Goal: Complete application form: Complete application form

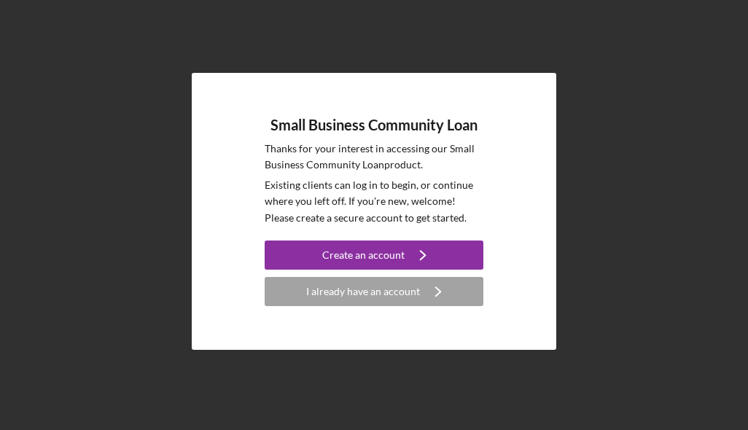
click at [354, 270] on div "Create an account" at bounding box center [363, 255] width 82 height 29
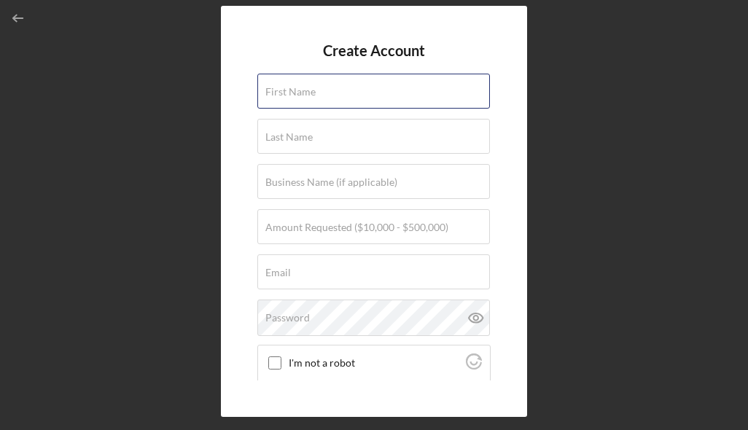
click at [425, 107] on input "First Name" at bounding box center [373, 91] width 233 height 35
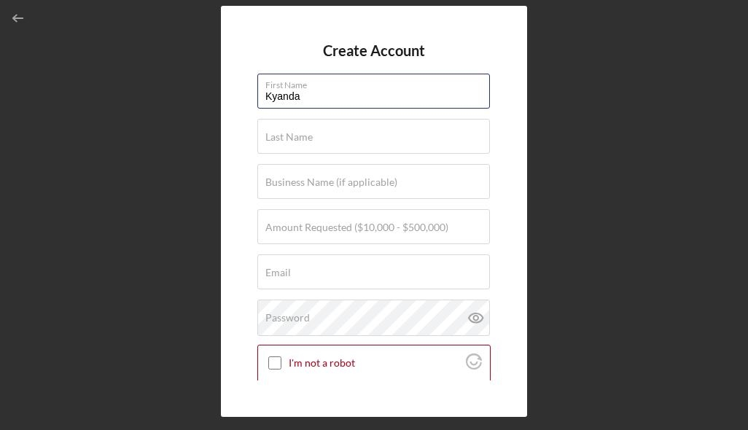
type input "Kyanda"
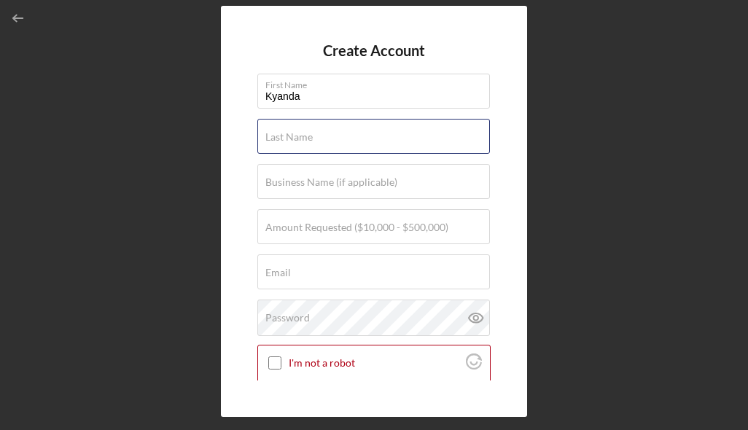
click at [423, 142] on div "Last Name Required" at bounding box center [373, 137] width 233 height 36
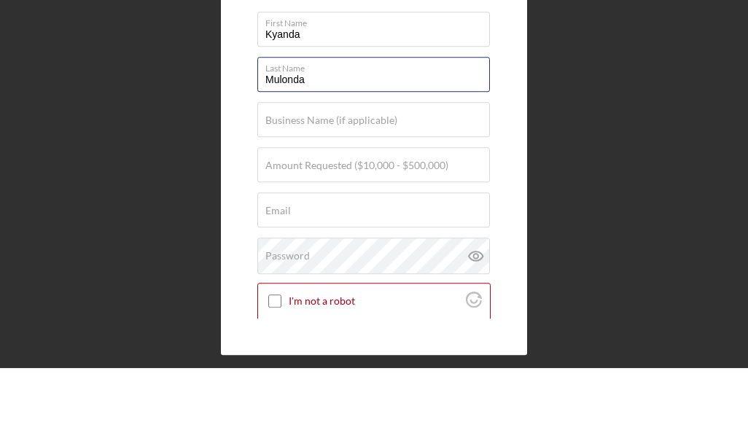
type input "Mulonda"
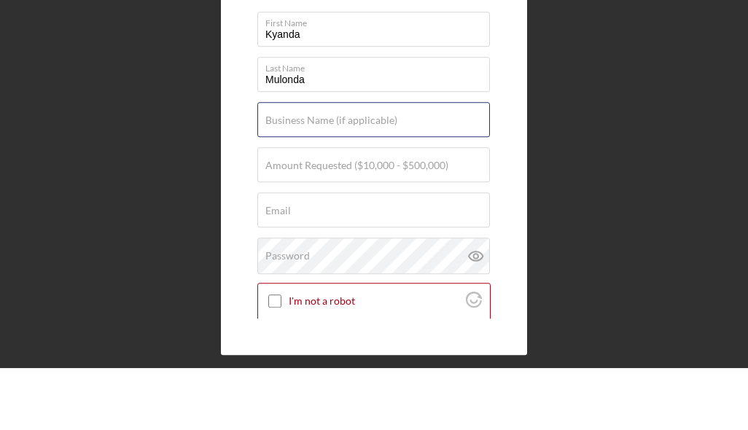
click at [443, 164] on div "Business Name (if applicable)" at bounding box center [373, 182] width 233 height 36
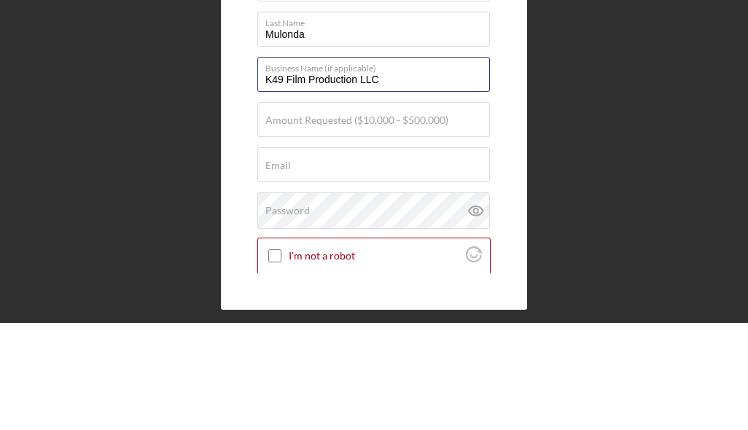
type input "K49 Film Production LLC"
click at [399, 222] on label "Amount Requested ($10,000 - $500,000)" at bounding box center [356, 228] width 183 height 12
click at [399, 209] on input "Amount Requested ($10,000 - $500,000)" at bounding box center [373, 226] width 233 height 35
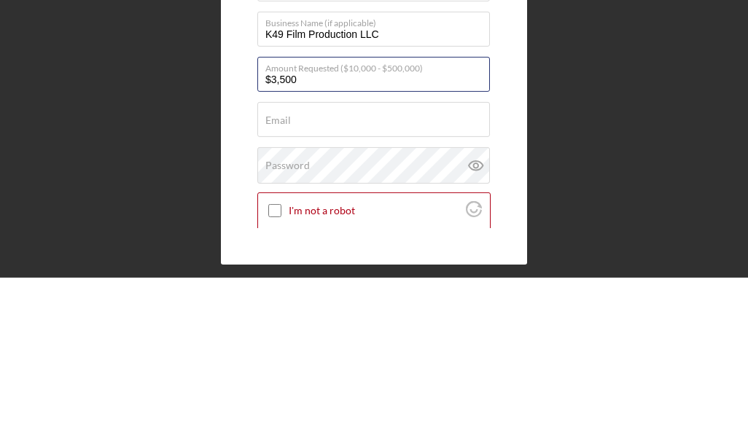
type input "$35,000"
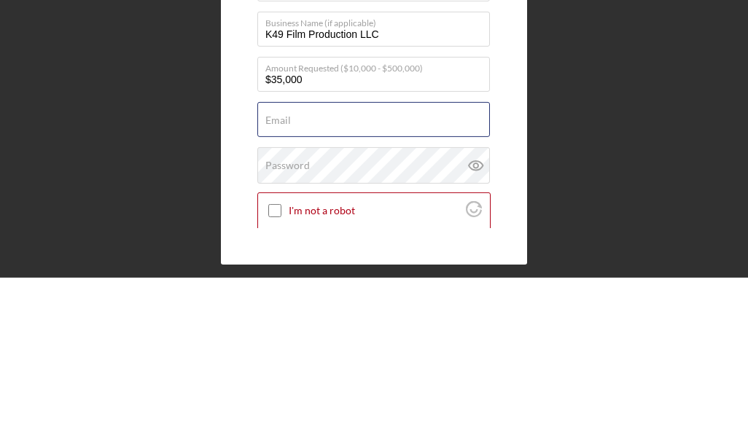
click at [295, 254] on div "Email Required" at bounding box center [373, 272] width 233 height 36
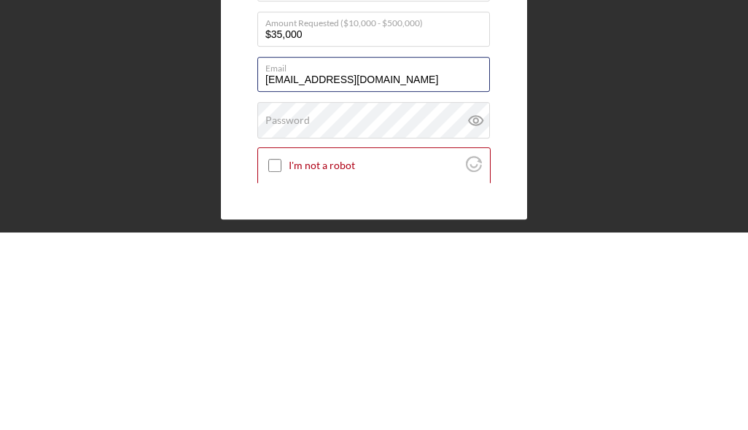
type input "[EMAIL_ADDRESS][DOMAIN_NAME]"
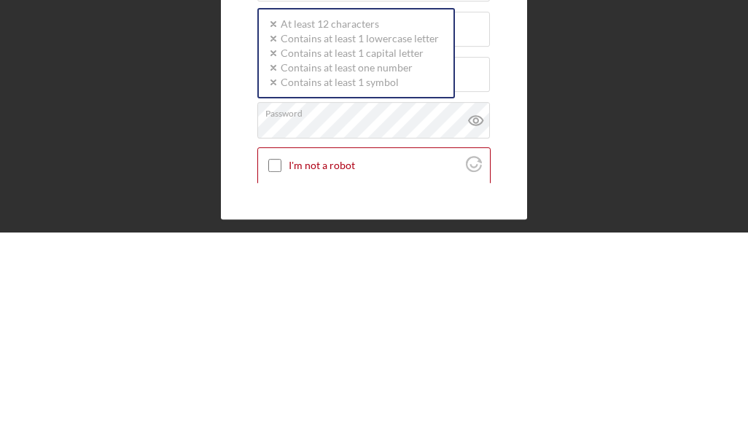
click at [278, 356] on input "I'm not a robot" at bounding box center [274, 362] width 13 height 13
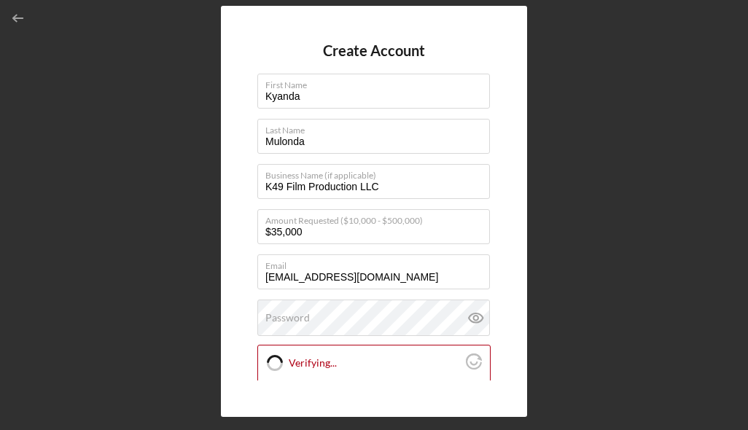
checkbox input "true"
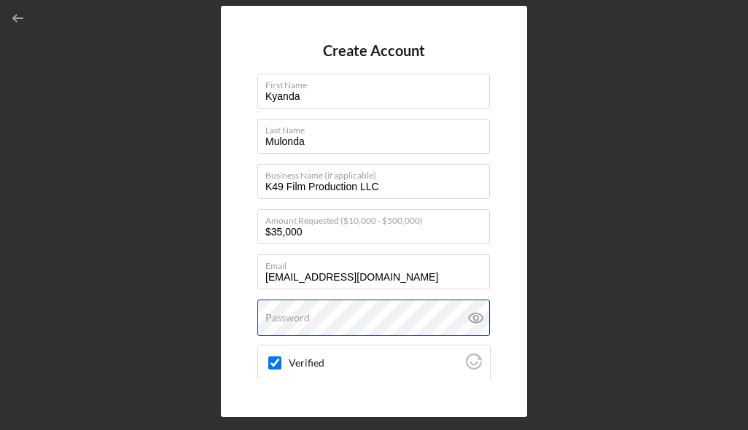
click at [367, 300] on div "Password" at bounding box center [373, 318] width 233 height 36
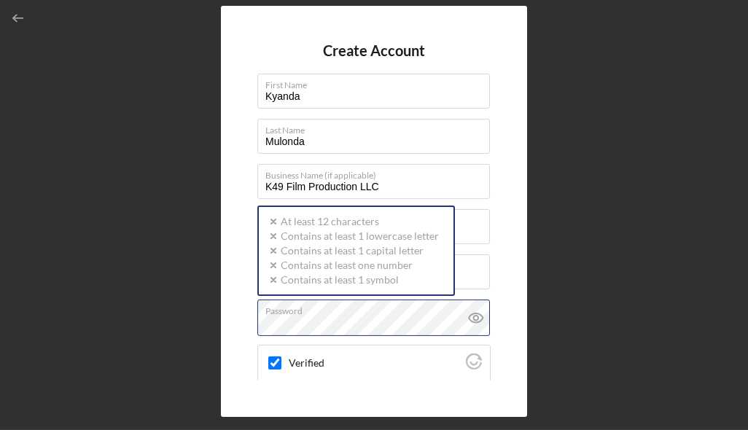
scroll to position [58, 0]
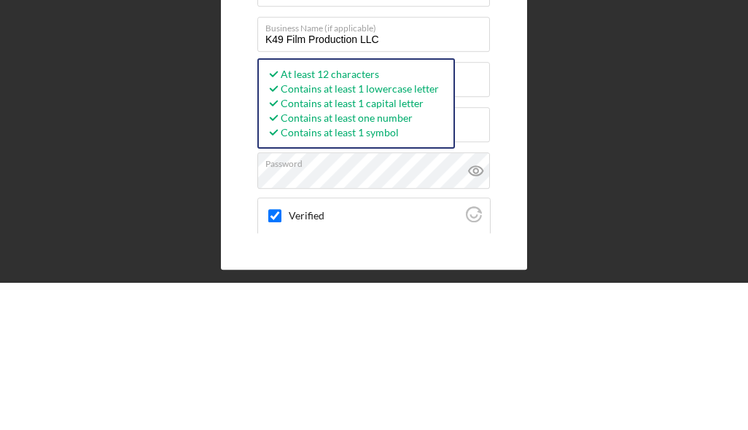
click at [474, 316] on icon at bounding box center [475, 318] width 4 height 4
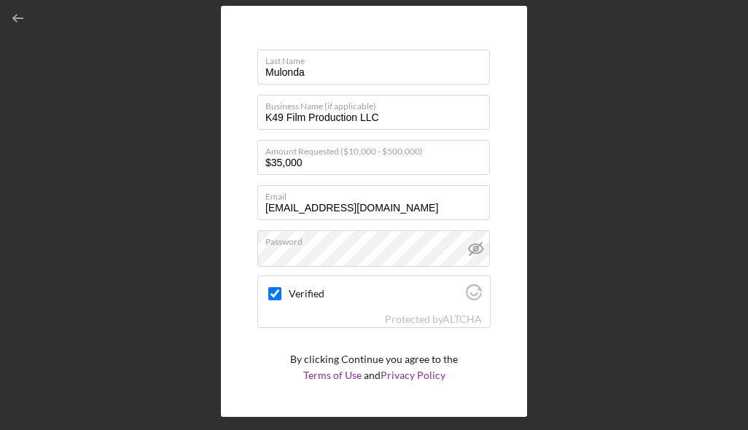
scroll to position [69, 0]
click at [408, 395] on icon "submit" at bounding box center [417, 413] width 36 height 36
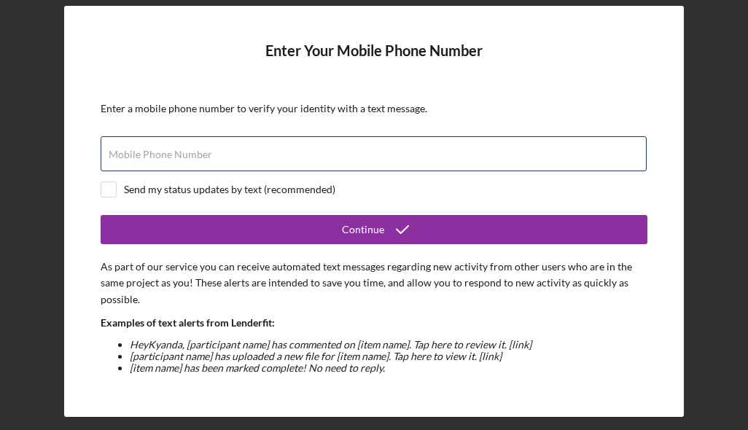
click at [287, 136] on input "Mobile Phone Number" at bounding box center [374, 153] width 546 height 35
click at [372, 136] on input "[PHONE_NUMBER]" at bounding box center [374, 153] width 546 height 35
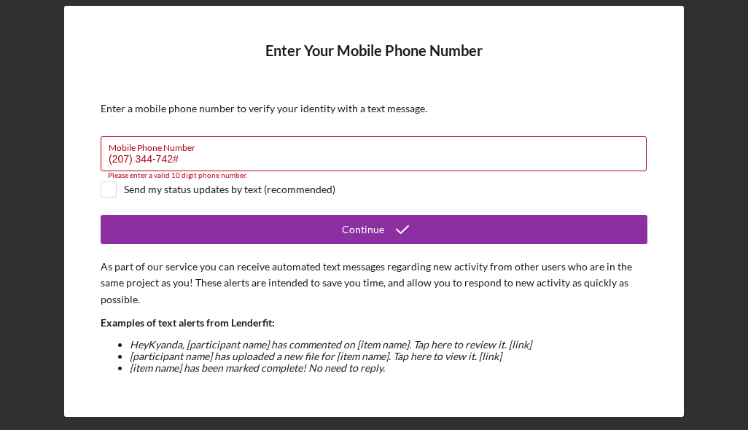
type input "[PHONE_NUMBER]"
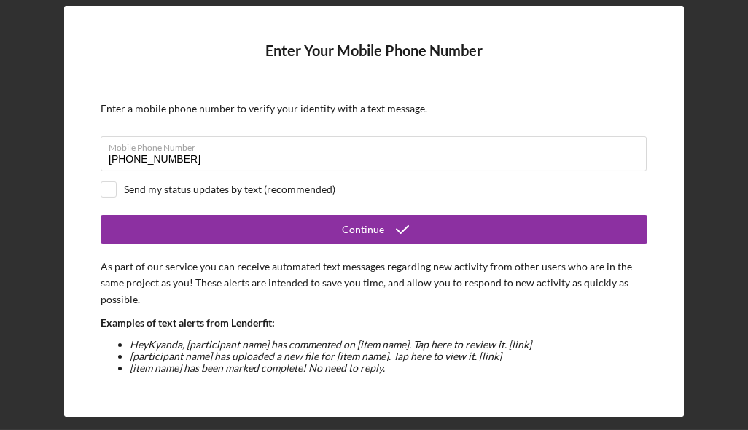
click at [101, 182] on div at bounding box center [109, 190] width 16 height 16
checkbox input "true"
click at [467, 215] on button "Continue" at bounding box center [374, 229] width 547 height 29
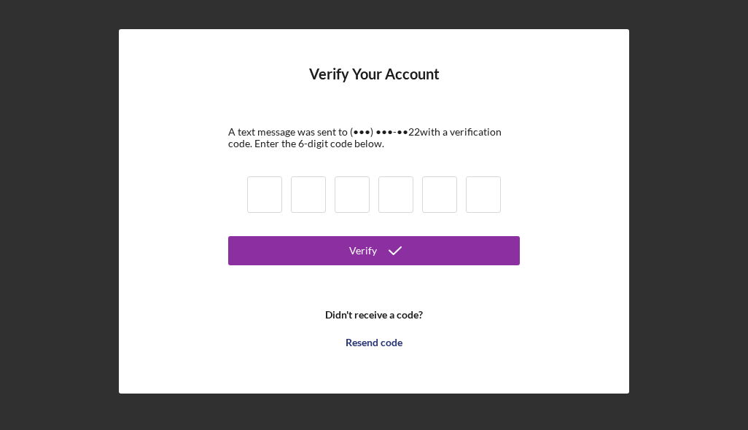
click at [262, 176] on input at bounding box center [264, 194] width 35 height 36
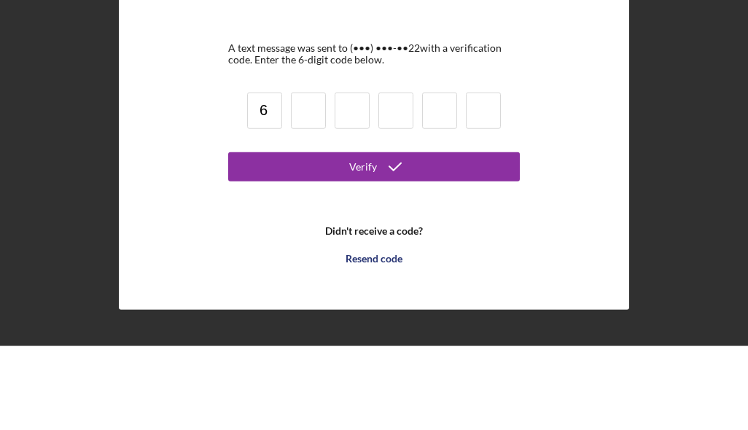
type input "6"
type input "7"
type input "9"
type input "2"
type input "4"
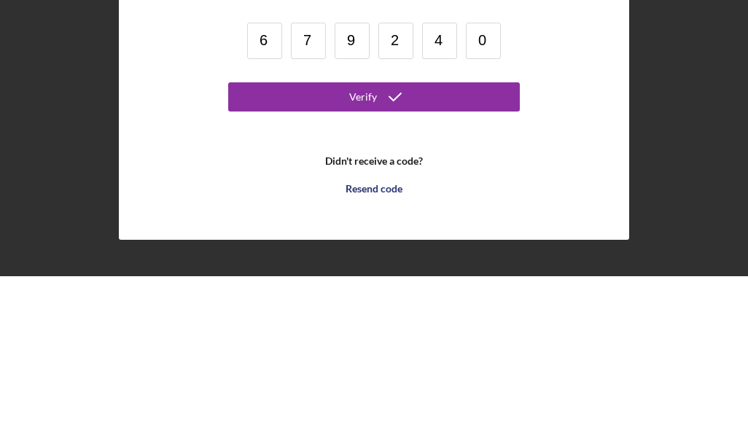
type input "0"
click at [479, 236] on button "Verify" at bounding box center [374, 250] width 292 height 29
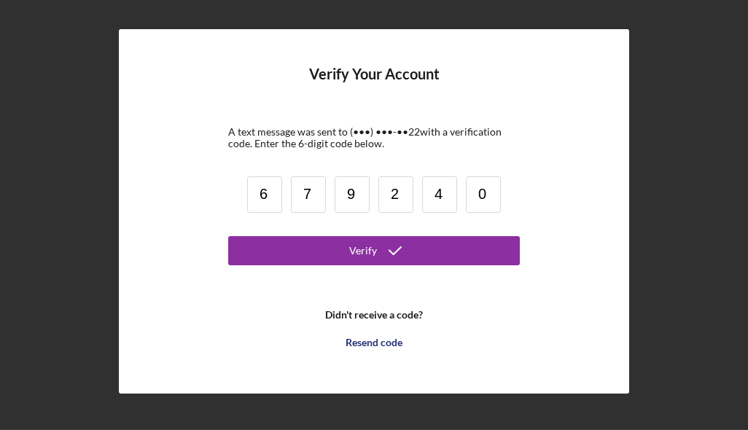
scroll to position [58, 0]
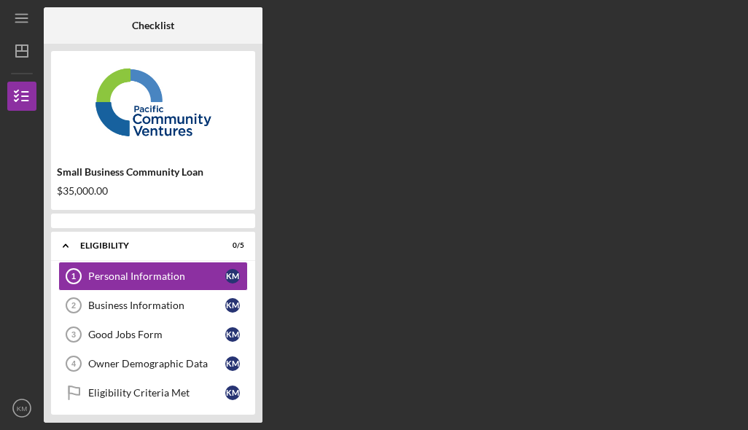
scroll to position [51, 0]
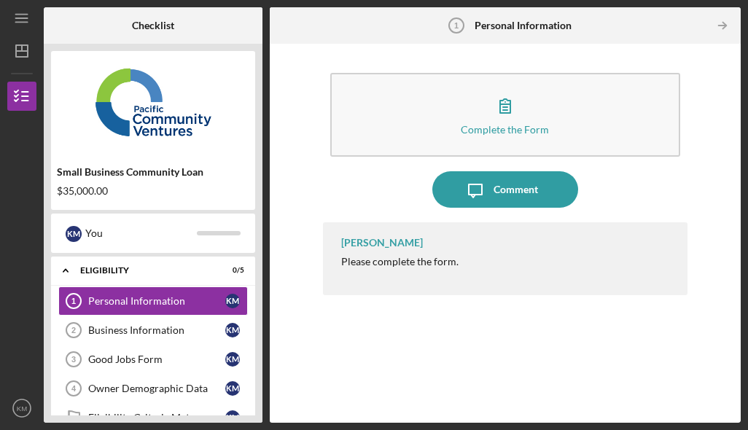
click at [514, 87] on icon "button" at bounding box center [505, 105] width 36 height 36
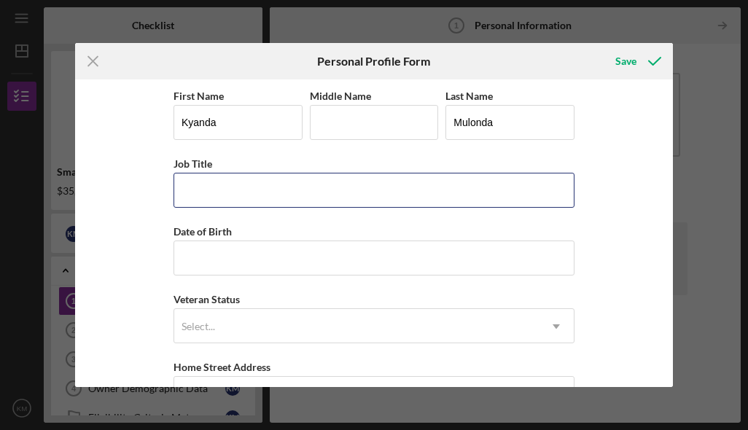
click at [423, 187] on input "Job Title" at bounding box center [374, 190] width 401 height 35
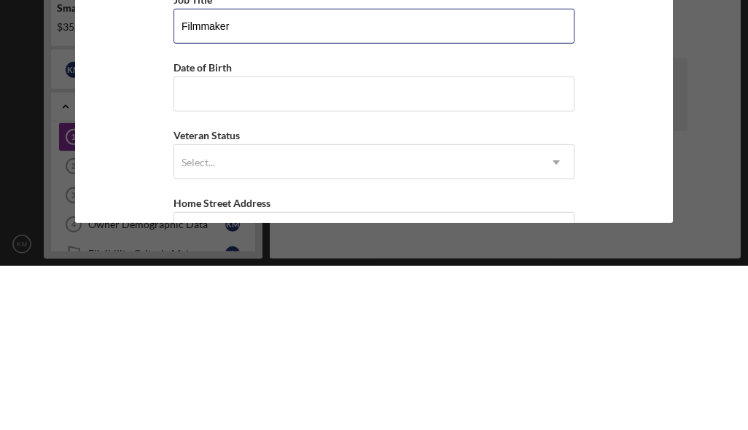
type input "Filmmaker"
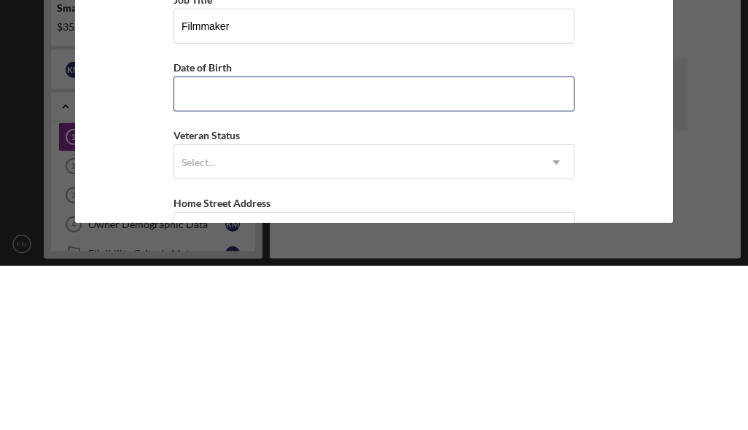
click at [429, 241] on input "Date of Birth" at bounding box center [374, 258] width 401 height 35
type input "[DATE]"
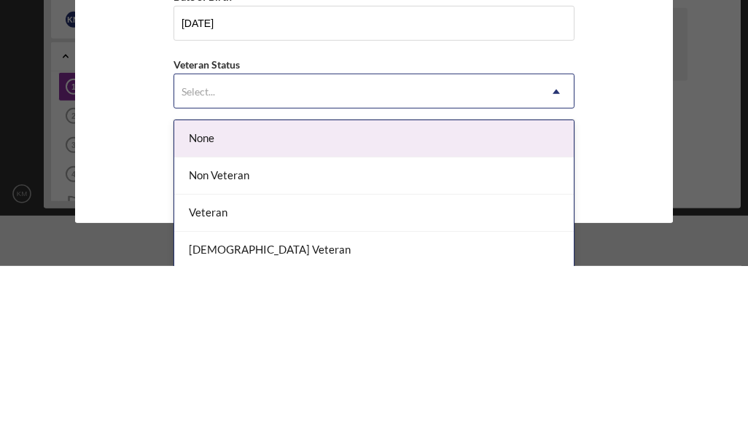
scroll to position [58, 0]
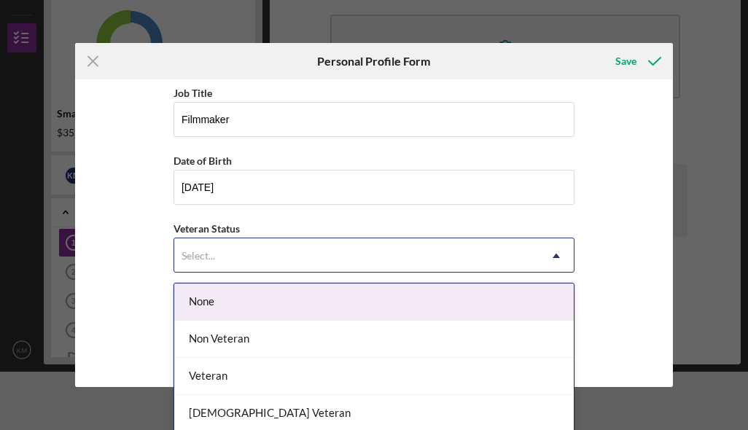
click at [625, 232] on div "First Name [PERSON_NAME] Middle Name Last Name Mulonda Job Title Filmmaker Date…" at bounding box center [374, 233] width 599 height 308
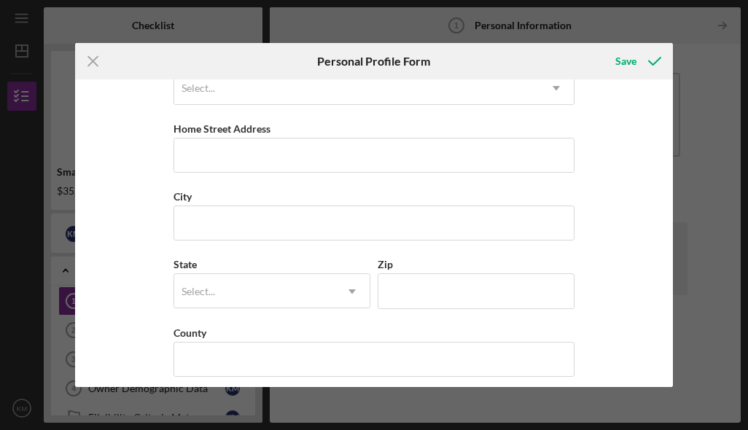
scroll to position [240, 0]
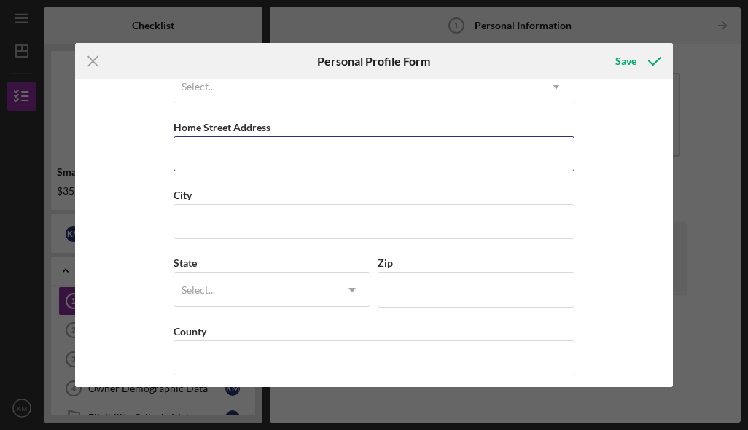
click at [437, 158] on input "Home Street Address" at bounding box center [374, 153] width 401 height 35
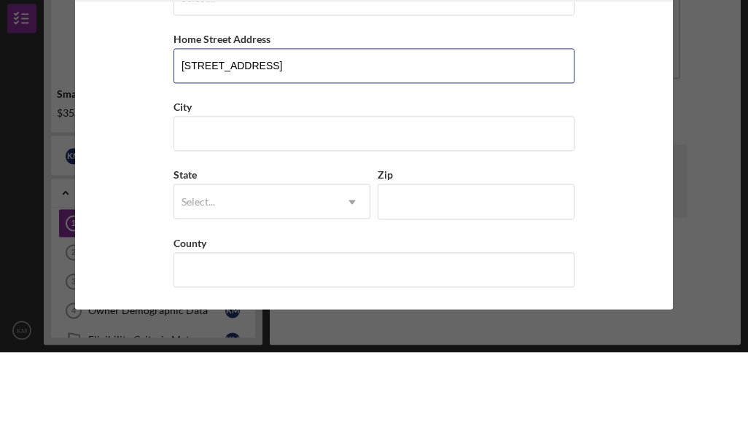
scroll to position [260, 0]
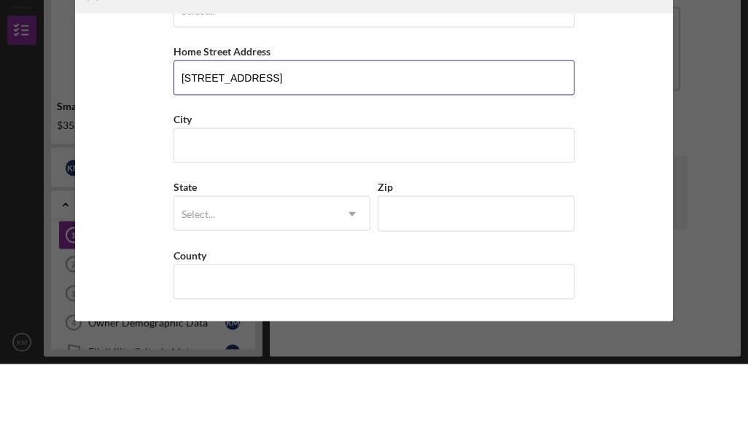
type input "[STREET_ADDRESS]"
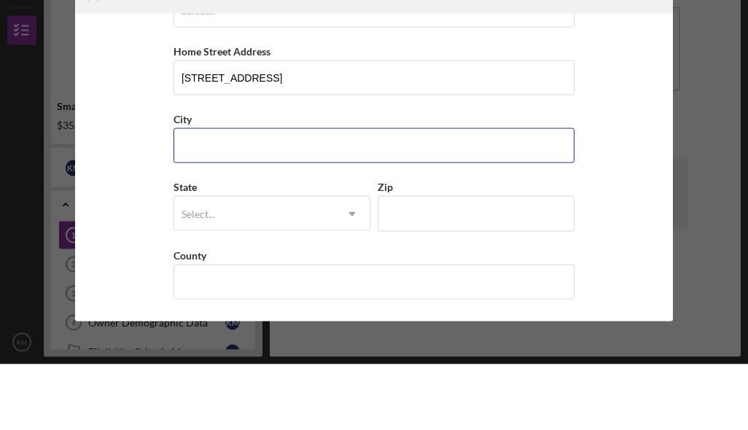
click at [432, 194] on input "City" at bounding box center [374, 211] width 401 height 35
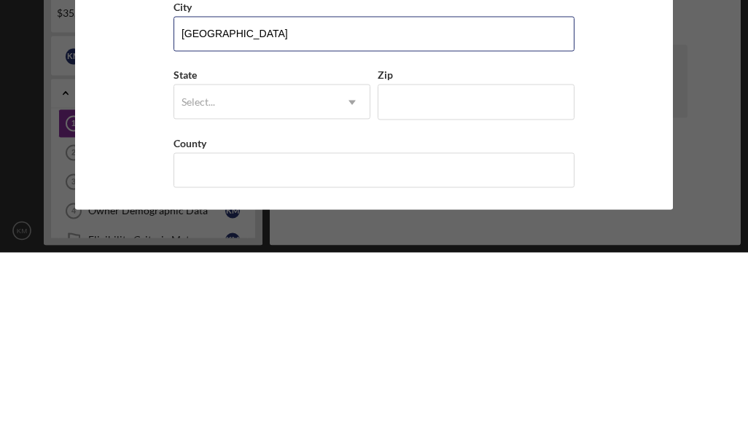
type input "[GEOGRAPHIC_DATA]"
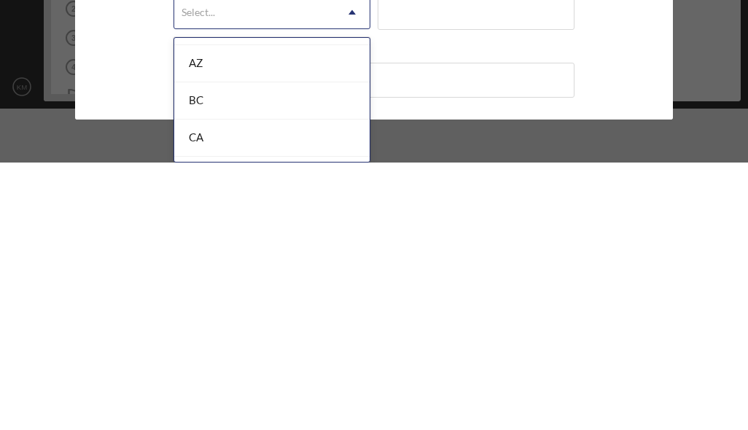
scroll to position [351, 0]
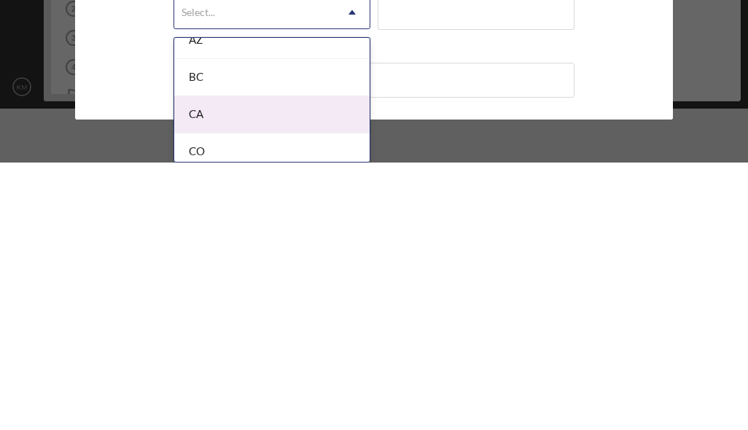
click at [276, 364] on div "CA" at bounding box center [271, 382] width 195 height 37
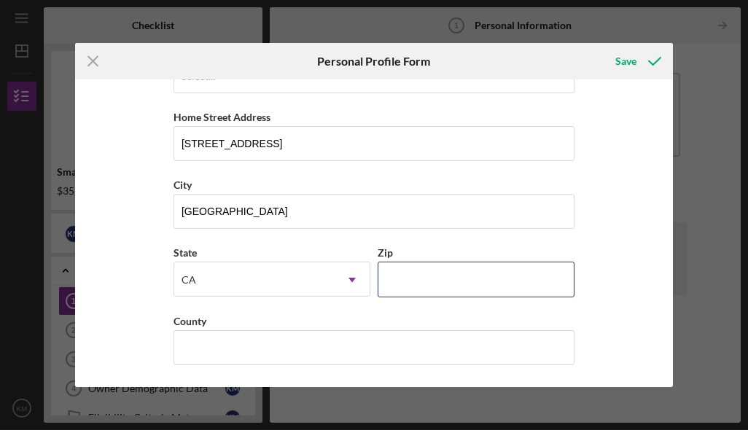
click at [481, 279] on input "Zip" at bounding box center [476, 279] width 197 height 35
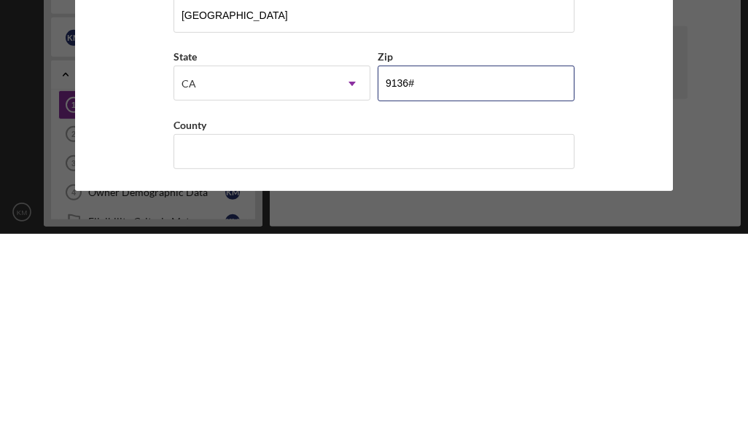
type input "91364"
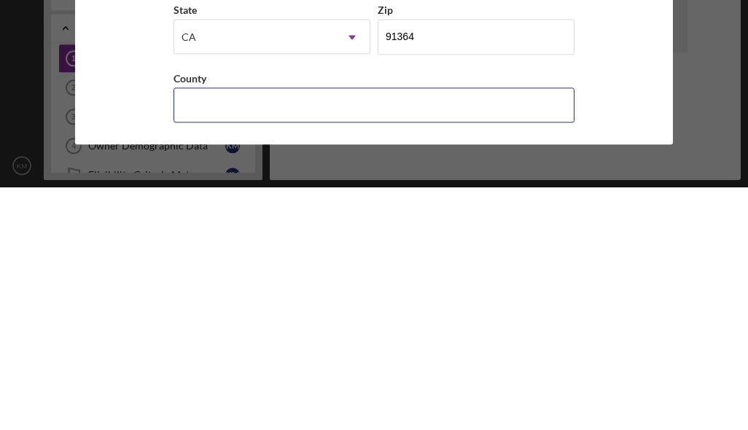
click at [432, 330] on input "County" at bounding box center [374, 347] width 401 height 35
type input "l"
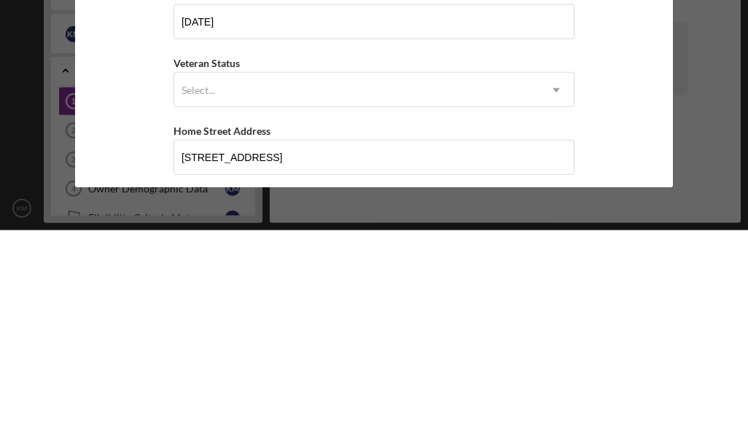
scroll to position [37, 0]
type input "[GEOGRAPHIC_DATA]"
click at [634, 104] on div "First Name [PERSON_NAME] Middle Name Last Name Mulonda Job Title Filmmaker Date…" at bounding box center [374, 233] width 599 height 308
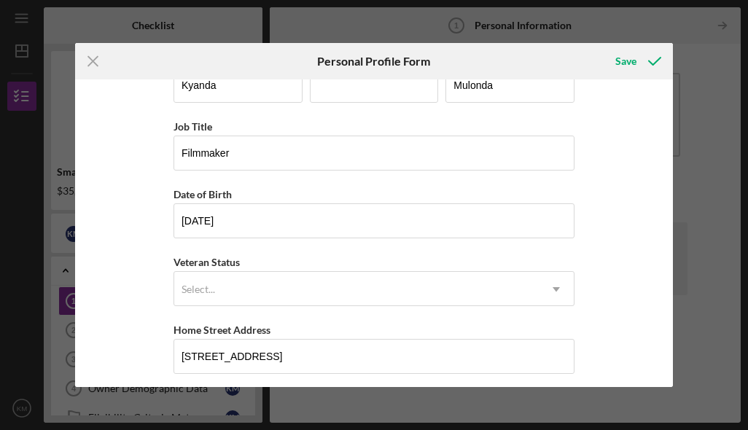
click at [8, 418] on div "Icon/Menu Close Personal Profile Form Save First Name [GEOGRAPHIC_DATA] Middle …" at bounding box center [374, 215] width 748 height 430
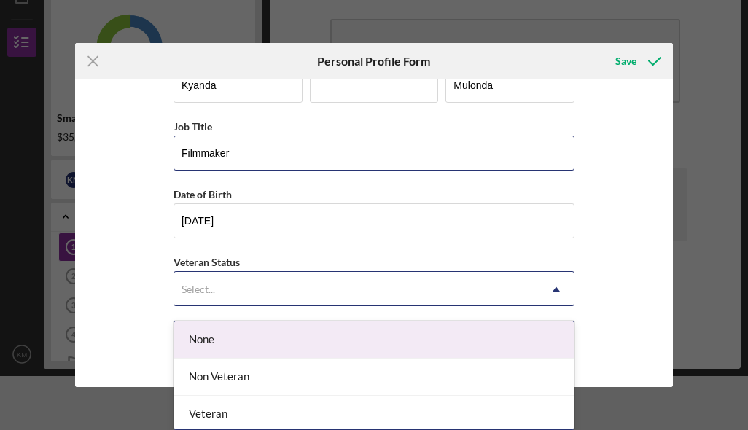
click at [373, 157] on input "Filmmaker" at bounding box center [374, 153] width 401 height 35
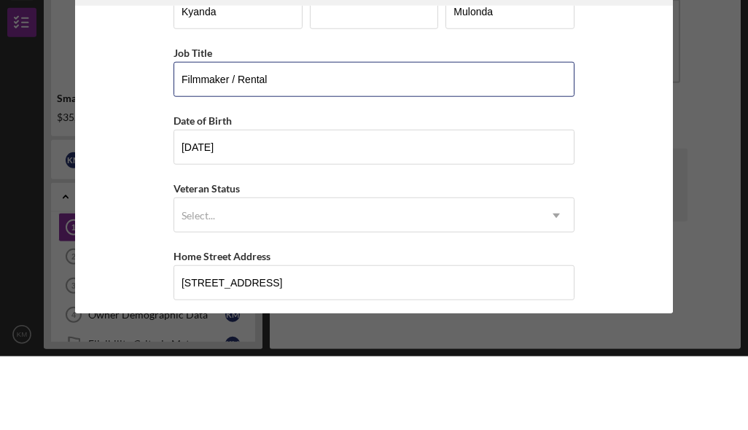
click at [237, 136] on input "Filmmaker / Rental" at bounding box center [374, 153] width 401 height 35
click at [500, 136] on input "Filmmaker / Rental" at bounding box center [374, 153] width 401 height 35
click at [421, 136] on input "Filmmaker / Rental" at bounding box center [374, 153] width 401 height 35
type input "Filmmaker / Rental"
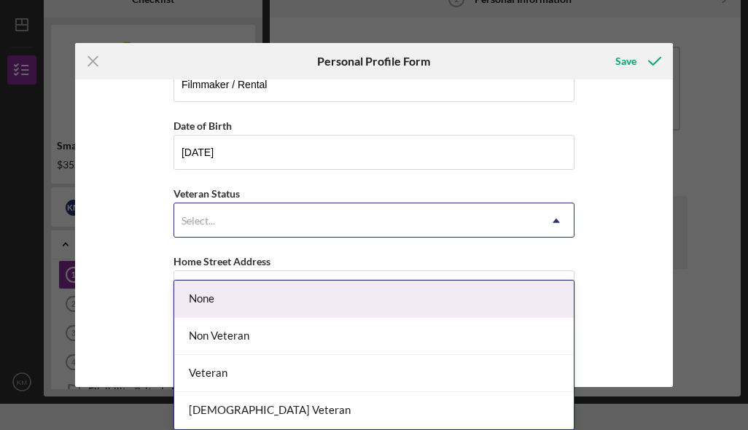
scroll to position [58, 0]
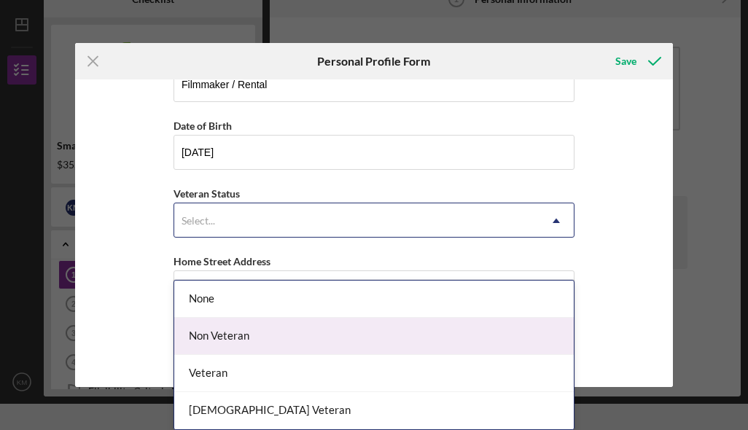
click at [239, 318] on div "Non Veteran" at bounding box center [373, 336] width 399 height 37
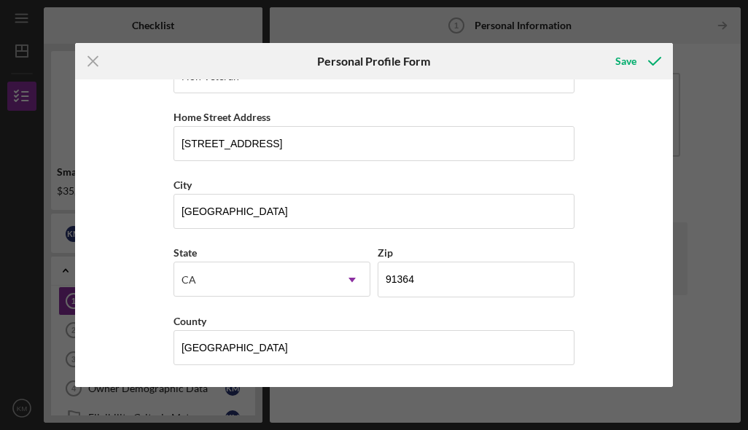
scroll to position [260, 0]
click at [657, 60] on polyline "submit" at bounding box center [655, 61] width 12 height 7
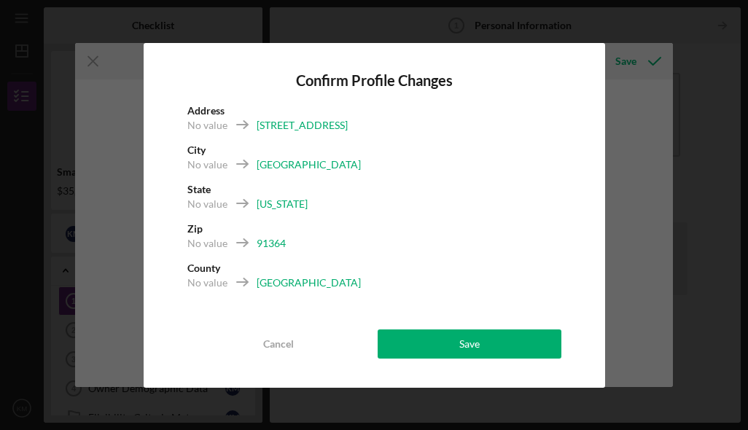
click at [465, 346] on div "Save" at bounding box center [469, 344] width 20 height 29
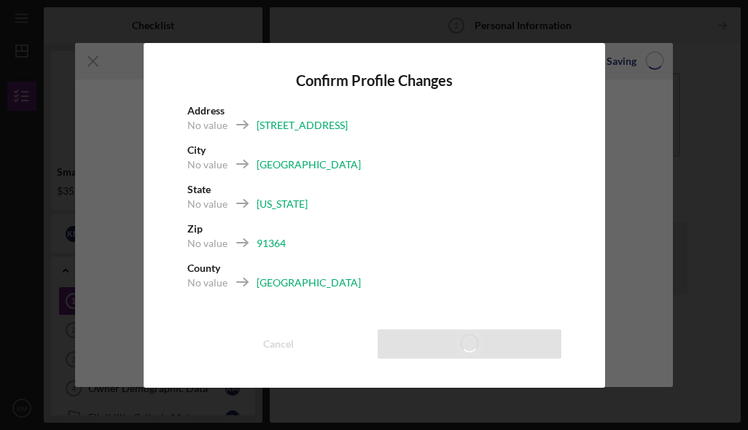
scroll to position [51, 0]
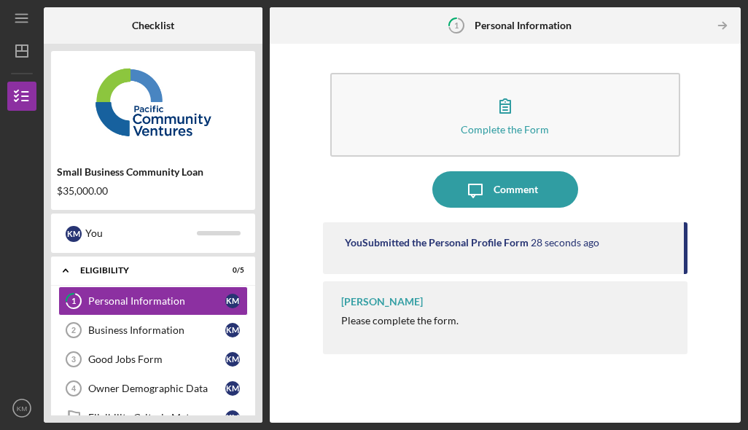
click at [580, 73] on button "Complete the Form Form" at bounding box center [505, 115] width 351 height 84
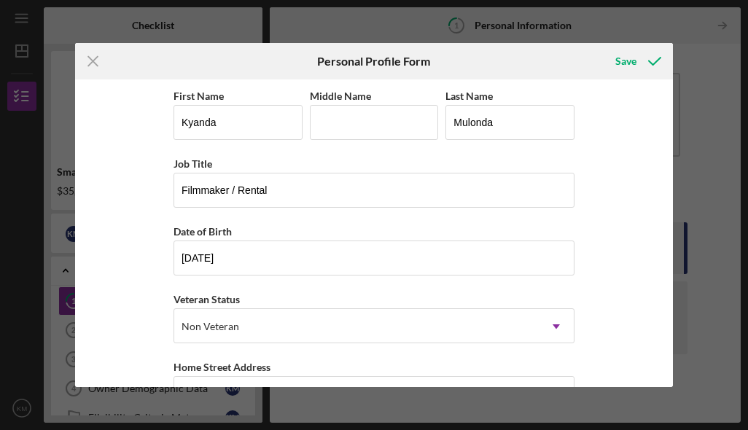
click at [104, 59] on icon "Icon/Menu Close" at bounding box center [93, 61] width 36 height 36
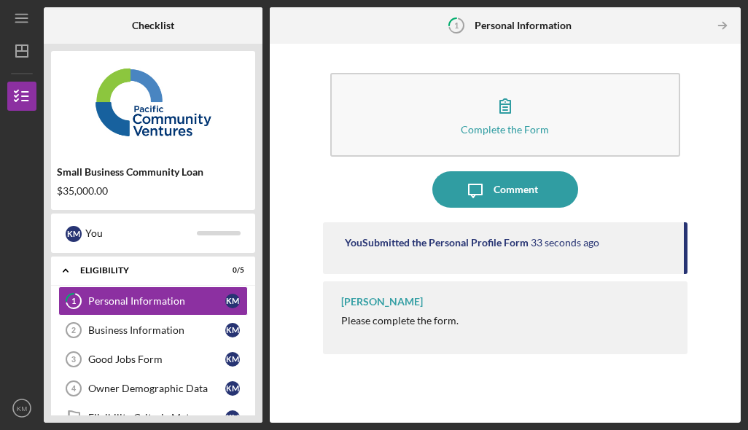
click at [139, 324] on div "Business Information" at bounding box center [156, 330] width 137 height 12
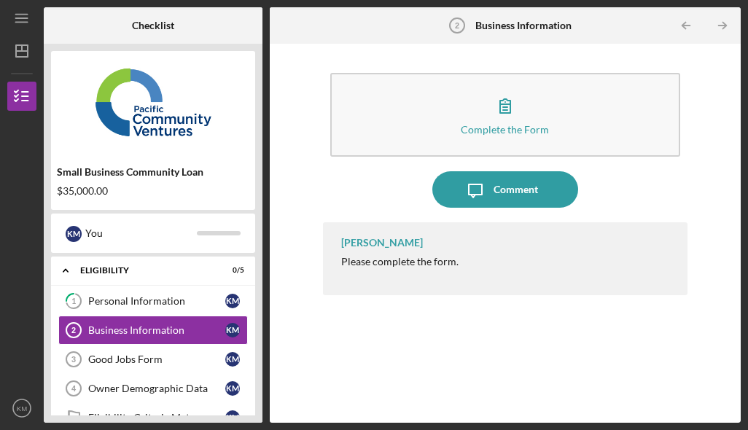
click at [117, 354] on div "Good Jobs Form" at bounding box center [156, 360] width 137 height 12
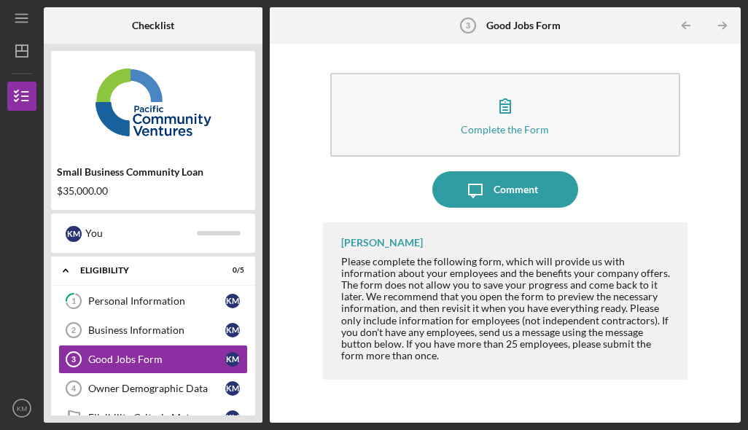
click at [109, 324] on div "Business Information" at bounding box center [156, 330] width 137 height 12
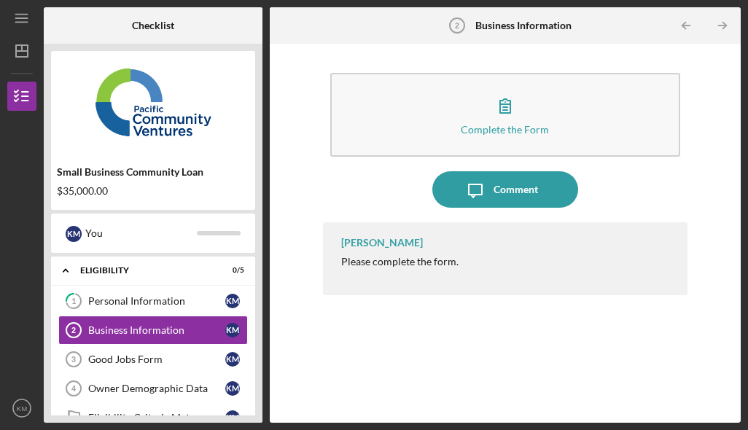
click at [102, 295] on div "Personal Information" at bounding box center [156, 301] width 137 height 12
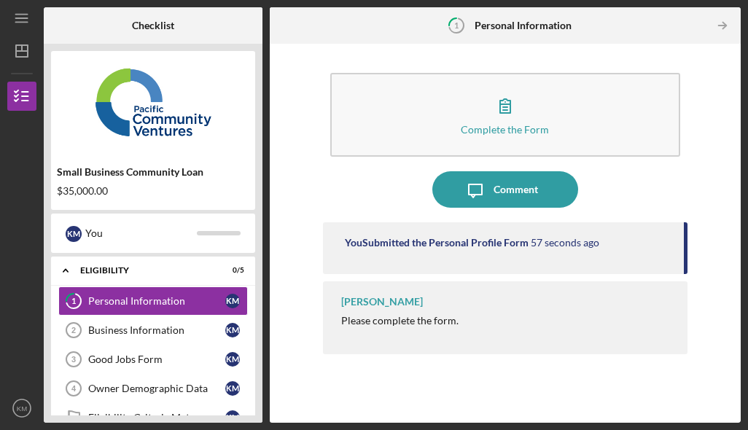
click at [178, 324] on div "Business Information" at bounding box center [156, 330] width 137 height 12
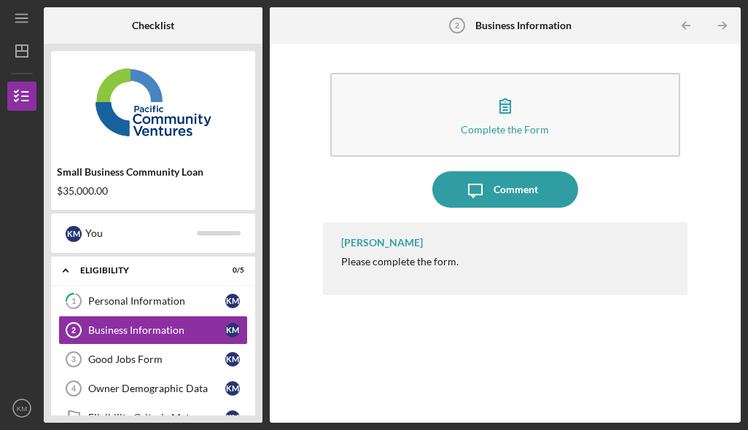
click at [519, 87] on icon "button" at bounding box center [505, 105] width 36 height 36
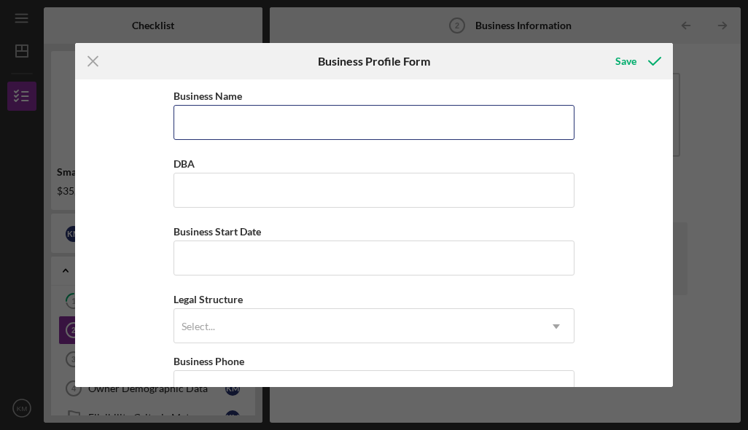
click at [458, 138] on input "Business Name" at bounding box center [374, 122] width 401 height 35
type input "K49 Film Production LLC"
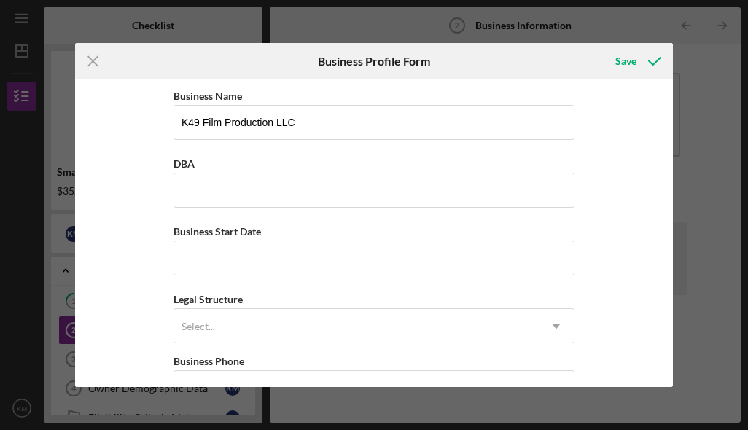
click at [639, 133] on div "Business Name K49 Film Production LLC DBA Business Start Date Legal Structure S…" at bounding box center [374, 233] width 599 height 308
click at [338, 267] on input "Business Start Date" at bounding box center [374, 258] width 401 height 35
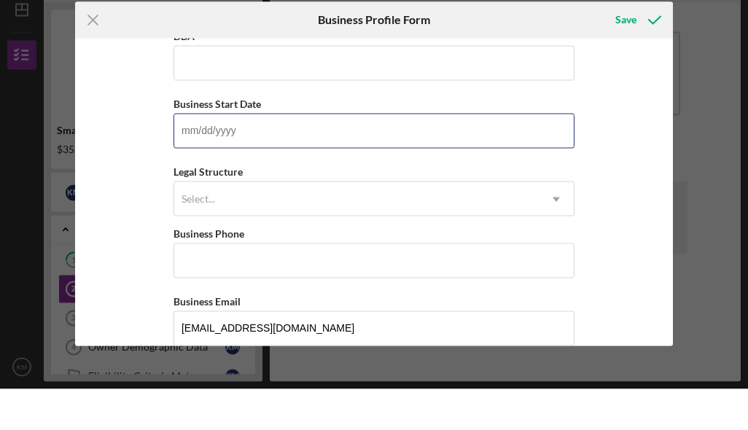
scroll to position [87, 0]
type input "[DATE]"
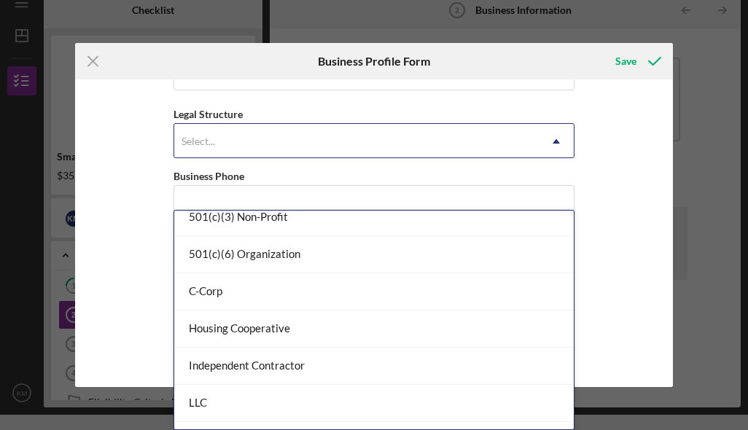
scroll to position [92, 0]
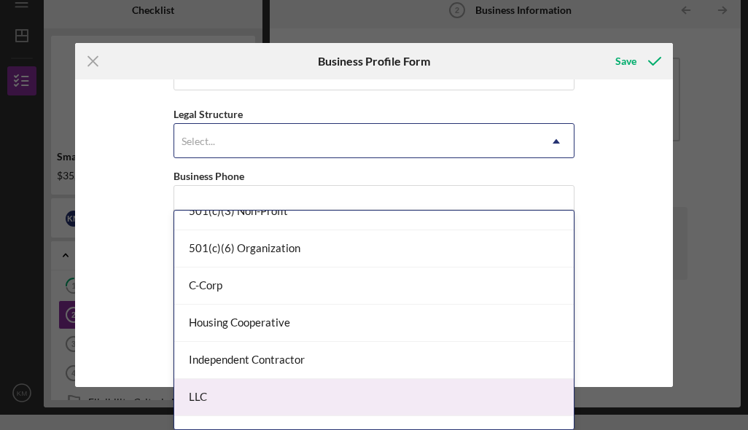
click at [278, 379] on div "LLC" at bounding box center [373, 397] width 399 height 37
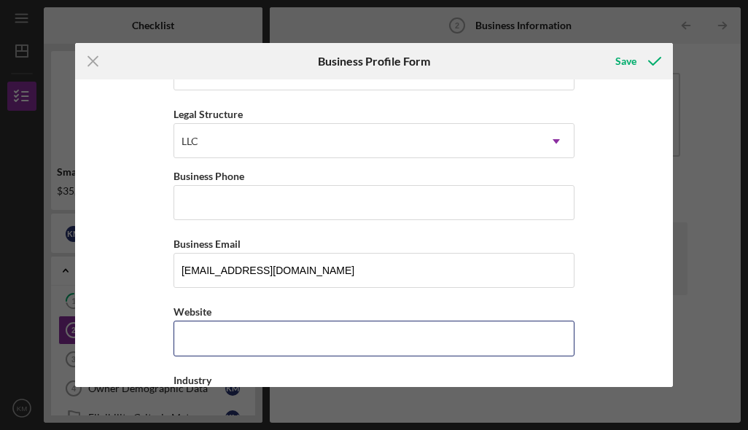
click at [277, 356] on input "Website" at bounding box center [374, 338] width 401 height 35
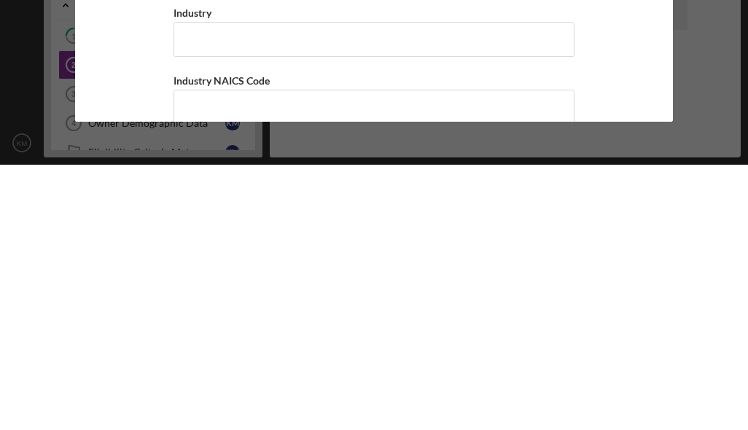
scroll to position [289, 0]
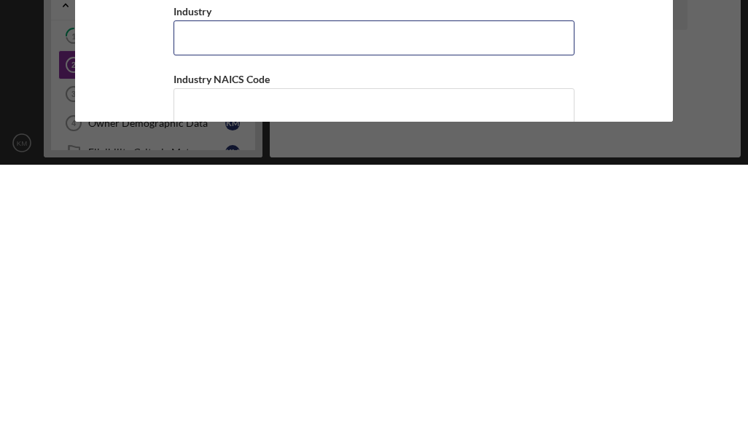
click at [394, 286] on input "Industry" at bounding box center [374, 303] width 401 height 35
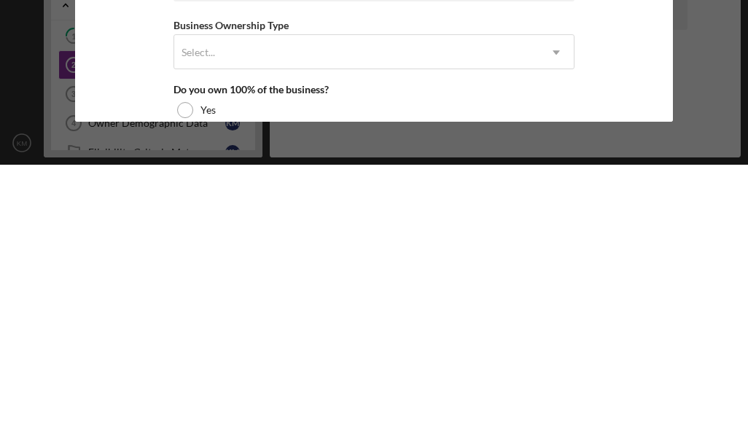
scroll to position [534, 0]
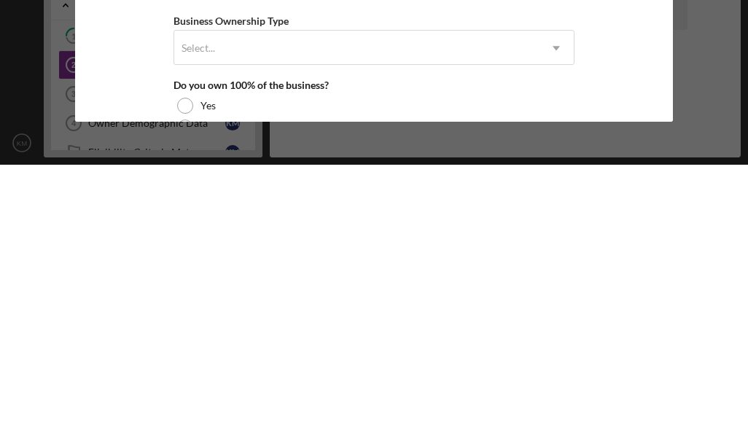
type input "Film Maker"
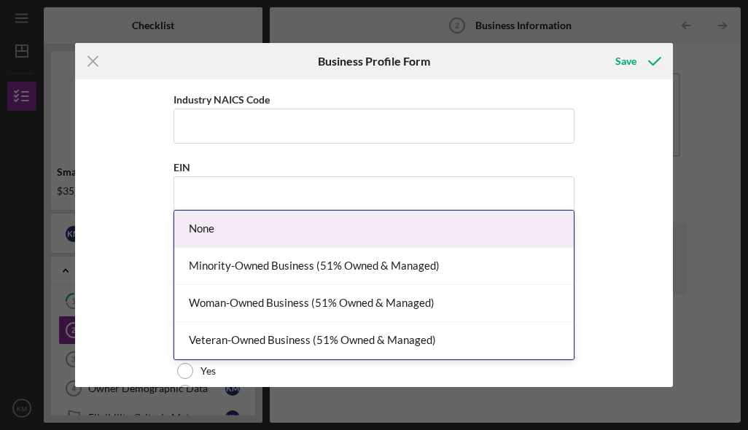
click at [449, 248] on div "Minority-Owned Business (51% Owned & Managed)" at bounding box center [373, 266] width 399 height 37
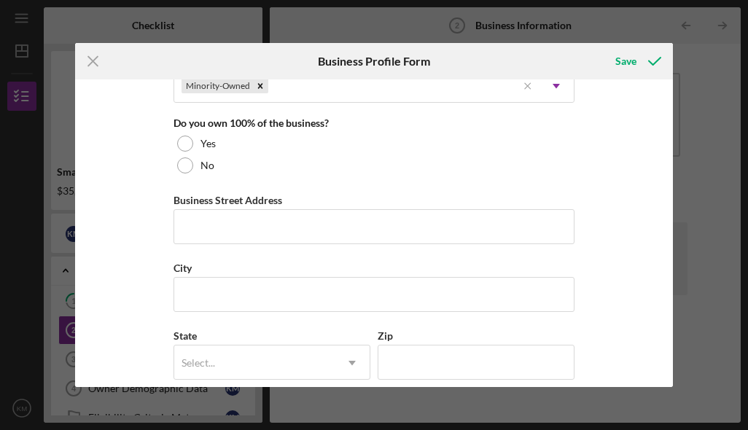
scroll to position [760, 0]
click at [188, 153] on div at bounding box center [185, 145] width 16 height 16
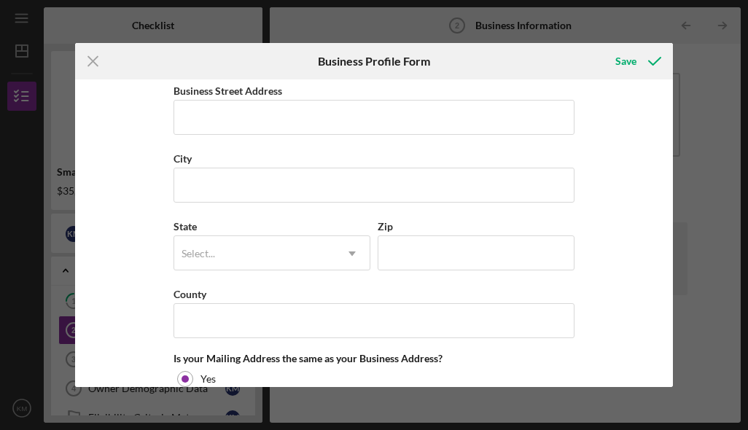
scroll to position [871, 0]
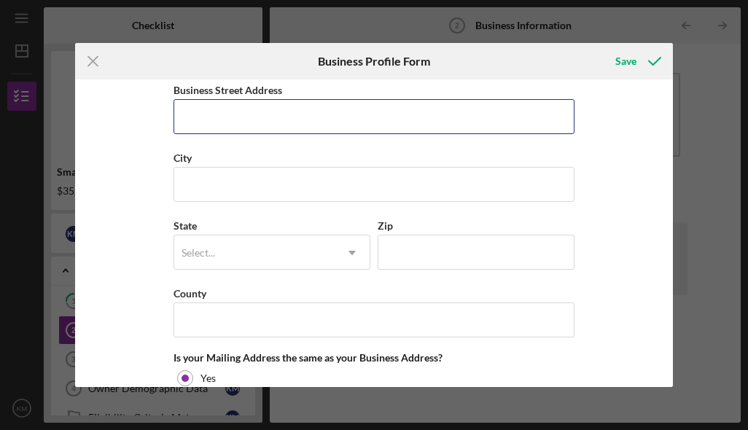
click at [390, 133] on input "Business Street Address" at bounding box center [374, 116] width 401 height 35
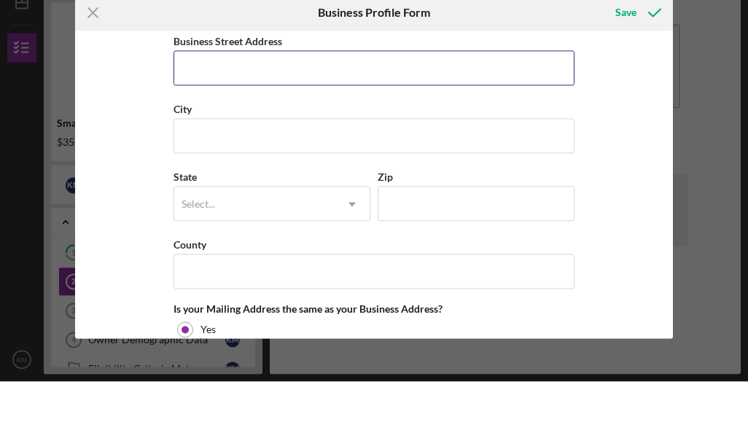
type input "[STREET_ADDRESS]"
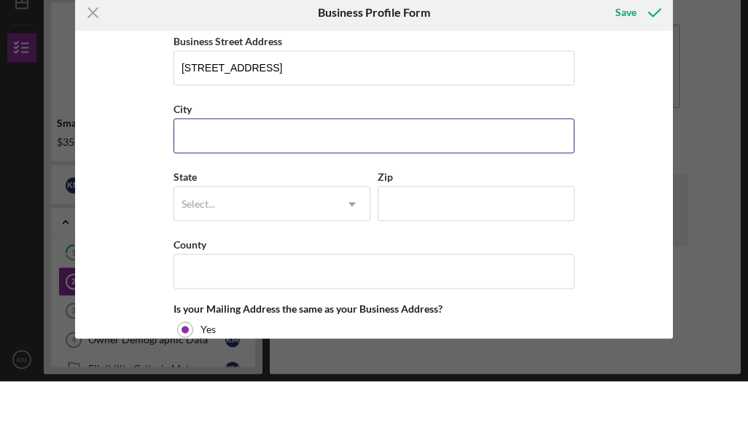
type input "[GEOGRAPHIC_DATA]"
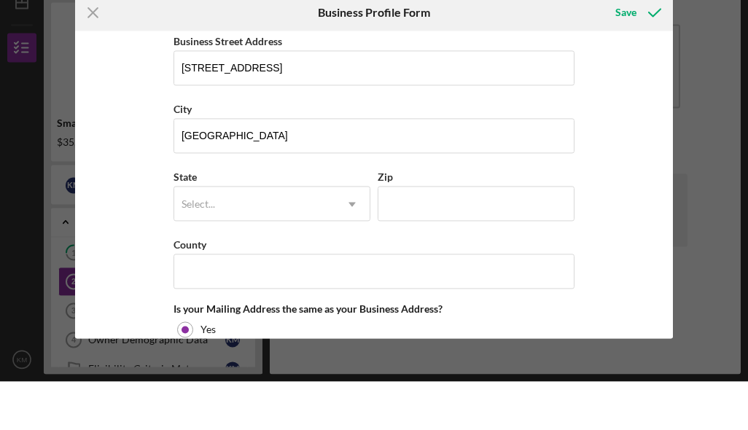
type input "CA"
type input "91307"
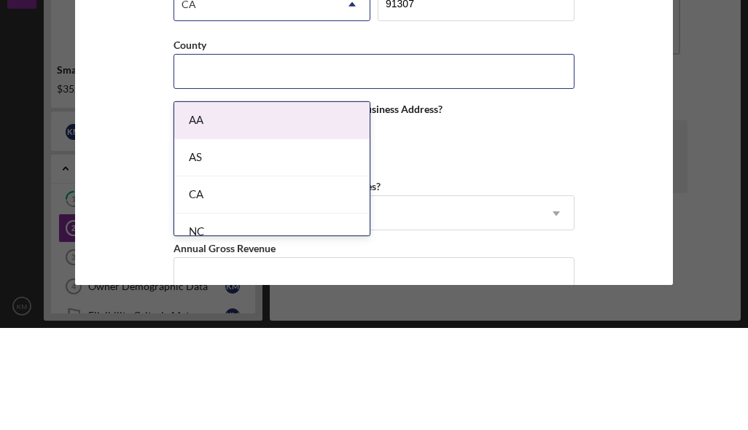
scroll to position [1019, 0]
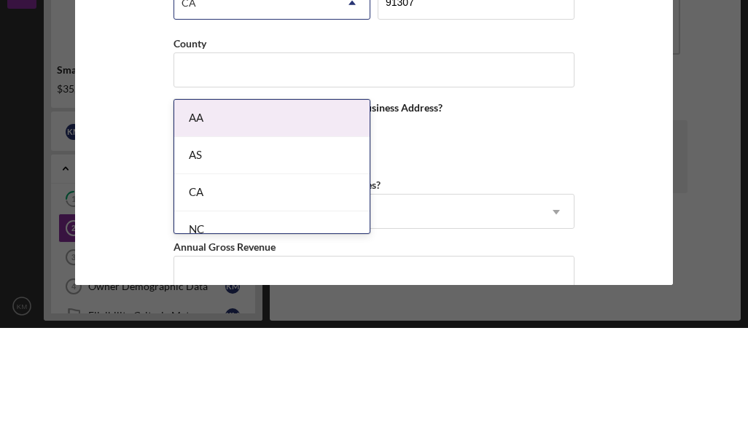
click at [288, 276] on div "CA" at bounding box center [271, 294] width 195 height 37
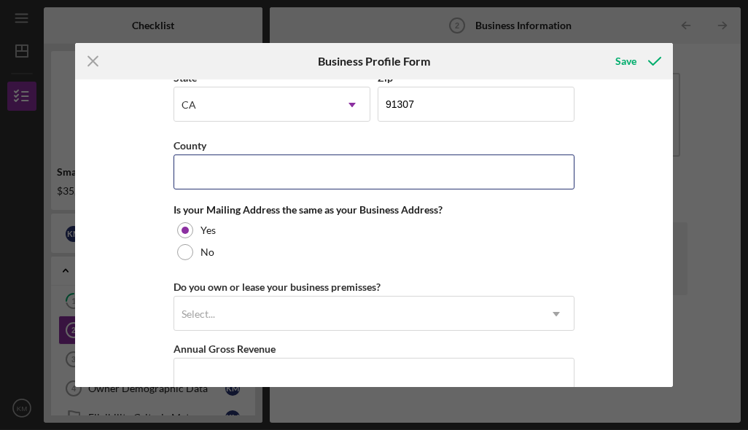
click at [440, 190] on input "County" at bounding box center [374, 172] width 401 height 35
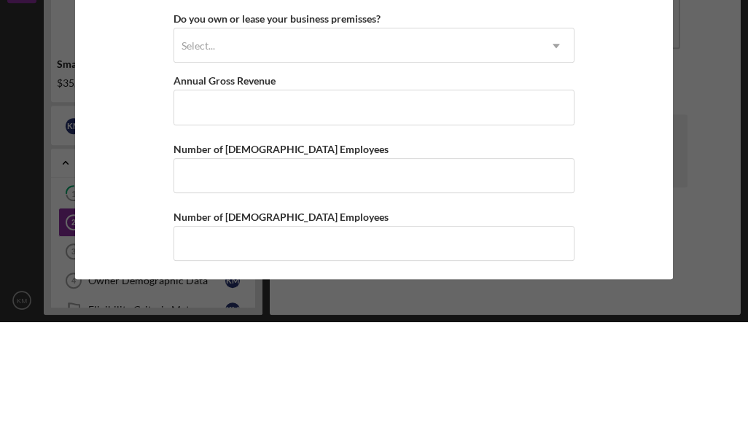
scroll to position [1178, 0]
type input "[GEOGRAPHIC_DATA]"
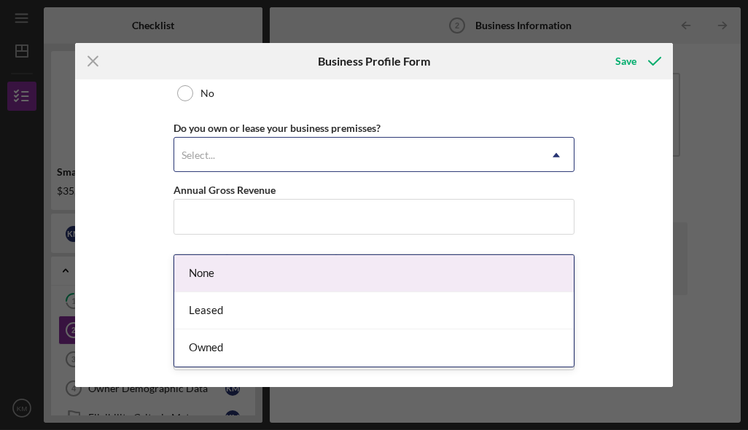
scroll to position [58, 0]
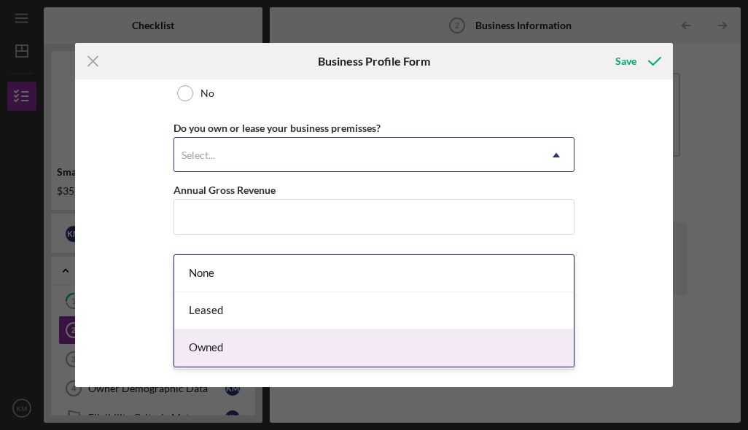
click at [308, 330] on div "Owned" at bounding box center [373, 348] width 399 height 37
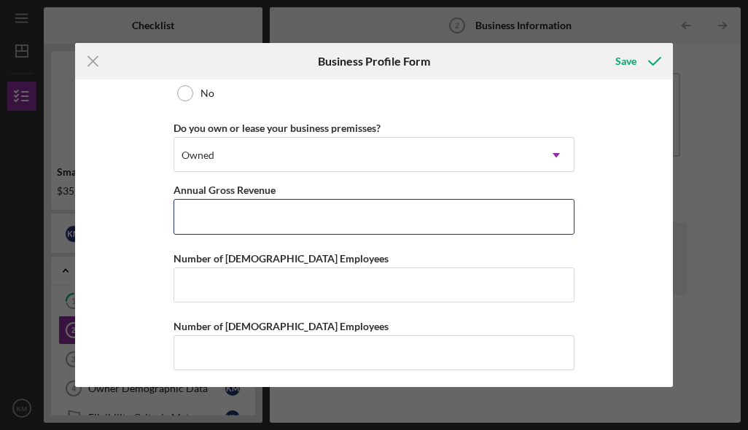
click at [345, 234] on input "Annual Gross Revenue" at bounding box center [374, 216] width 401 height 35
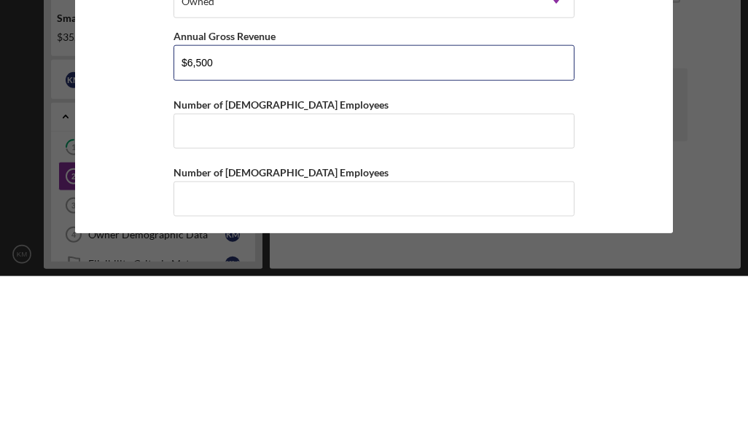
type input "$65,000"
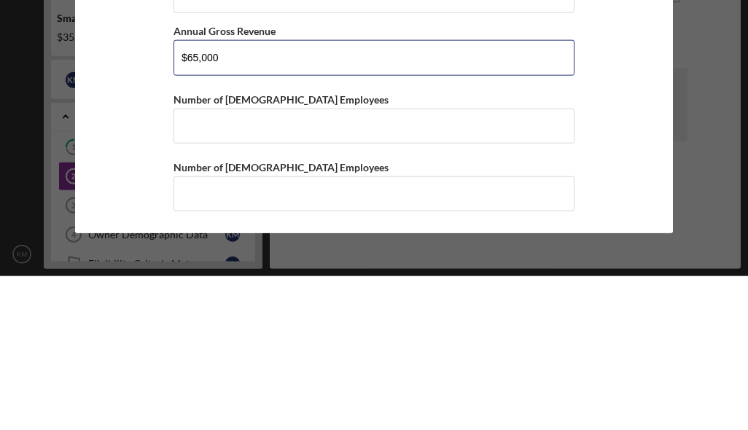
scroll to position [1205, 0]
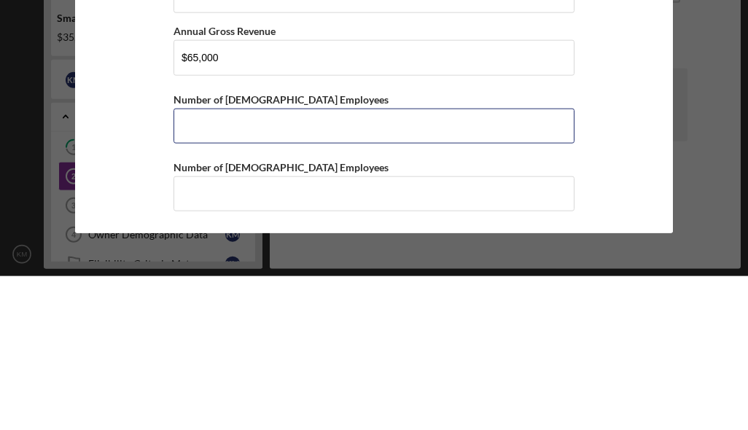
click at [462, 262] on input "Number of [DEMOGRAPHIC_DATA] Employees" at bounding box center [374, 279] width 401 height 35
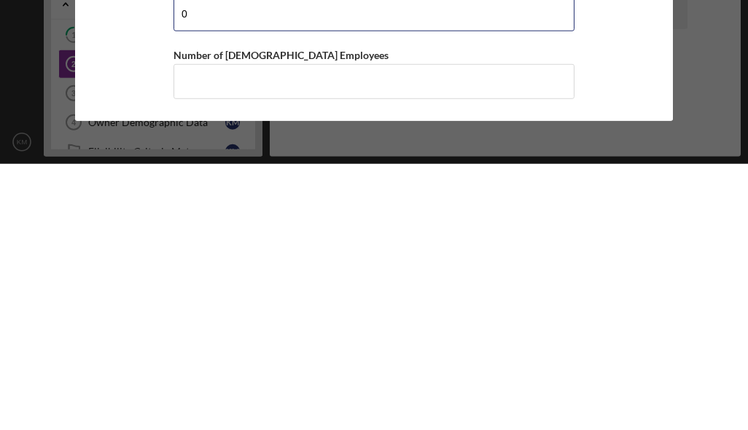
scroll to position [58, 0]
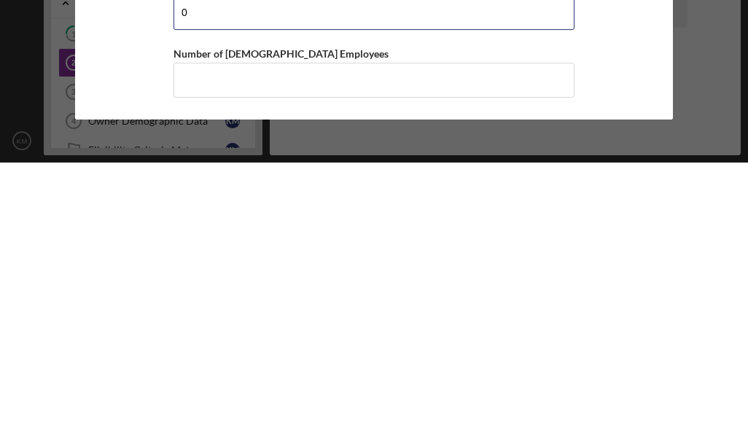
type input "0"
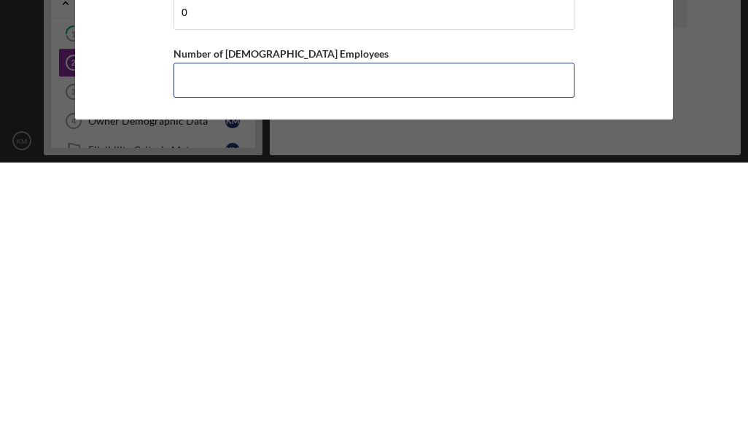
click at [195, 330] on input "Number of [DEMOGRAPHIC_DATA] Employees" at bounding box center [374, 347] width 401 height 35
type input "0"
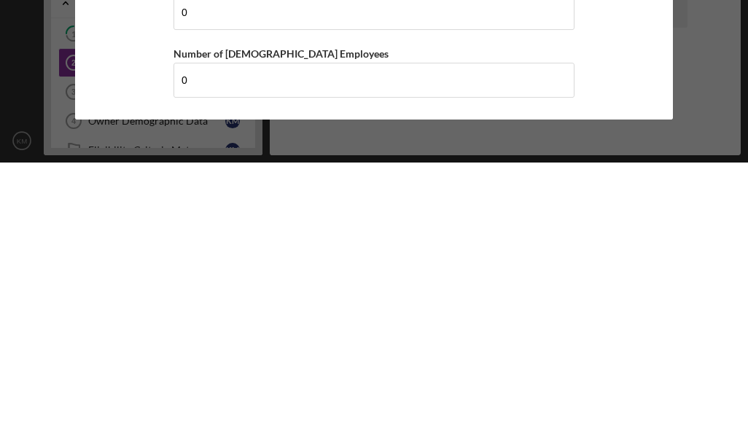
click at [620, 92] on div "Business Name K49 Film Production LLC DBA Business Start Date [DATE] Legal Stru…" at bounding box center [374, 233] width 599 height 308
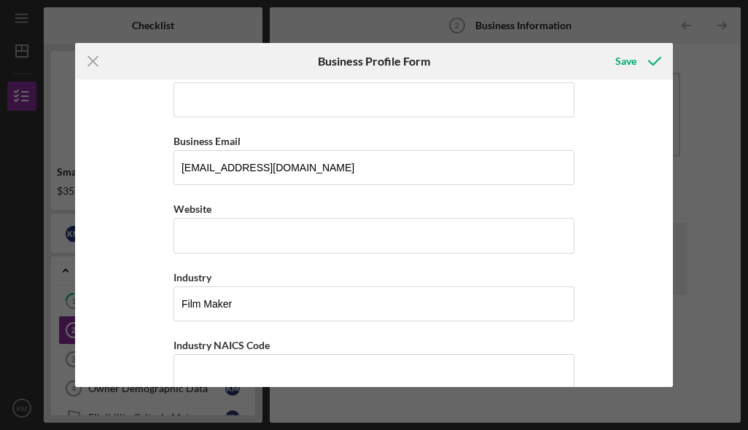
scroll to position [287, 0]
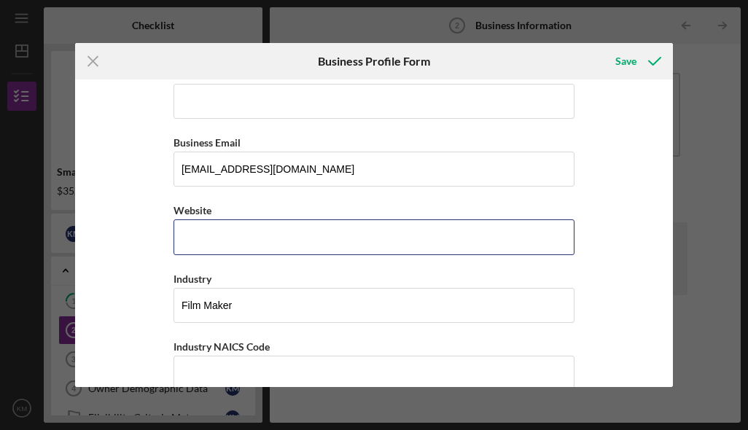
click at [286, 254] on input "Website" at bounding box center [374, 236] width 401 height 35
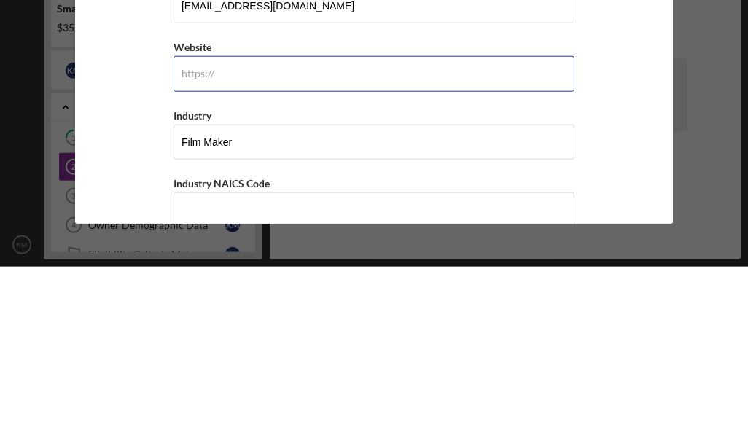
click at [297, 219] on input "Website" at bounding box center [374, 236] width 401 height 35
paste input "[DOMAIN_NAME][URL]"
type input "[DOMAIN_NAME][URL]"
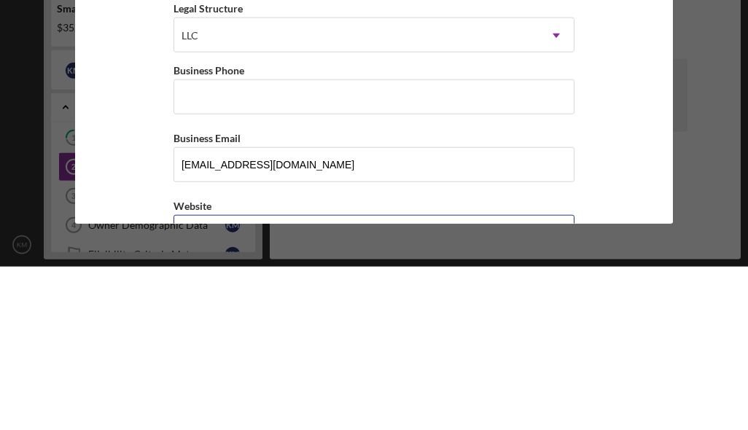
scroll to position [132, 0]
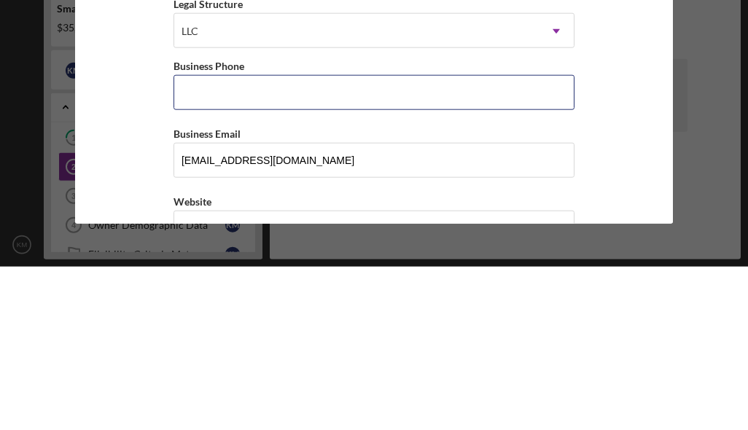
click at [381, 238] on input "Business Phone" at bounding box center [374, 255] width 401 height 35
click at [338, 238] on input "[PHONE_NUMBER]" at bounding box center [374, 255] width 401 height 35
click at [359, 238] on input "[PHONE_NUMBER]" at bounding box center [374, 255] width 401 height 35
type input "[PHONE_NUMBER]"
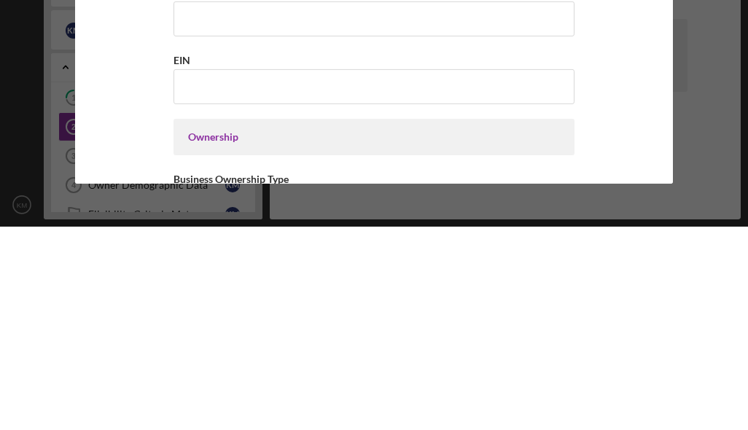
scroll to position [434, 0]
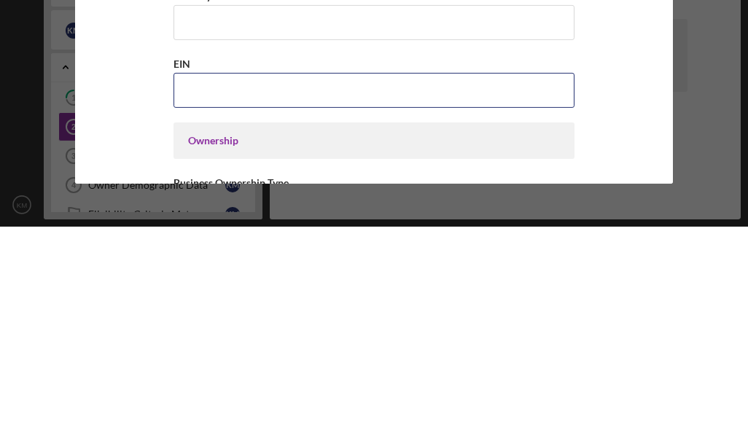
click at [454, 276] on input "EIN" at bounding box center [374, 293] width 401 height 35
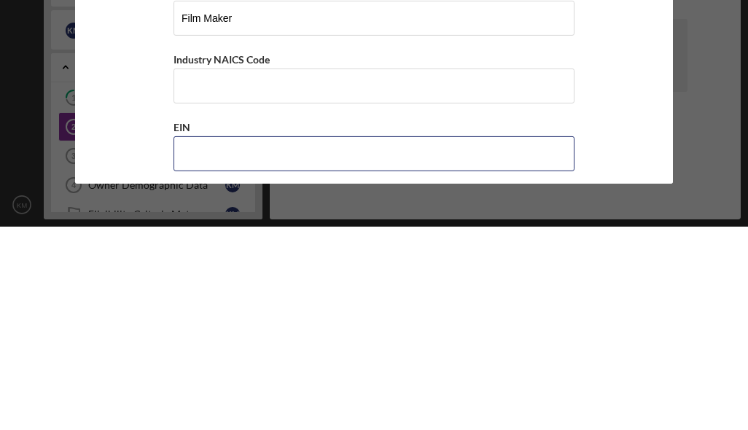
scroll to position [370, 0]
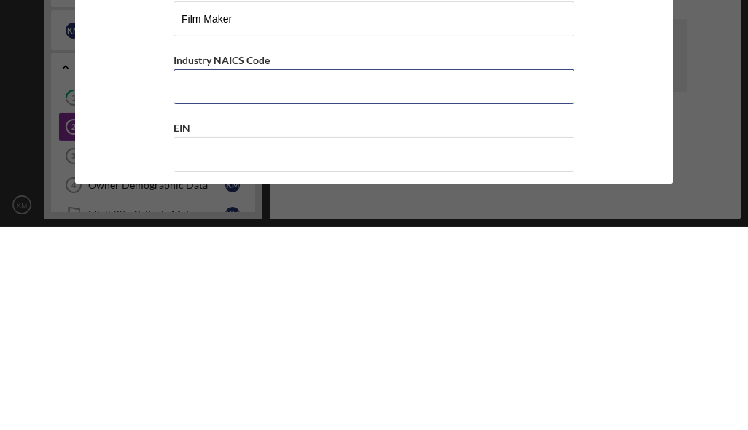
click at [459, 273] on input "Industry NAICS Code" at bounding box center [374, 290] width 401 height 35
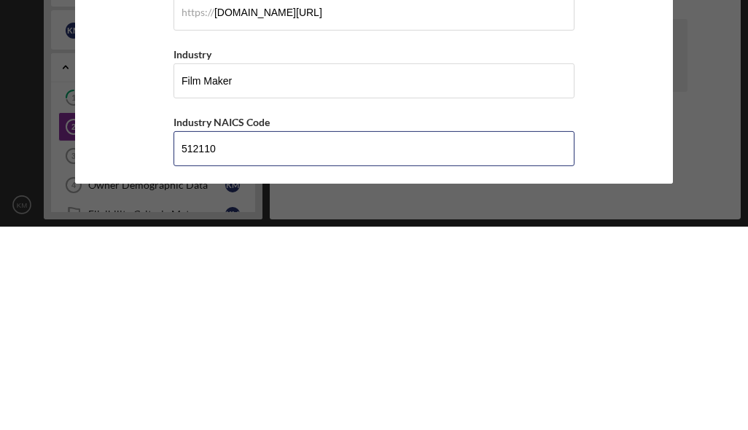
scroll to position [307, 0]
type input "512110"
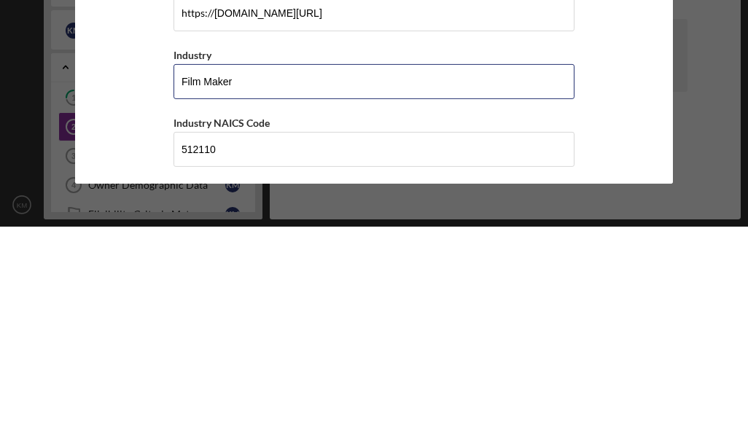
click at [216, 268] on input "Film Maker" at bounding box center [374, 285] width 401 height 35
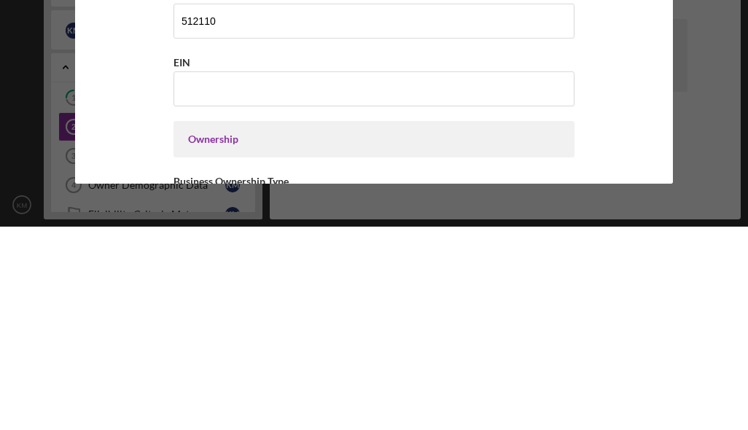
scroll to position [434, 0]
type input "Filmmaking 5"
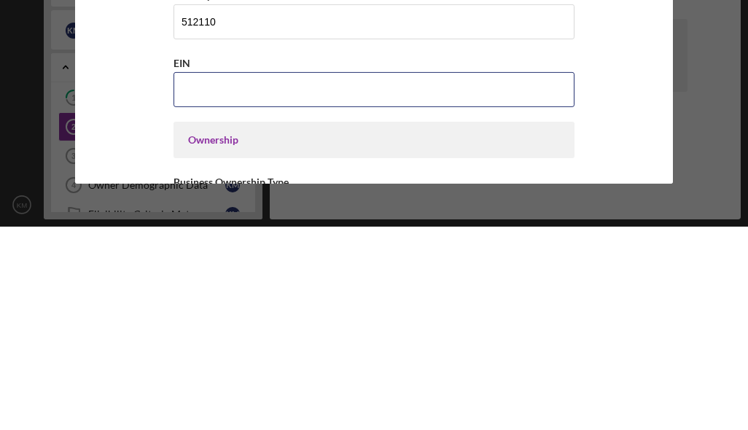
click at [410, 276] on input "EIN" at bounding box center [374, 293] width 401 height 35
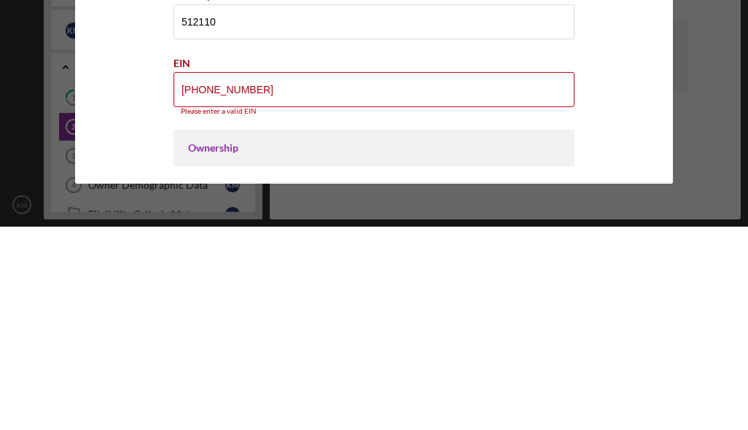
type input "[US_EMPLOYER_IDENTIFICATION_NUMBER]"
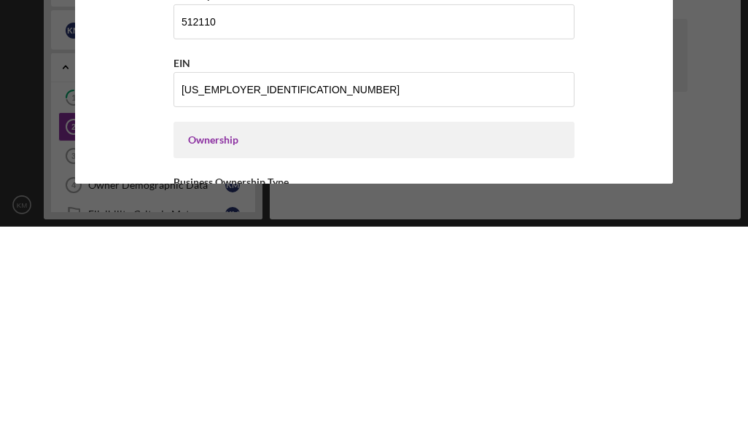
click at [645, 121] on div "Business Name K49 Film Production LLC DBA Business Start Date [DATE] Legal Stru…" at bounding box center [374, 233] width 599 height 308
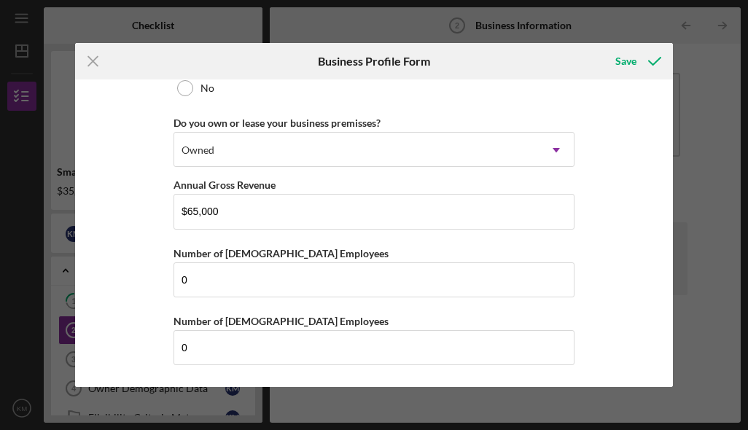
scroll to position [1205, 0]
click at [658, 61] on icon "submit" at bounding box center [654, 61] width 36 height 36
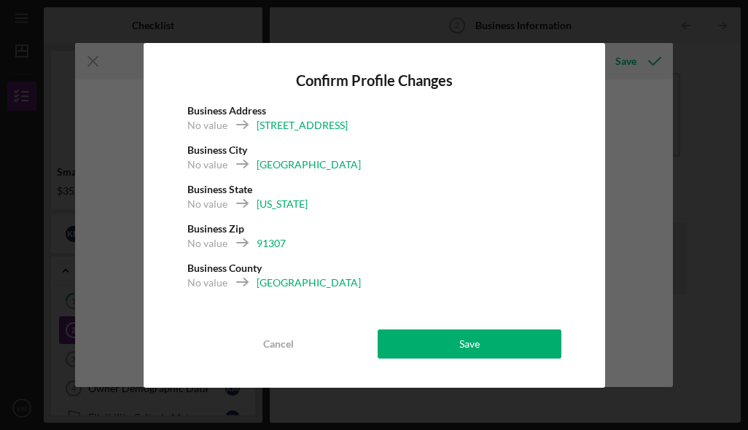
click at [480, 333] on div "Save" at bounding box center [469, 344] width 20 height 29
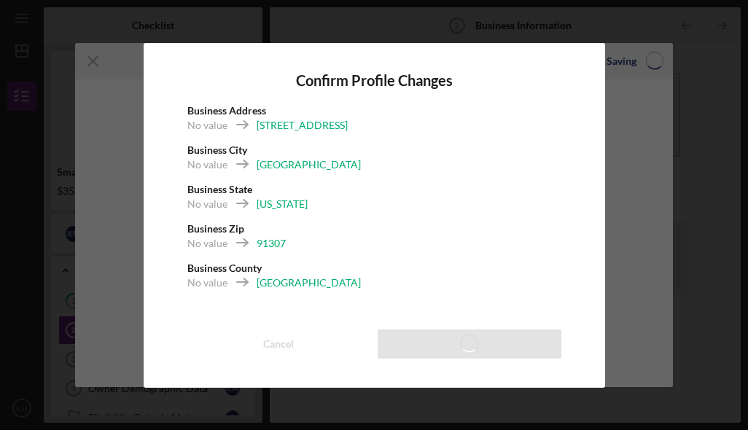
scroll to position [51, 0]
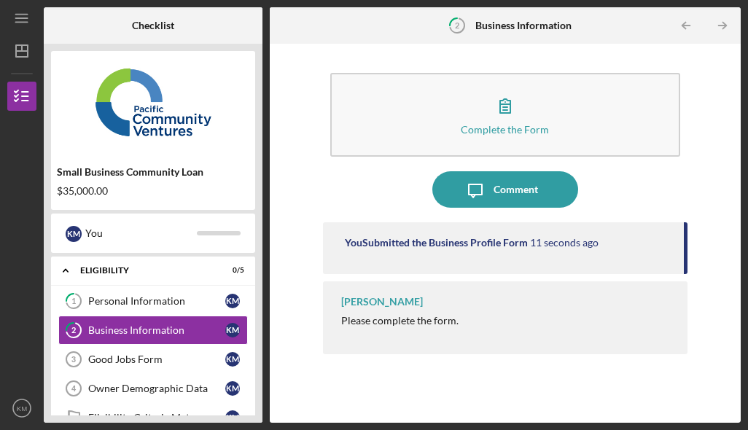
click at [427, 315] on div "Please complete the form." at bounding box center [399, 321] width 117 height 12
click at [428, 315] on div "Please complete the form." at bounding box center [399, 321] width 117 height 12
click at [434, 315] on div "Please complete the form." at bounding box center [399, 321] width 117 height 12
click at [197, 354] on div "Good Jobs Form" at bounding box center [156, 360] width 137 height 12
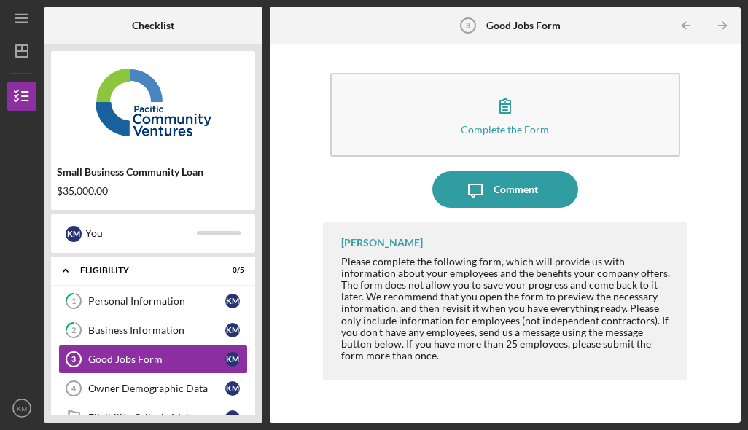
click at [555, 73] on button "Complete the Form Form" at bounding box center [505, 115] width 351 height 84
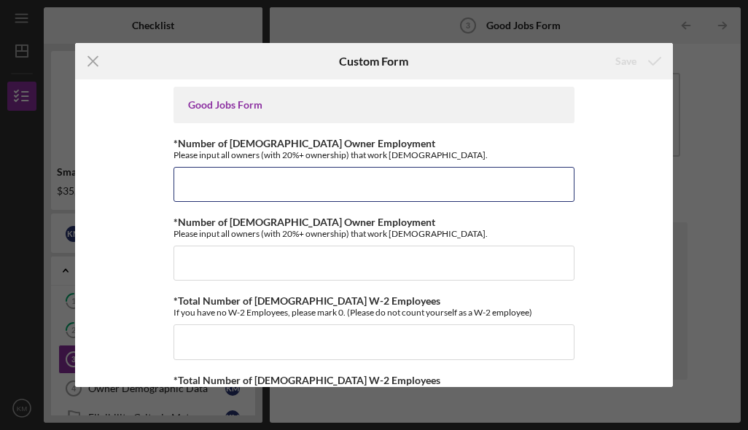
click at [481, 187] on input "*Number of [DEMOGRAPHIC_DATA] Owner Employment" at bounding box center [374, 184] width 401 height 35
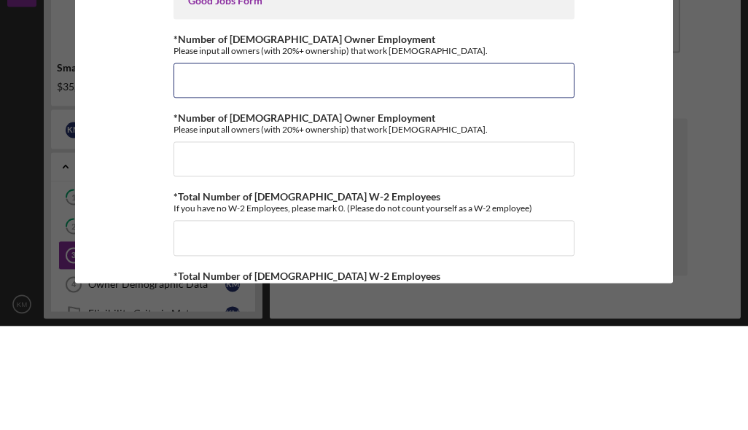
type input "0"
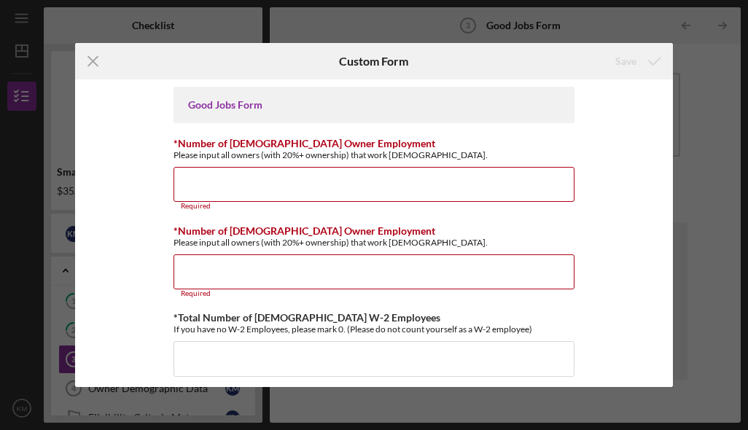
scroll to position [0, 0]
click at [268, 182] on input "*Number of [DEMOGRAPHIC_DATA] Owner Employment" at bounding box center [374, 184] width 401 height 35
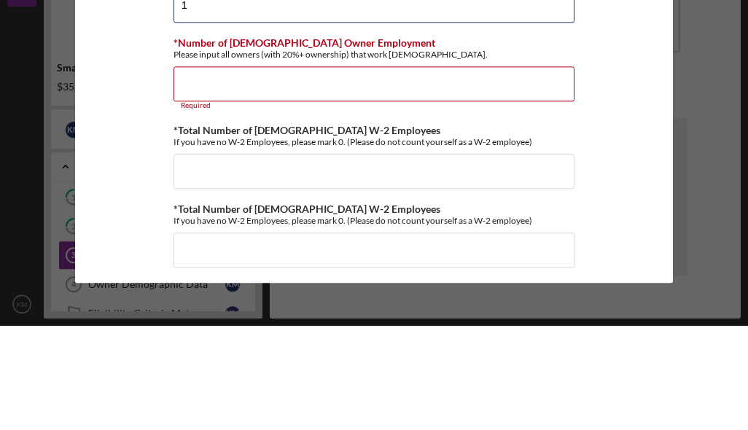
scroll to position [87, 0]
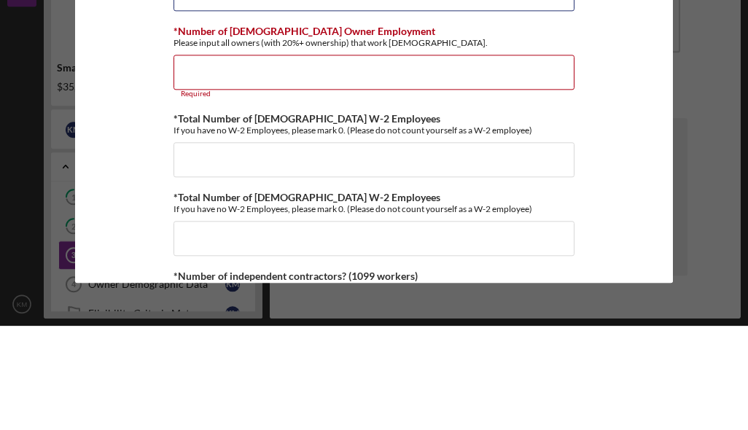
type input "1"
click at [281, 159] on input "*Number of [DEMOGRAPHIC_DATA] Owner Employment" at bounding box center [374, 176] width 401 height 35
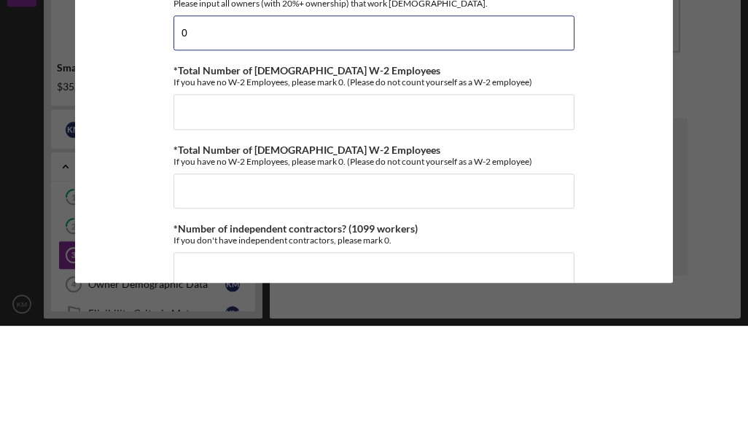
scroll to position [129, 0]
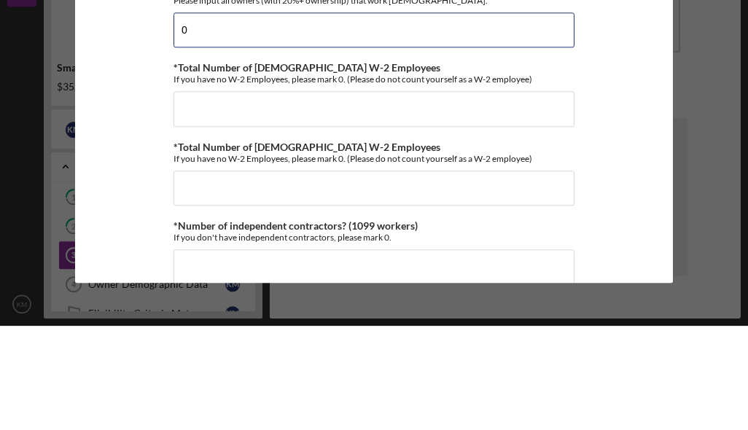
type input "0"
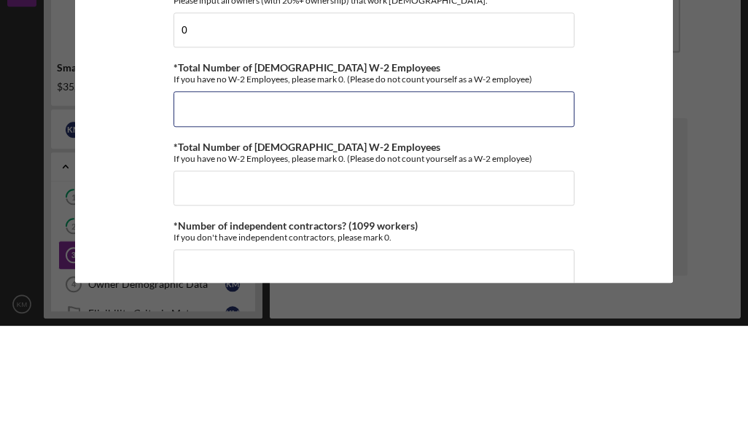
click at [369, 195] on input "*Total Number of [DEMOGRAPHIC_DATA] W-2 Employees" at bounding box center [374, 212] width 401 height 35
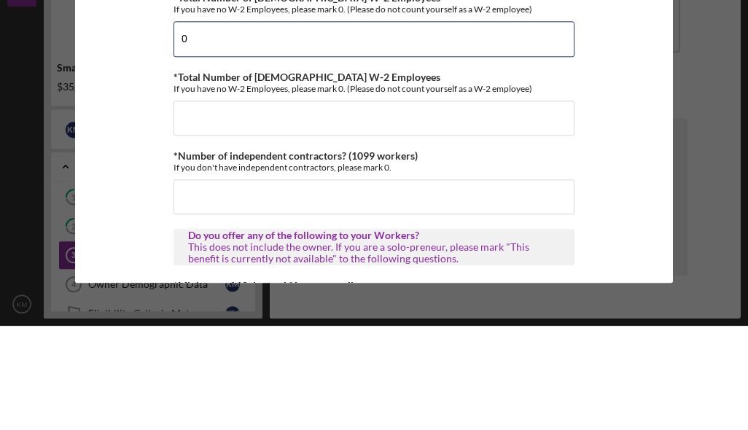
scroll to position [208, 0]
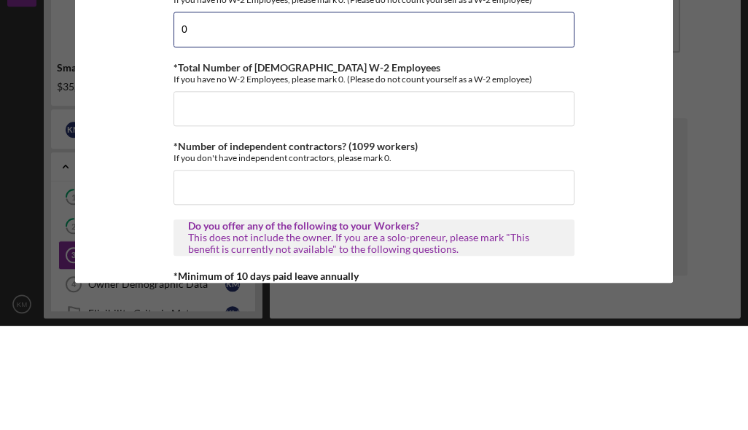
type input "0"
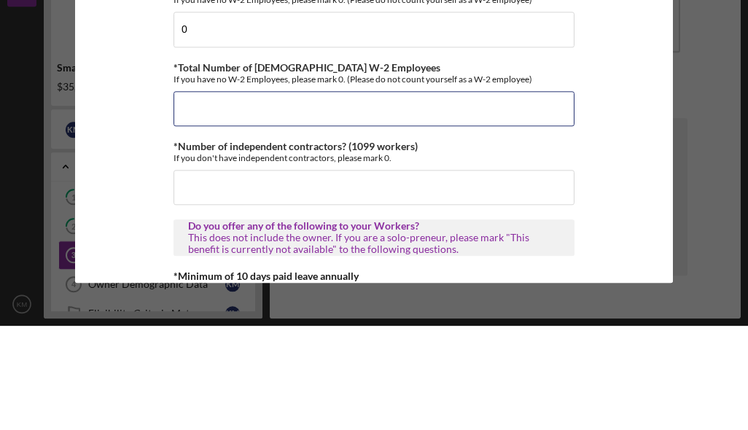
click at [534, 195] on input "*Total Number of [DEMOGRAPHIC_DATA] W-2 Employees" at bounding box center [374, 212] width 401 height 35
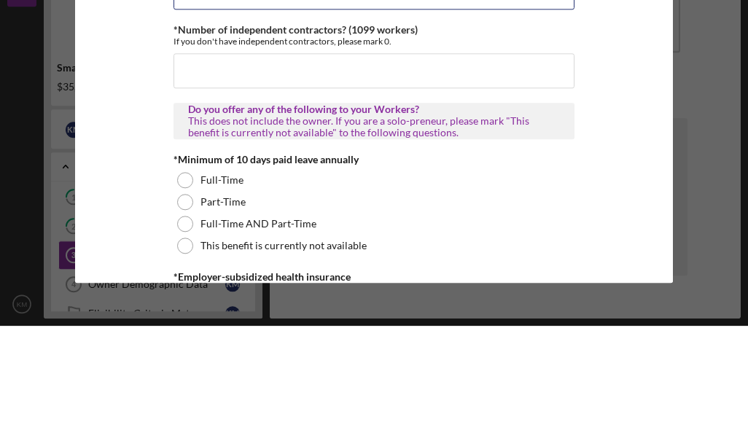
scroll to position [326, 0]
type input "0"
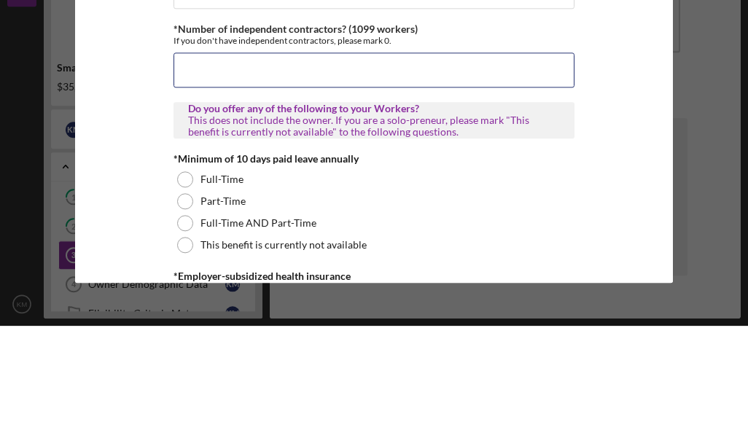
click at [553, 157] on input "*Number of independent contractors? (1099 workers)" at bounding box center [374, 174] width 401 height 35
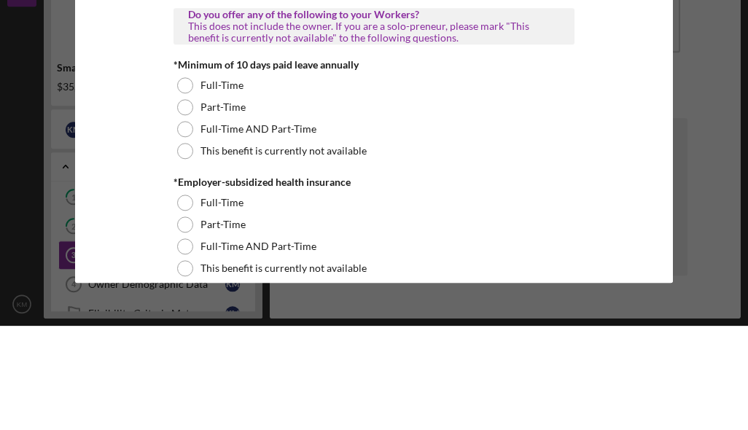
scroll to position [434, 0]
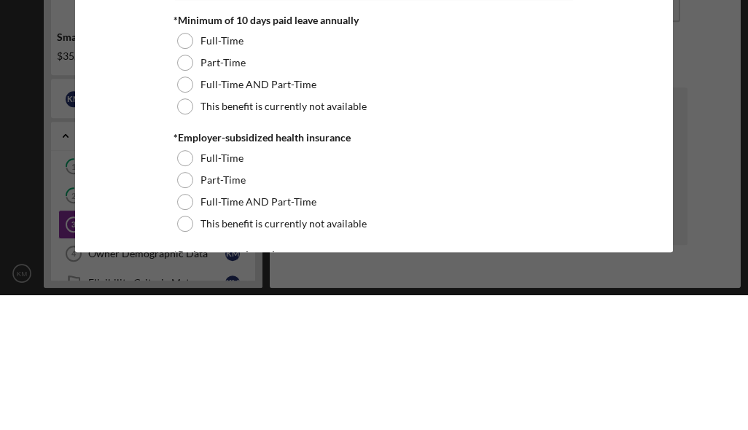
type input "0"
click at [287, 235] on label "This benefit is currently not available" at bounding box center [283, 241] width 166 height 12
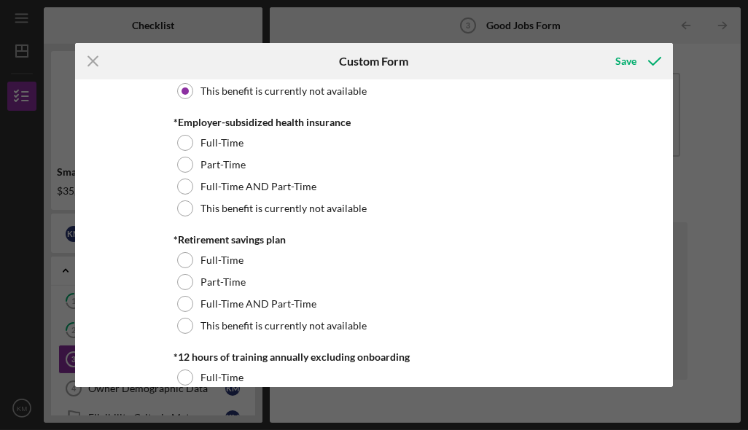
scroll to position [585, 0]
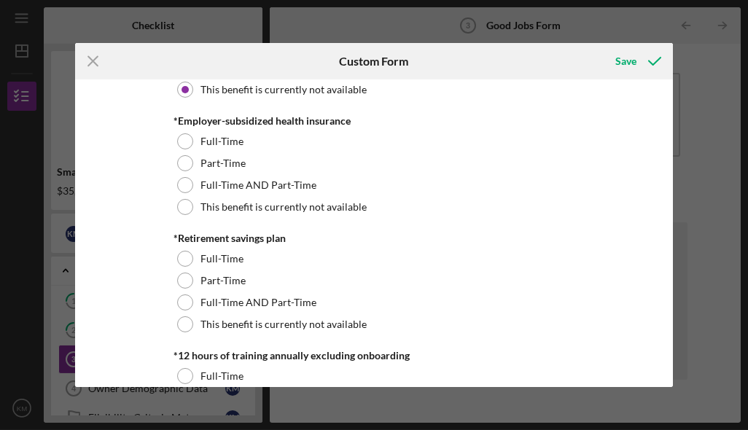
click at [197, 196] on div "Full-Time AND Part-Time" at bounding box center [374, 185] width 401 height 22
click at [190, 214] on div at bounding box center [185, 207] width 16 height 16
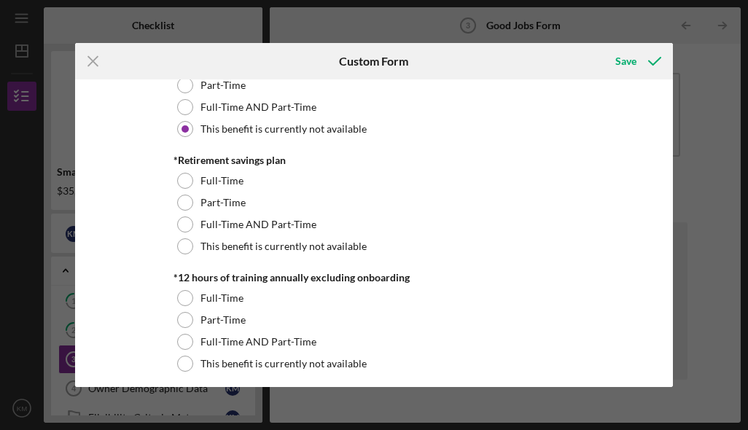
scroll to position [664, 0]
click at [192, 250] on div at bounding box center [185, 246] width 16 height 16
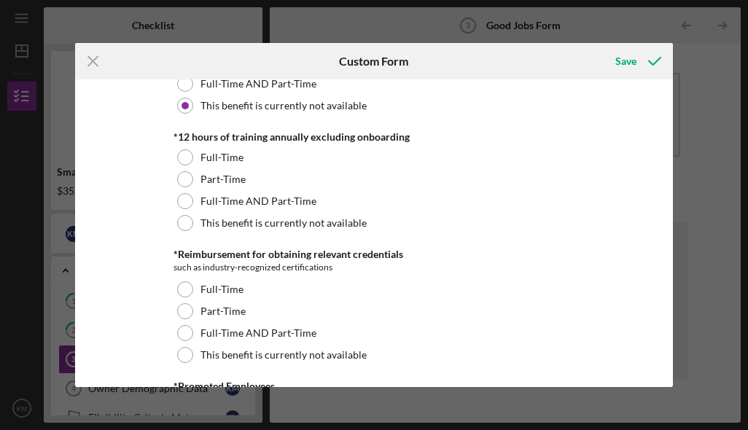
scroll to position [806, 0]
click at [195, 230] on div "This benefit is currently not available" at bounding box center [374, 222] width 401 height 22
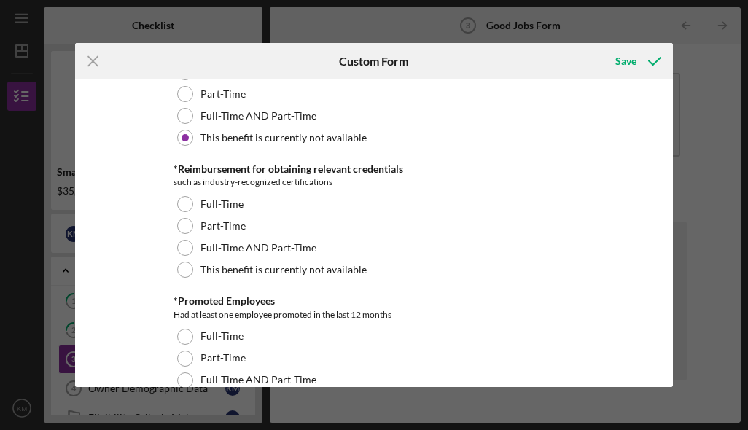
scroll to position [892, 0]
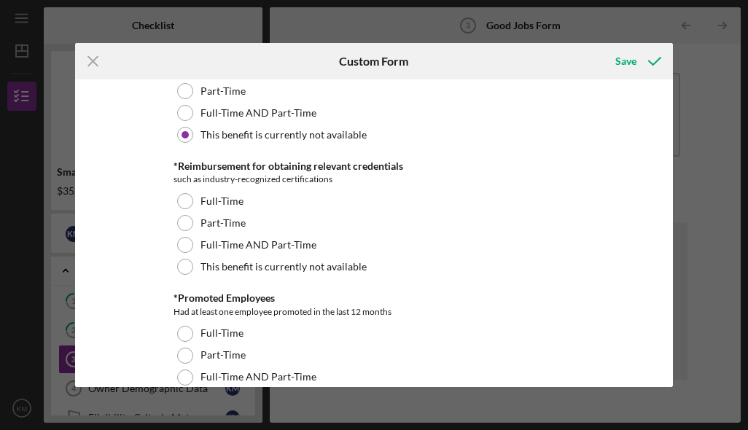
click at [192, 271] on div at bounding box center [185, 267] width 16 height 16
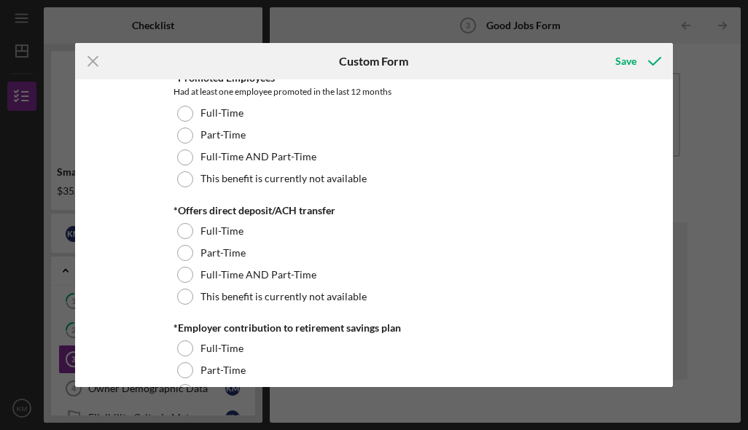
scroll to position [1113, 0]
click at [189, 187] on div at bounding box center [185, 179] width 16 height 16
click at [194, 307] on div "This benefit is currently not available" at bounding box center [374, 296] width 401 height 22
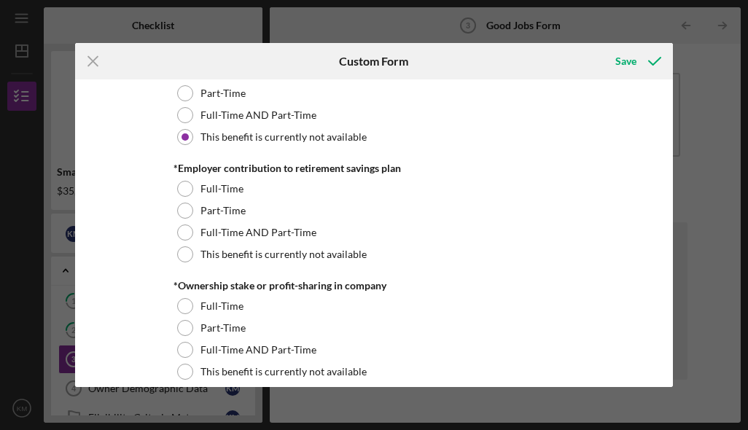
scroll to position [1289, 0]
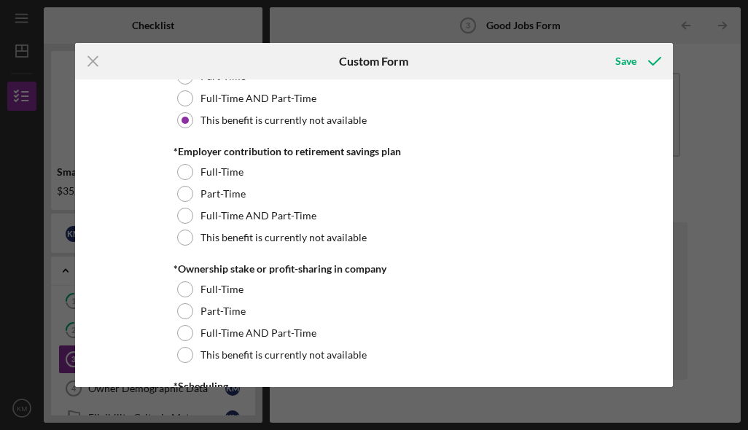
click at [190, 243] on div at bounding box center [185, 238] width 16 height 16
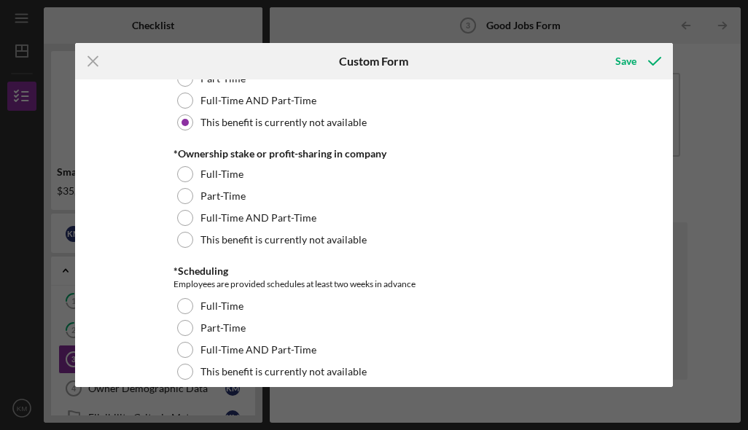
scroll to position [1418, 0]
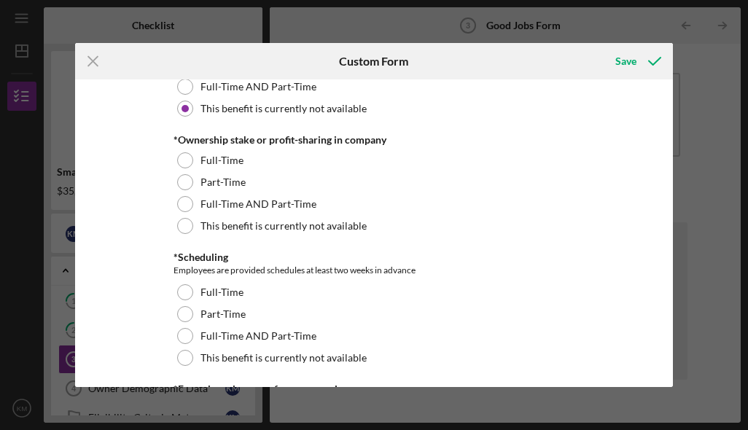
click at [189, 234] on div at bounding box center [185, 226] width 16 height 16
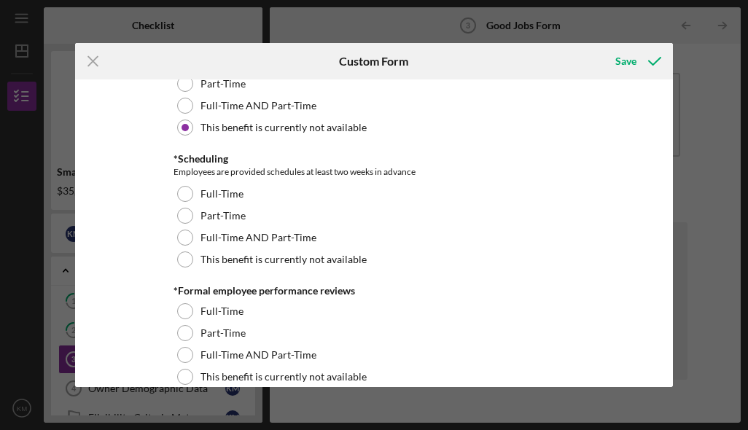
scroll to position [1519, 0]
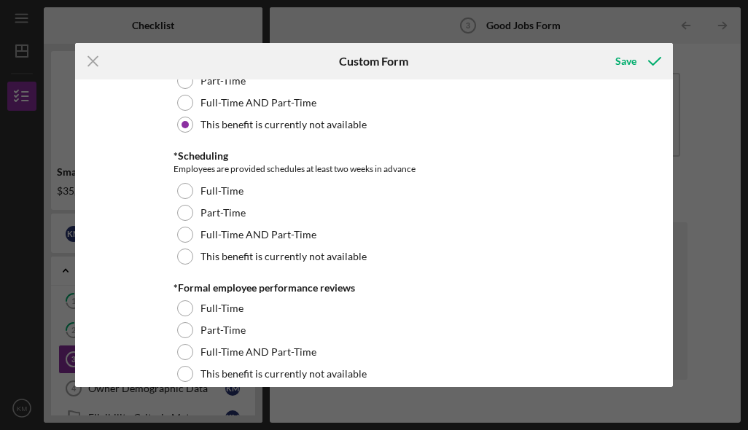
click at [195, 267] on div "This benefit is currently not available" at bounding box center [374, 257] width 401 height 22
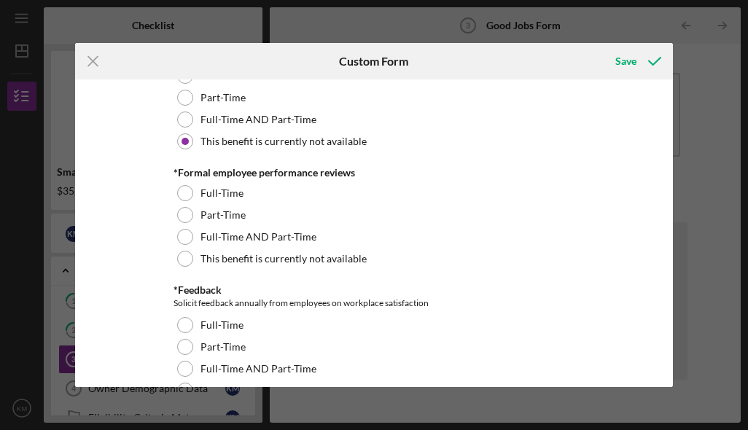
scroll to position [1637, 0]
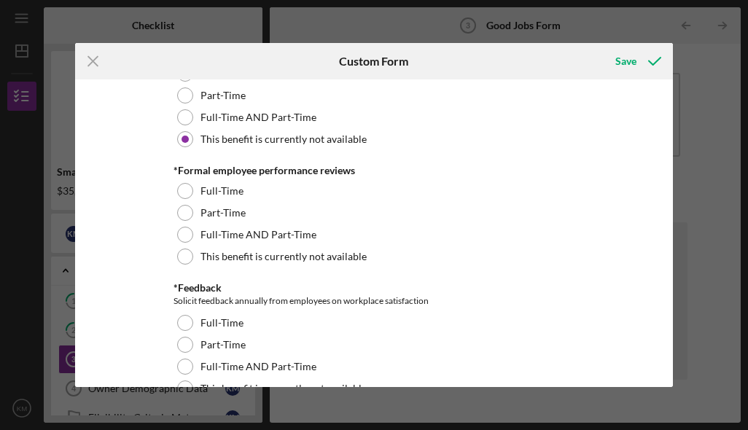
click at [185, 265] on div at bounding box center [185, 257] width 16 height 16
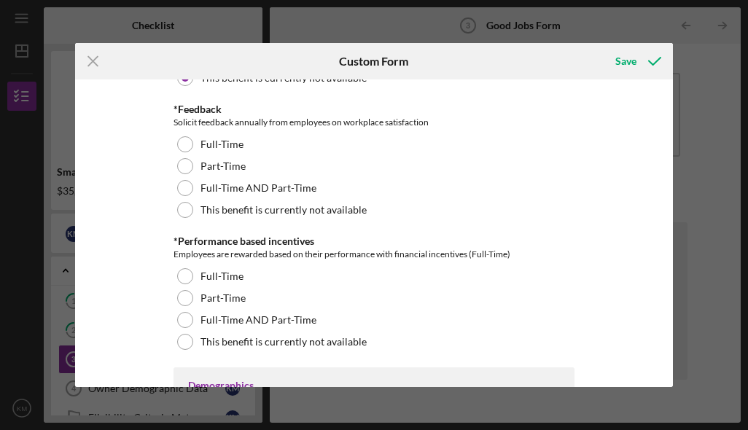
scroll to position [1817, 0]
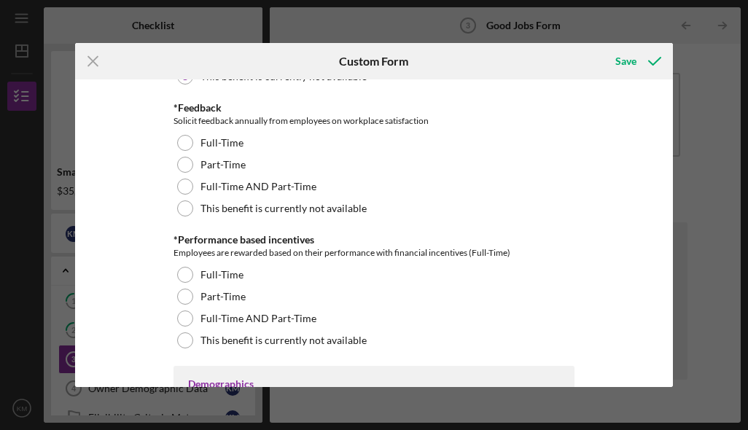
click at [201, 214] on label "This benefit is currently not available" at bounding box center [283, 209] width 166 height 12
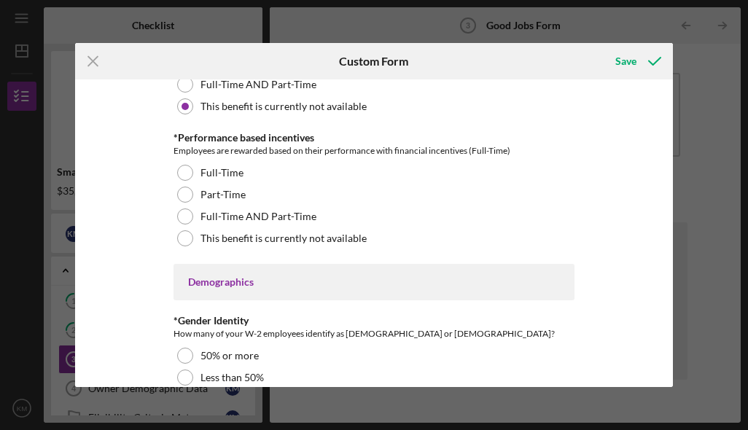
scroll to position [1930, 0]
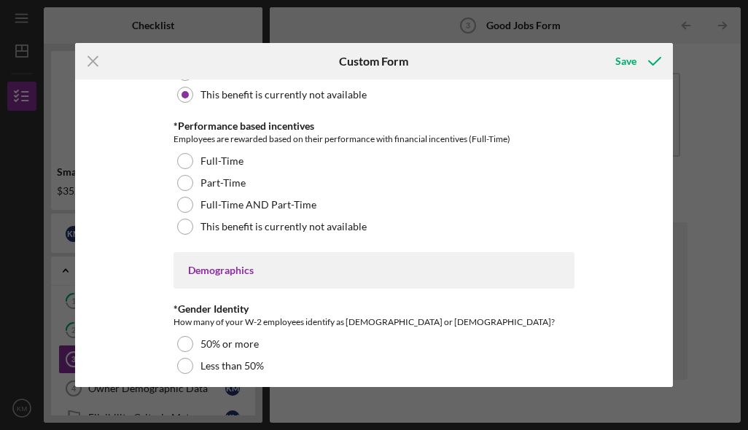
click at [200, 233] on label "This benefit is currently not available" at bounding box center [283, 227] width 166 height 12
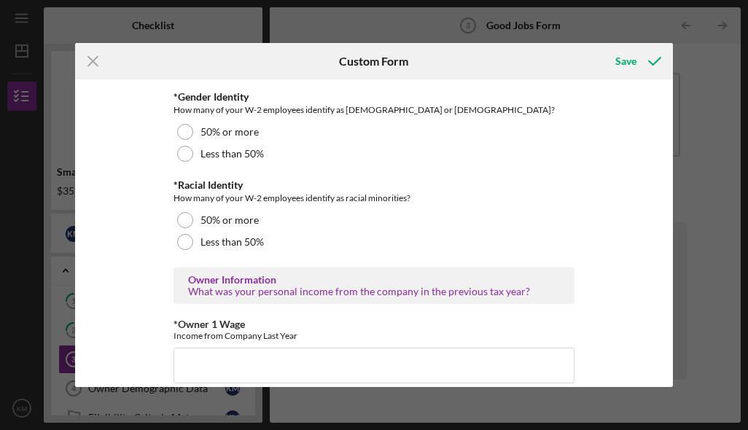
scroll to position [2122, 0]
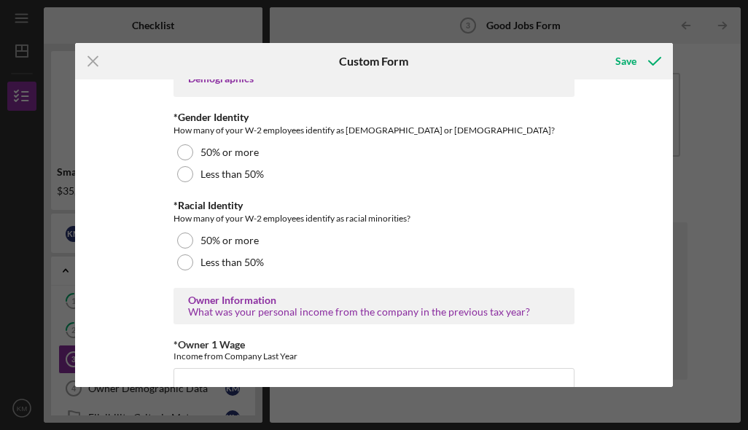
click at [195, 270] on div "Less than 50%" at bounding box center [374, 263] width 401 height 22
click at [190, 182] on div at bounding box center [185, 174] width 16 height 16
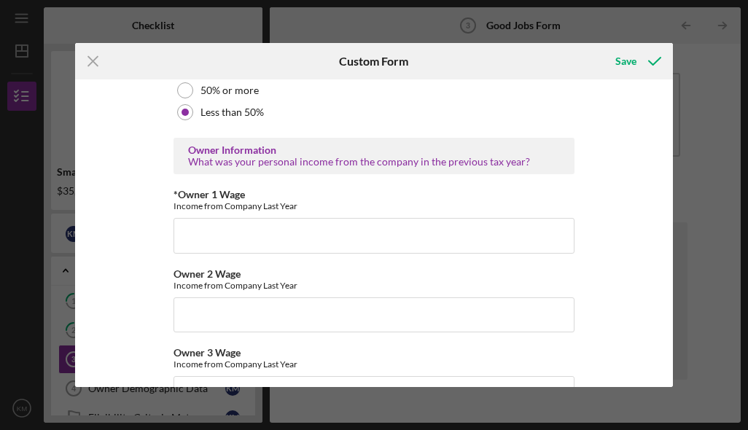
scroll to position [2280, 0]
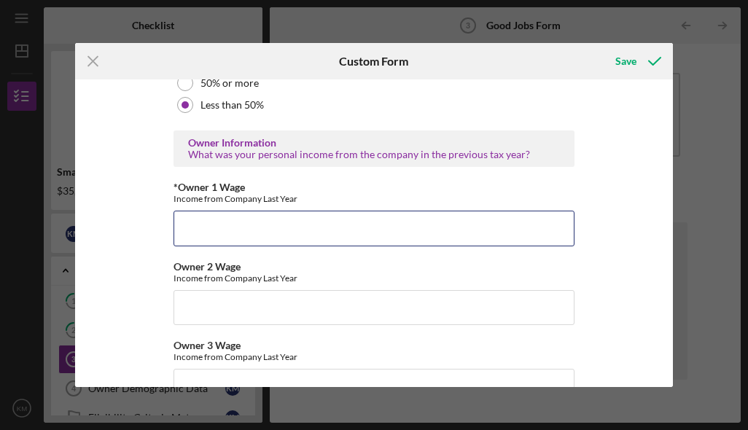
click at [203, 238] on input "*Owner 1 Wage" at bounding box center [374, 228] width 401 height 35
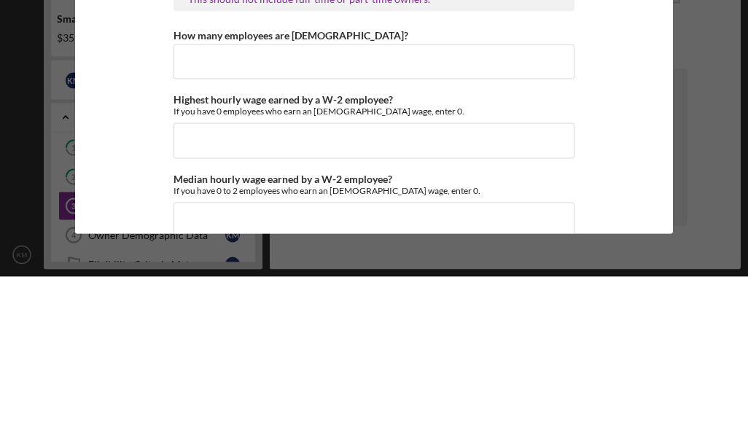
scroll to position [2725, 0]
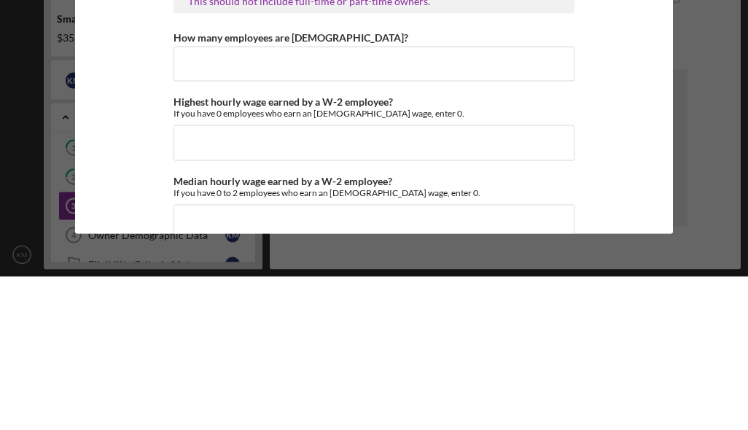
type input "65000"
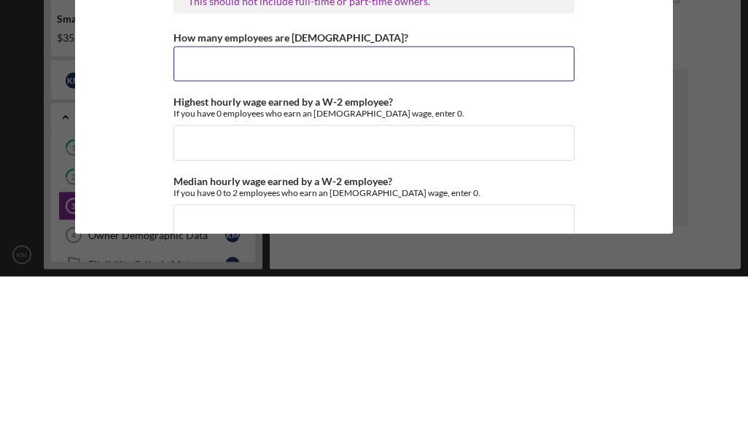
click at [549, 200] on input "How many employees are [DEMOGRAPHIC_DATA]?" at bounding box center [374, 217] width 401 height 35
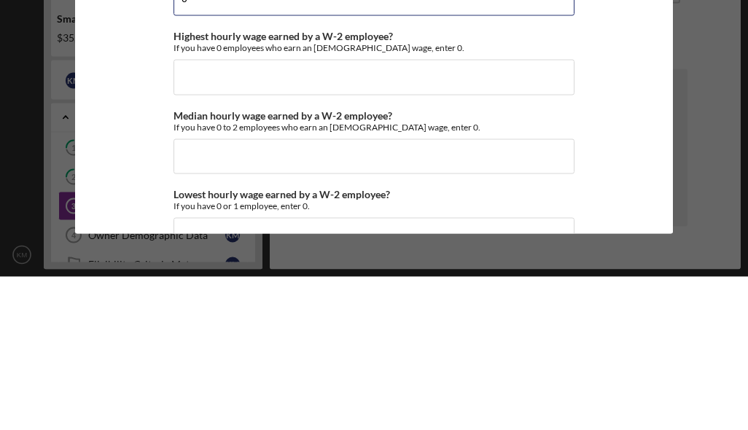
scroll to position [2794, 0]
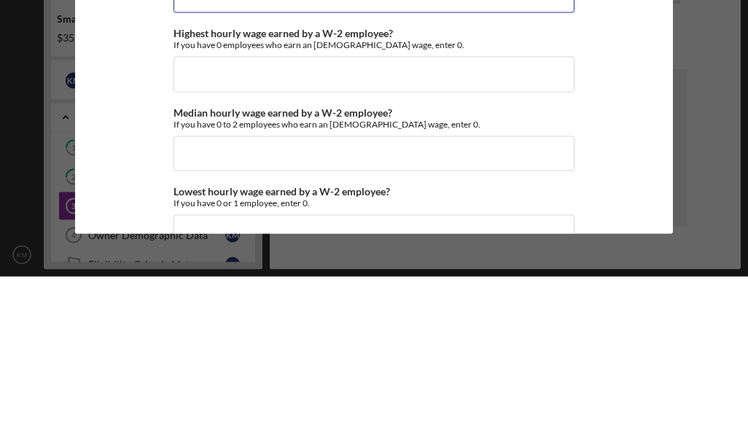
type input "0"
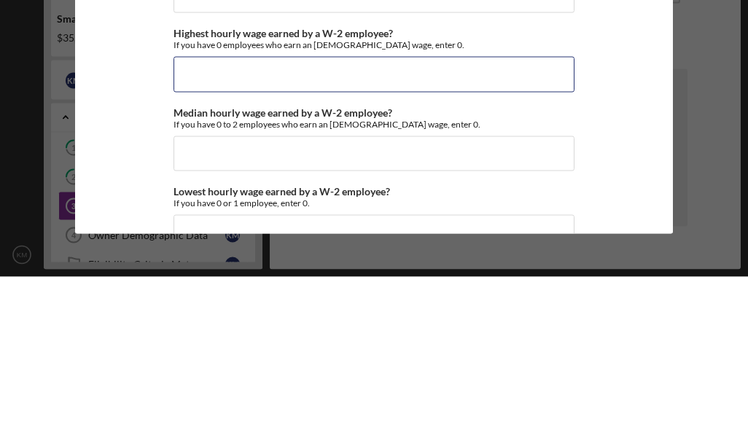
click at [523, 210] on input "Highest hourly wage earned by a W-2 employee?" at bounding box center [374, 227] width 401 height 35
type input "$0"
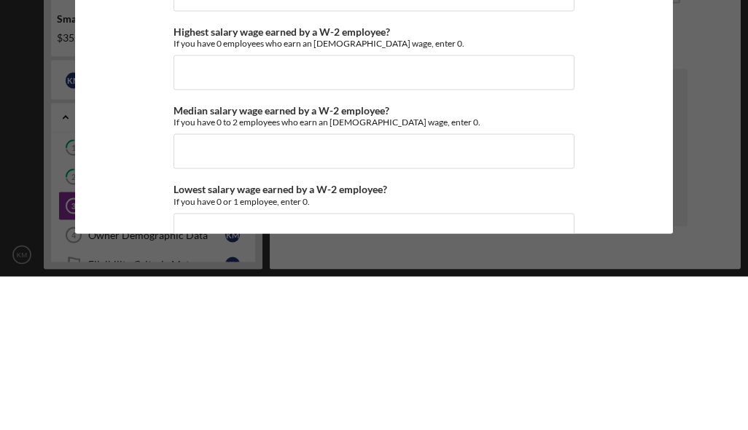
scroll to position [3078, 0]
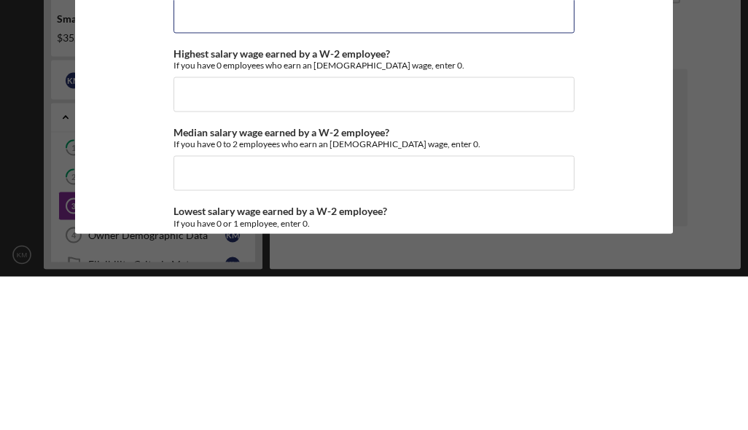
click at [206, 152] on input "How many employees are salaried?" at bounding box center [374, 169] width 401 height 35
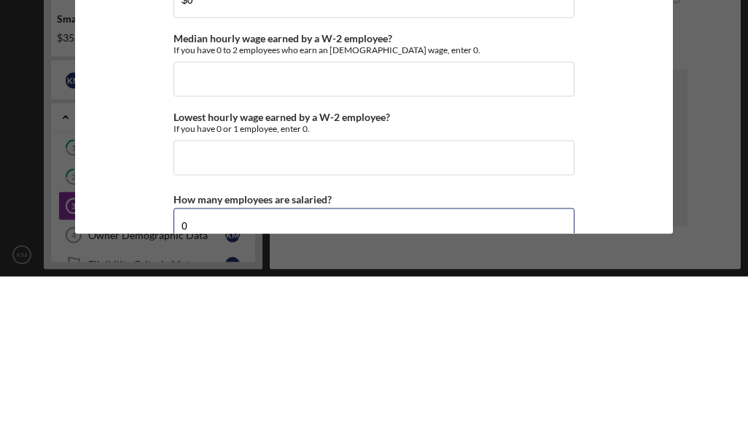
scroll to position [2871, 0]
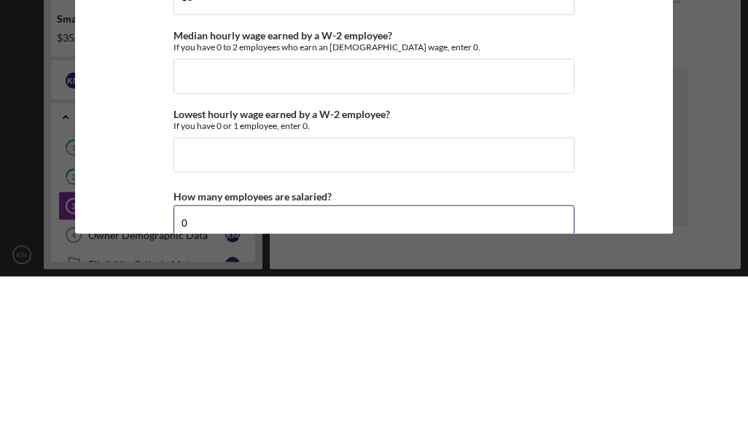
type input "0"
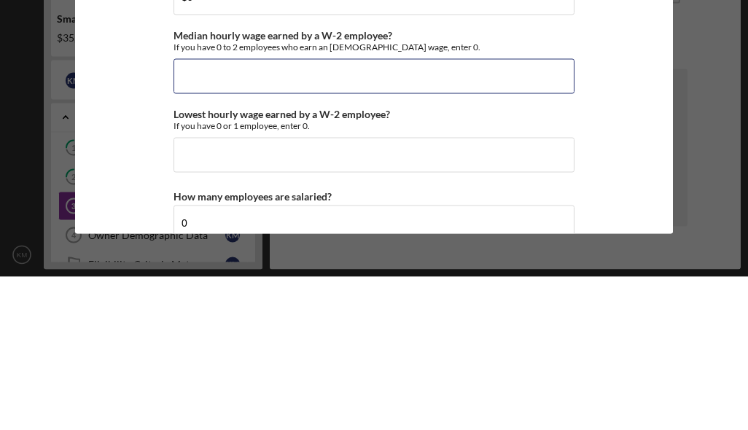
click at [509, 212] on input "Median hourly wage earned by a W-2 employee?" at bounding box center [374, 229] width 401 height 35
type input "$0"
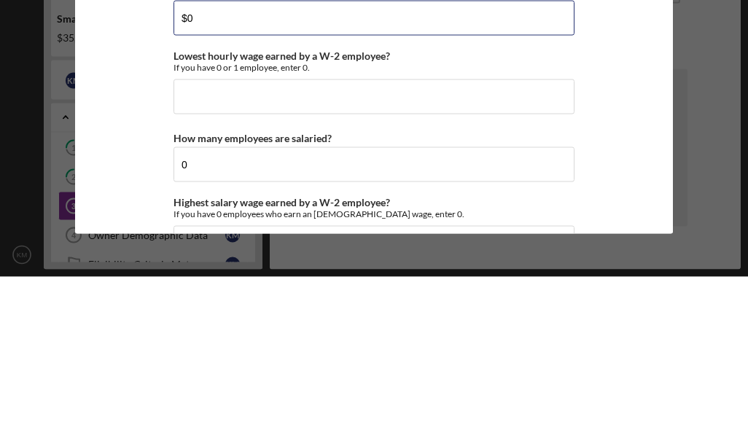
scroll to position [2950, 0]
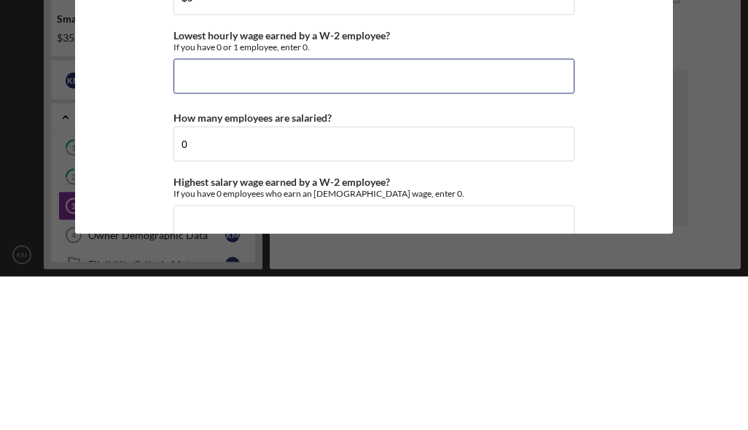
click at [547, 212] on input "Lowest hourly wage earned by a W-2 employee?" at bounding box center [374, 229] width 401 height 35
type input "$0"
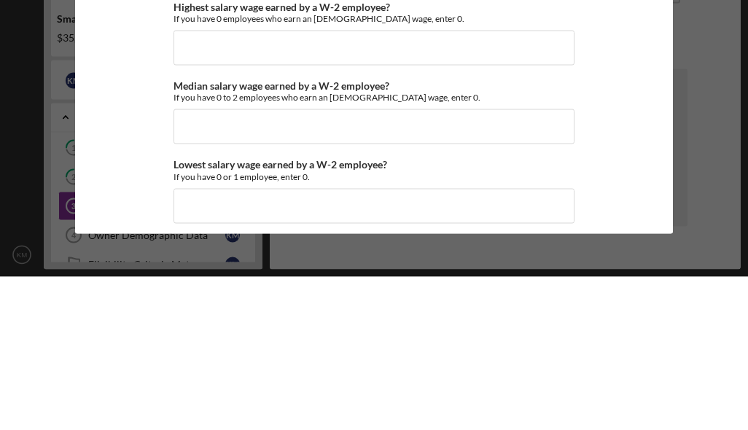
scroll to position [3125, 0]
click at [556, 183] on input "Highest salary wage earned by a W-2 employee?" at bounding box center [374, 200] width 401 height 35
type input "$0"
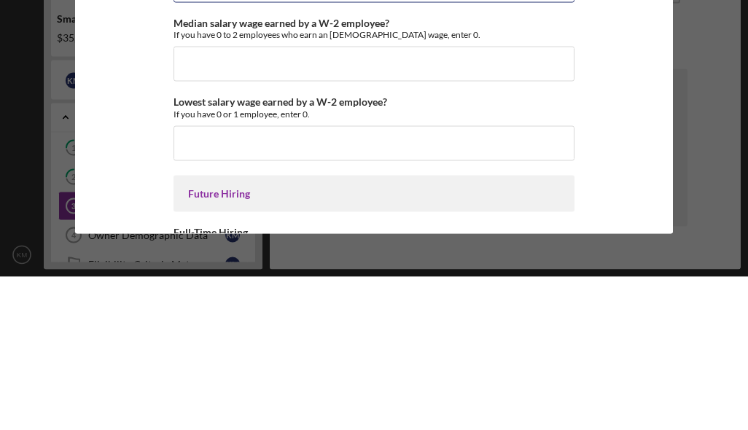
scroll to position [3189, 0]
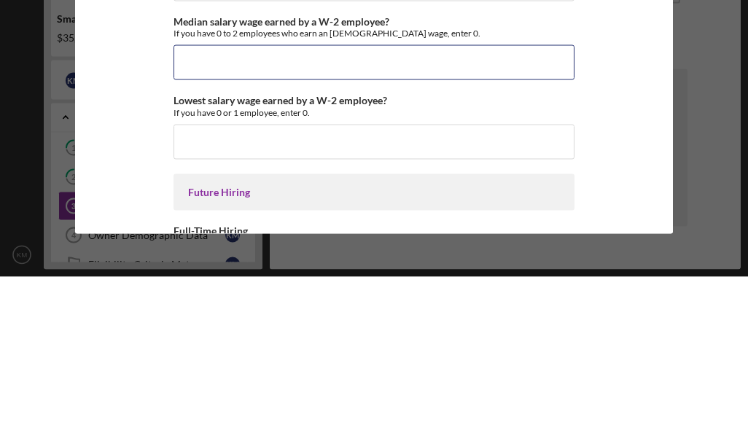
click at [521, 198] on input "Median salary wage earned by a W-2 employee?" at bounding box center [374, 215] width 401 height 35
type input "$0"
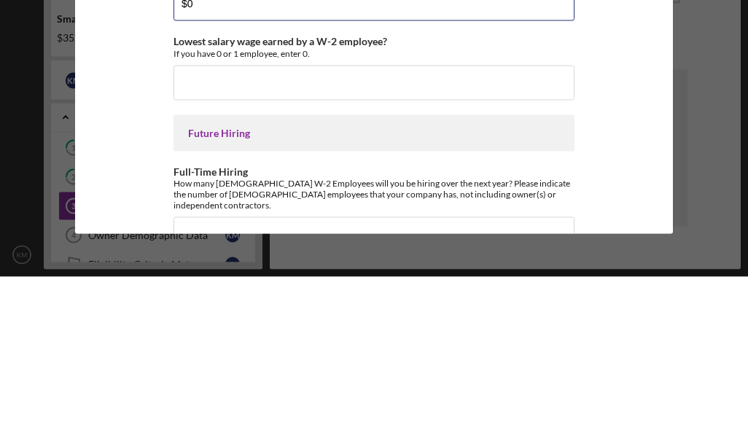
scroll to position [3259, 0]
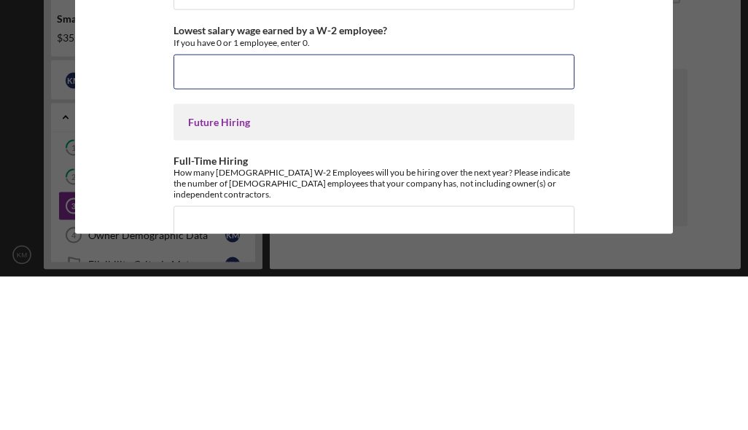
click at [551, 208] on input "Lowest salary wage earned by a W-2 employee?" at bounding box center [374, 225] width 401 height 35
type input "$0"
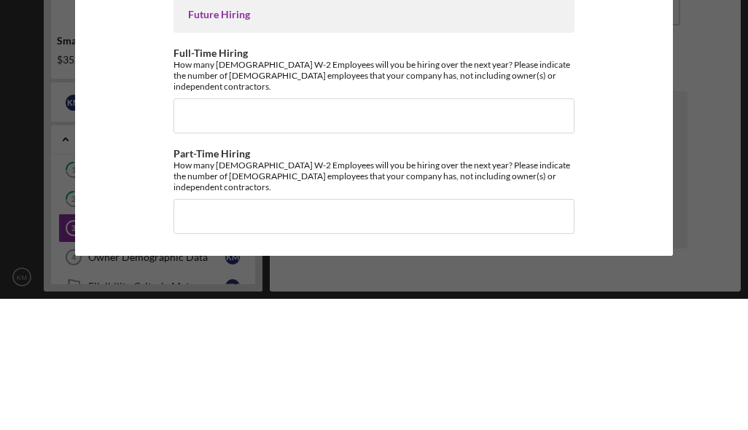
scroll to position [3392, 0]
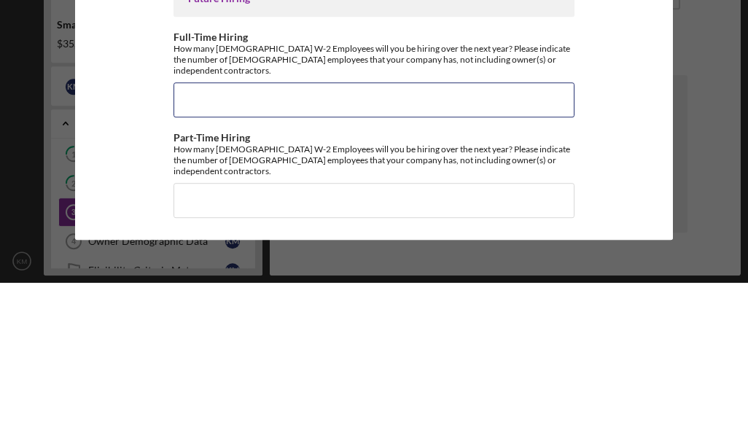
click at [547, 230] on input "Full-Time Hiring" at bounding box center [374, 247] width 401 height 35
type input "2"
type input "1"
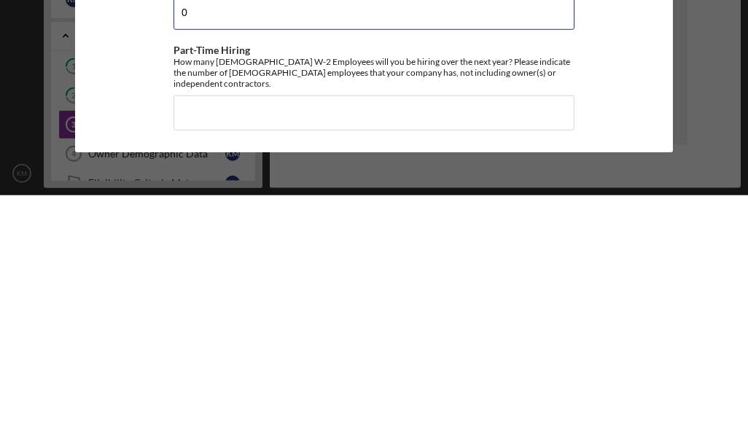
type input "0"
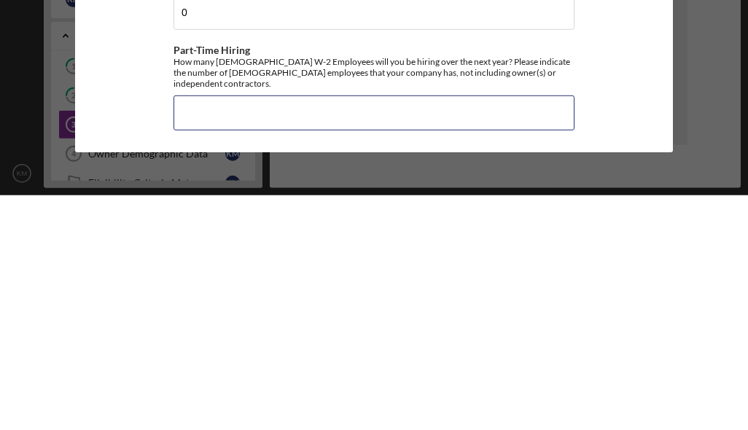
click at [554, 330] on input "Part-Time Hiring" at bounding box center [374, 347] width 401 height 35
type input "1"
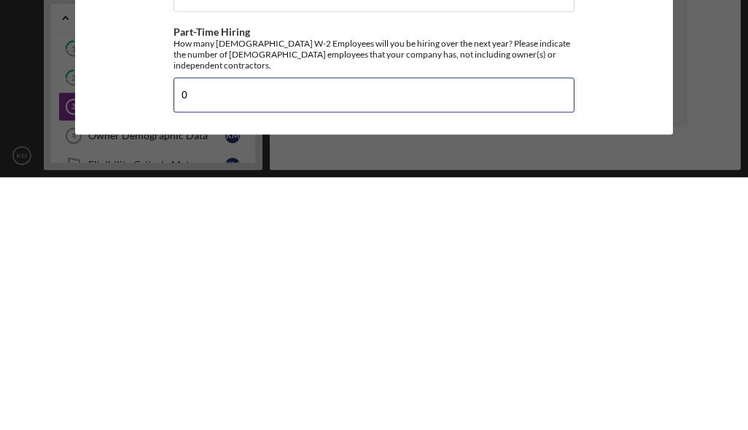
scroll to position [58, 0]
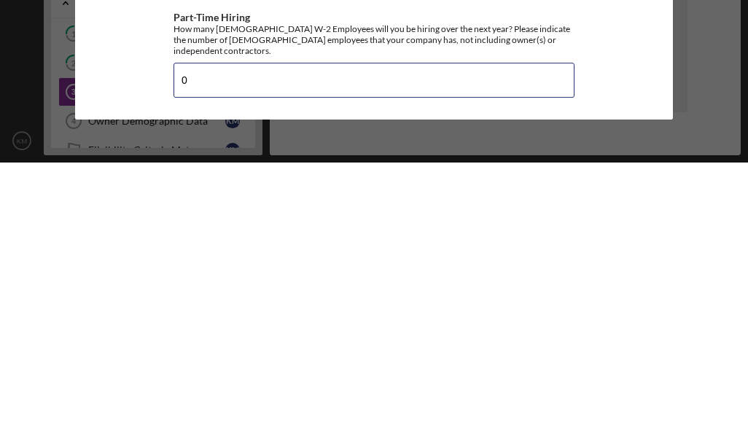
type input "0"
click at [636, 47] on button "Save" at bounding box center [637, 61] width 72 height 29
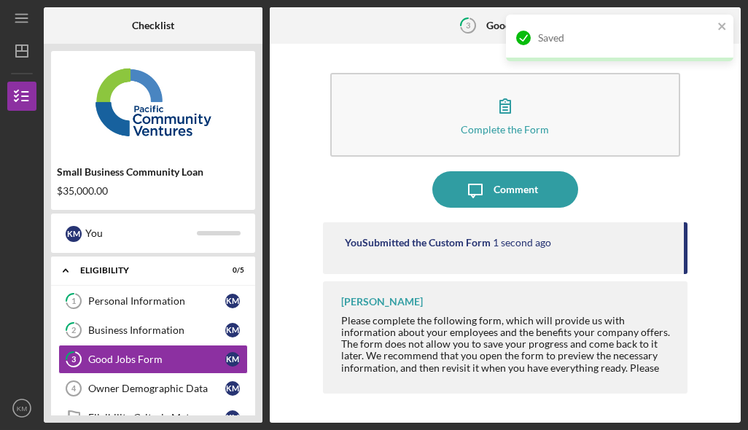
scroll to position [51, 0]
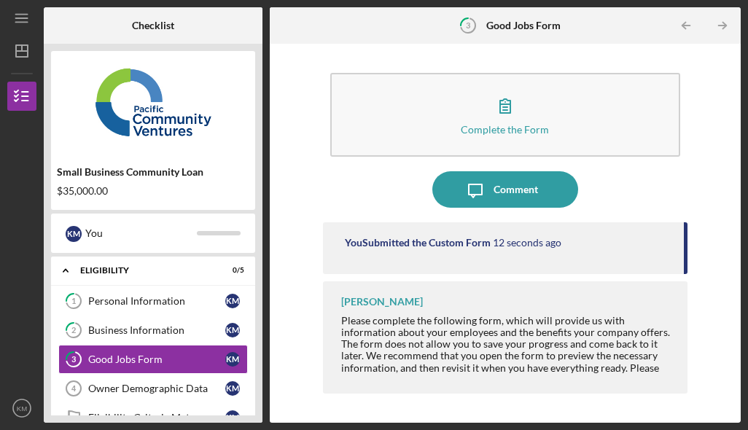
click at [148, 383] on div "Owner Demographic Data" at bounding box center [156, 389] width 137 height 12
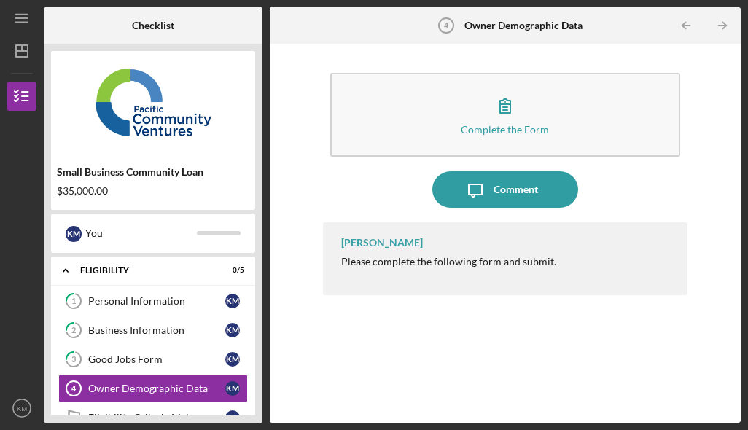
click at [121, 295] on div "Personal Information" at bounding box center [156, 301] width 137 height 12
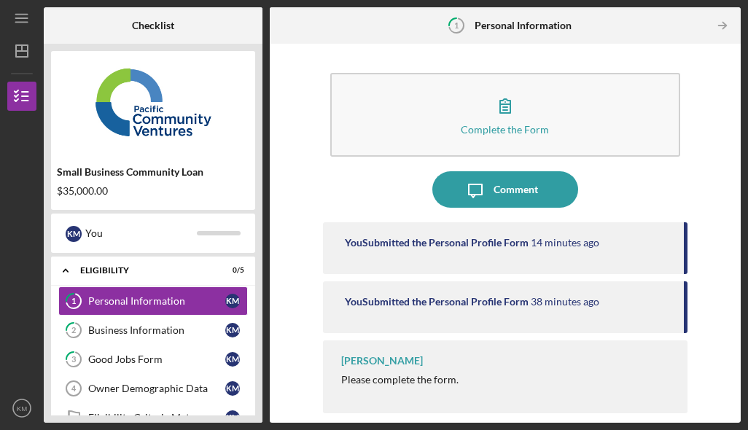
click at [133, 324] on div "Business Information" at bounding box center [156, 330] width 137 height 12
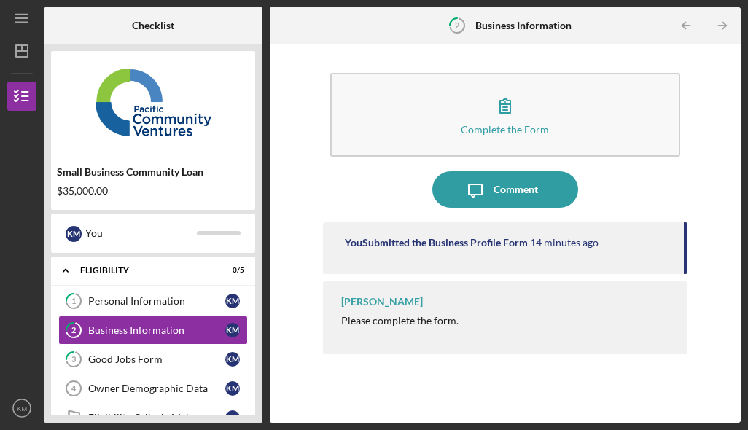
click at [149, 354] on div "Good Jobs Form" at bounding box center [156, 360] width 137 height 12
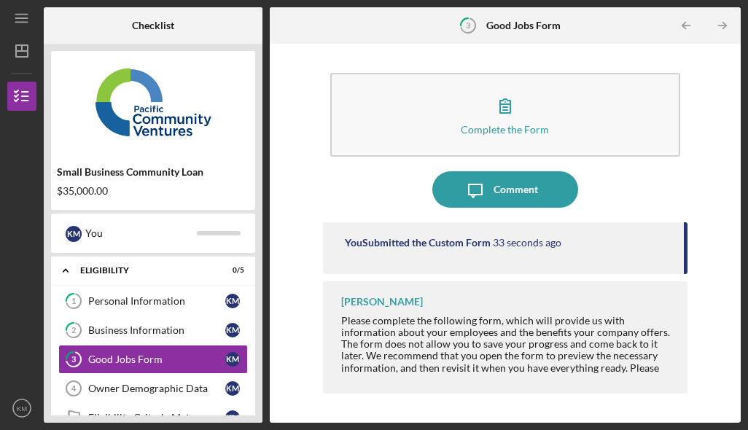
click at [115, 383] on div "Owner Demographic Data" at bounding box center [156, 389] width 137 height 12
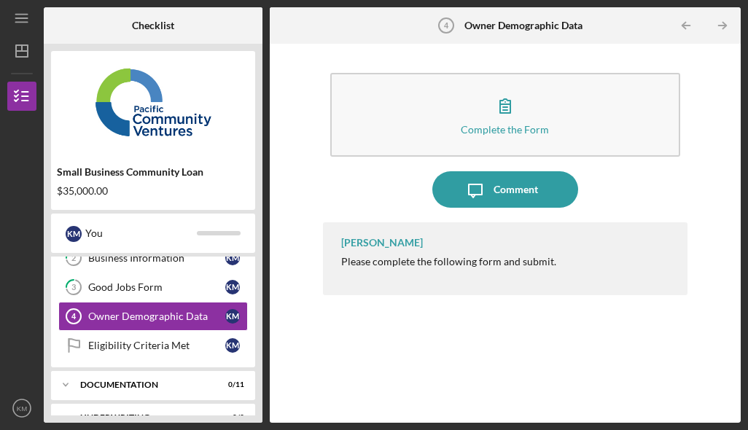
scroll to position [71, 0]
click at [611, 73] on button "Complete the Form Form" at bounding box center [505, 115] width 351 height 84
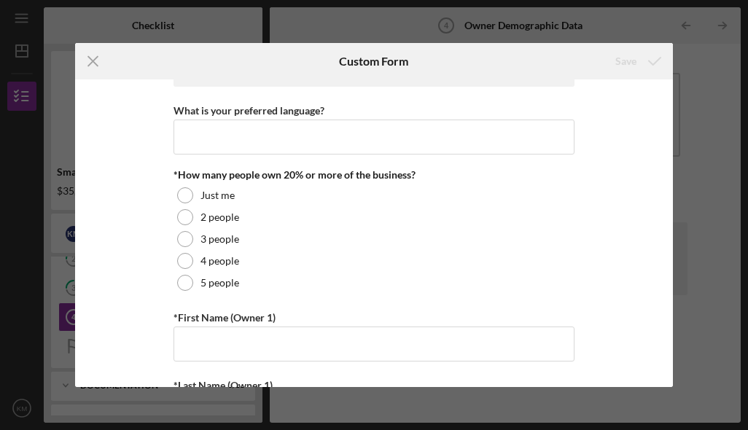
scroll to position [37, 0]
click at [192, 195] on div at bounding box center [185, 195] width 16 height 16
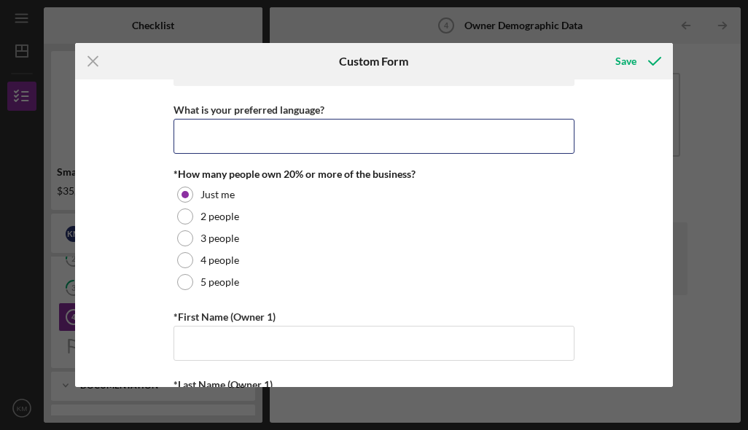
click at [476, 144] on input "What is your preferred language?" at bounding box center [374, 136] width 401 height 35
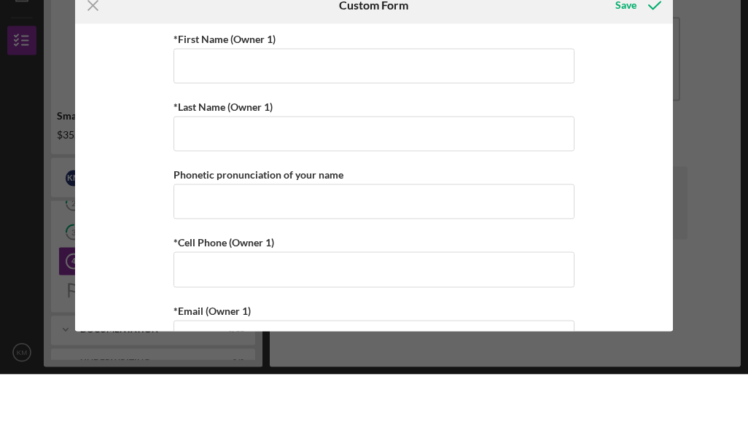
scroll to position [257, 0]
type input "english"
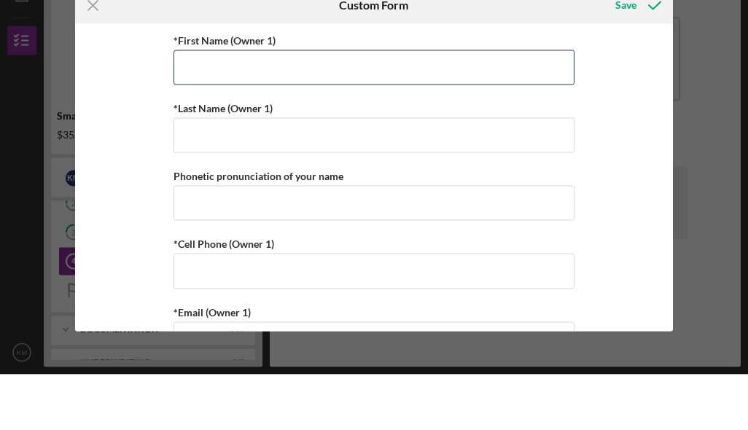
click at [500, 106] on input "*First Name (Owner 1)" at bounding box center [374, 123] width 401 height 35
type input "Kyanda"
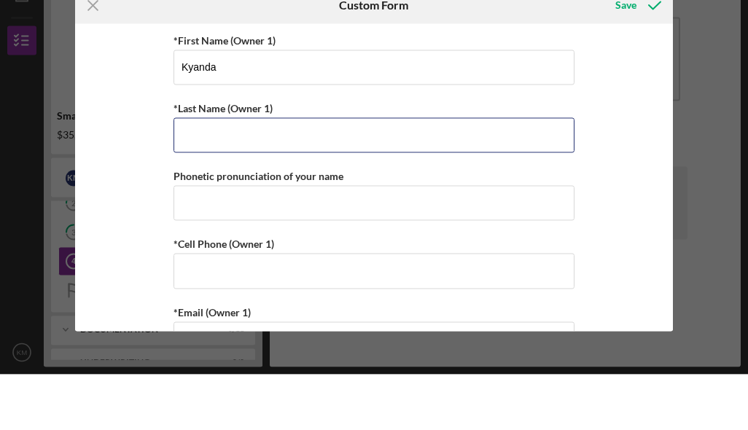
click at [500, 174] on input "*Last Name (Owner 1)" at bounding box center [374, 191] width 401 height 35
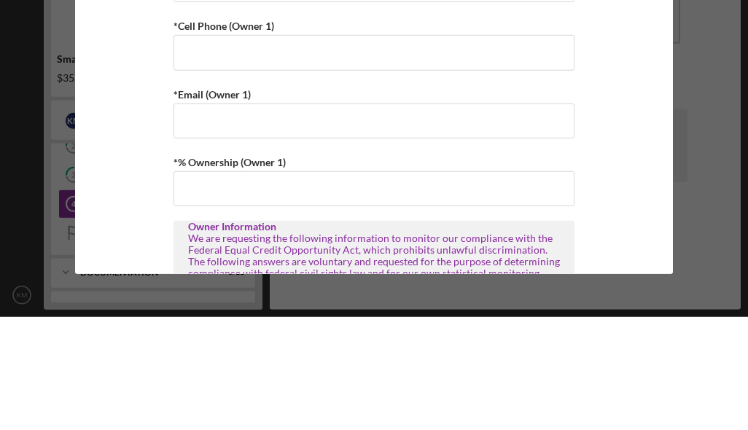
scroll to position [417, 0]
type input "Mulonda"
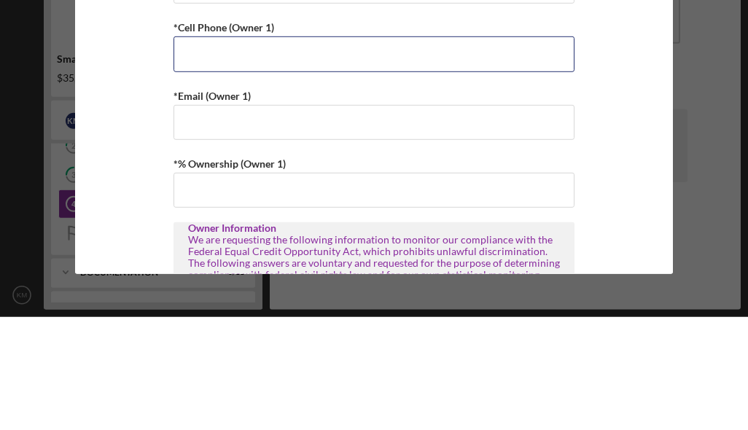
click at [493, 149] on input "*Cell Phone (Owner 1)" at bounding box center [374, 166] width 401 height 35
type input "[PHONE_NUMBER]"
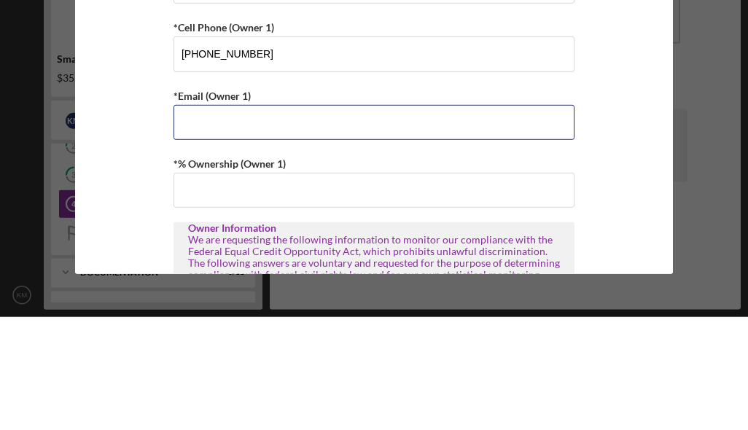
click at [421, 218] on input "*Email (Owner 1)" at bounding box center [374, 235] width 401 height 35
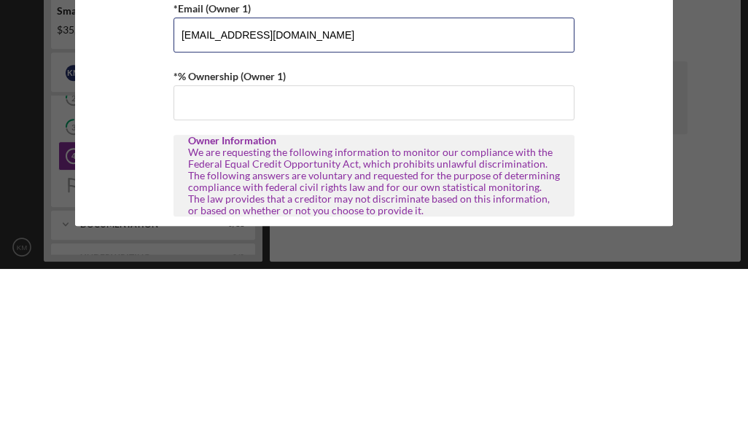
scroll to position [458, 0]
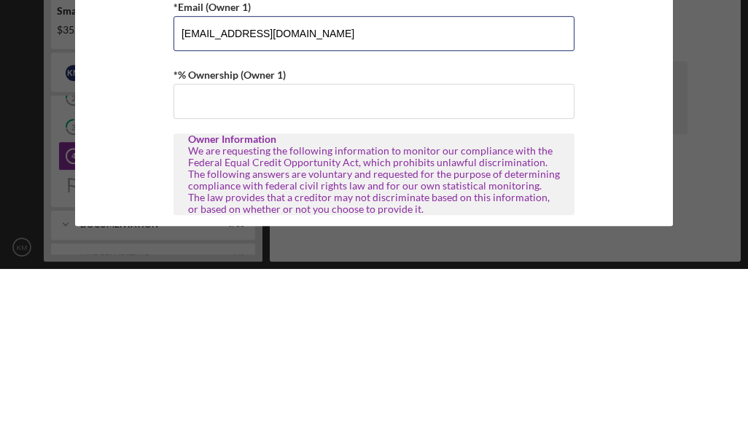
type input "[EMAIL_ADDRESS][DOMAIN_NAME]"
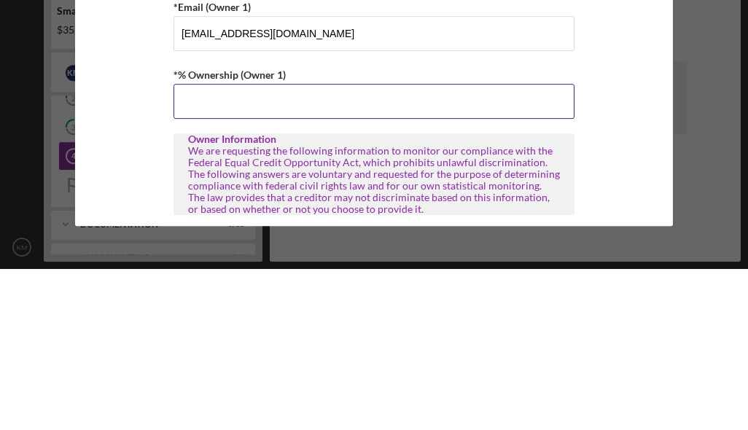
click at [489, 245] on input "*% Ownership (Owner 1)" at bounding box center [374, 262] width 401 height 35
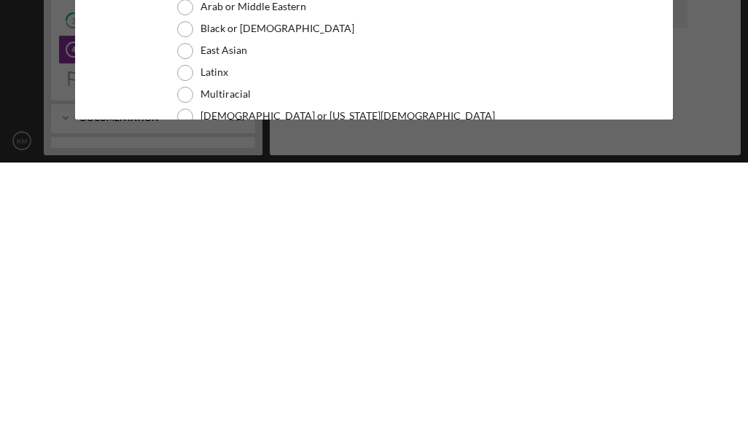
scroll to position [599, 0]
click at [313, 287] on div "Black or [DEMOGRAPHIC_DATA]" at bounding box center [374, 298] width 401 height 22
type input "100.00000%"
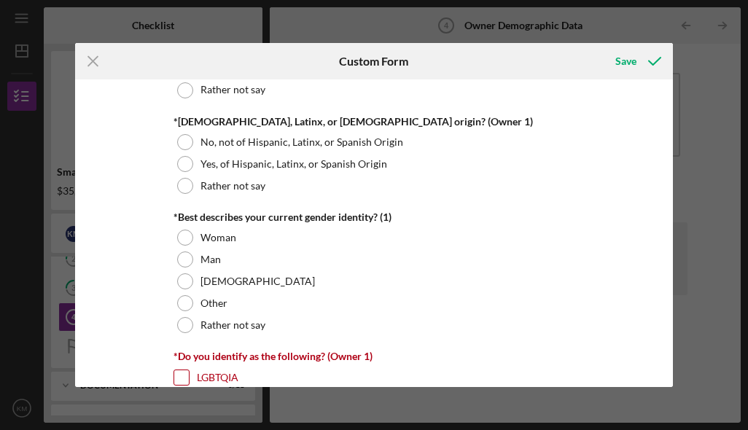
scroll to position [1019, 0]
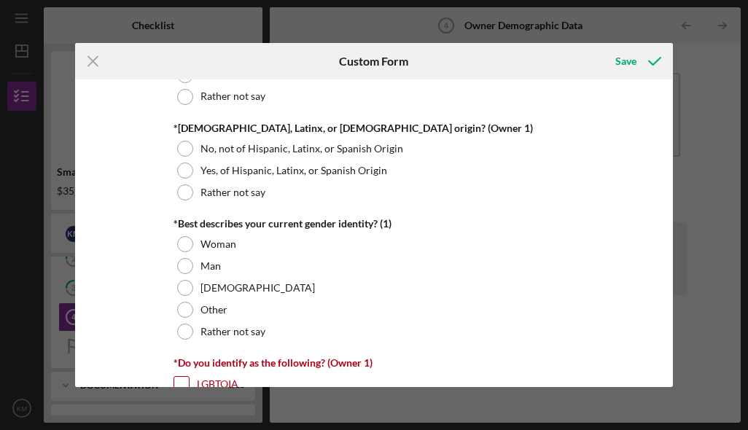
click at [188, 157] on div at bounding box center [185, 149] width 16 height 16
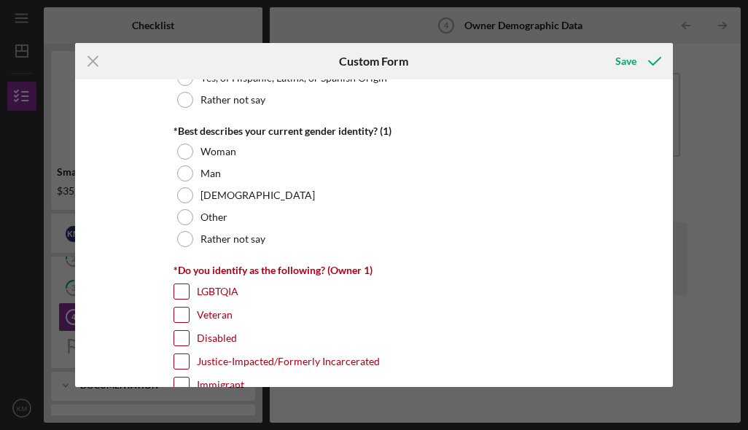
scroll to position [1115, 0]
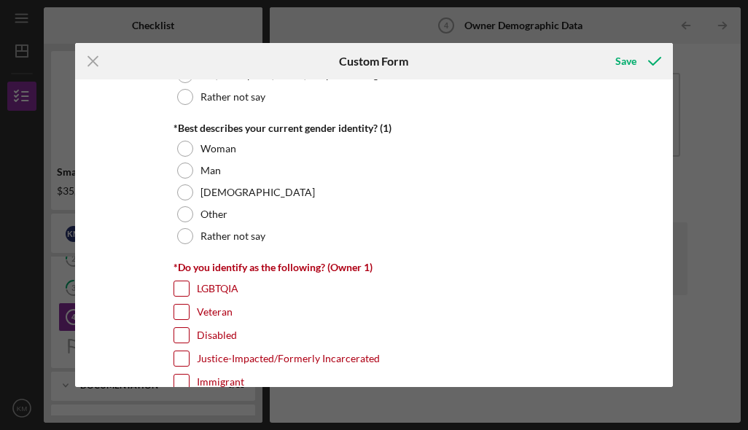
click at [201, 176] on label "Man" at bounding box center [210, 171] width 20 height 12
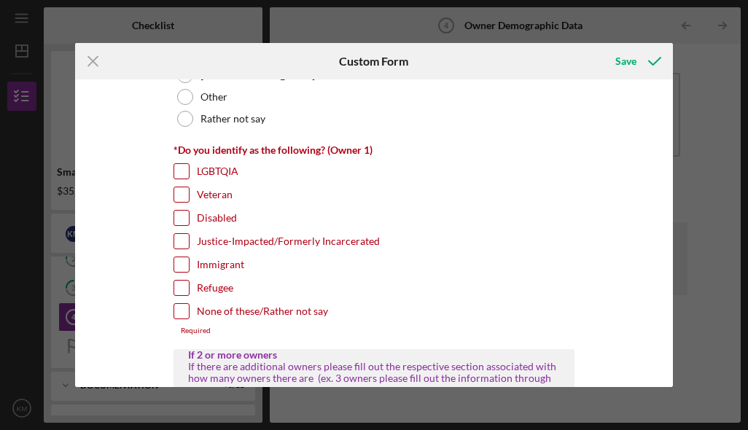
scroll to position [1235, 0]
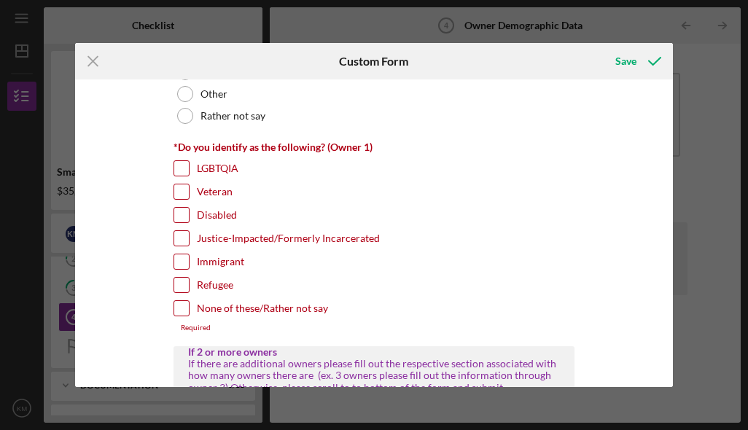
click at [187, 316] on input "None of these/Rather not say" at bounding box center [181, 308] width 15 height 15
checkbox input "true"
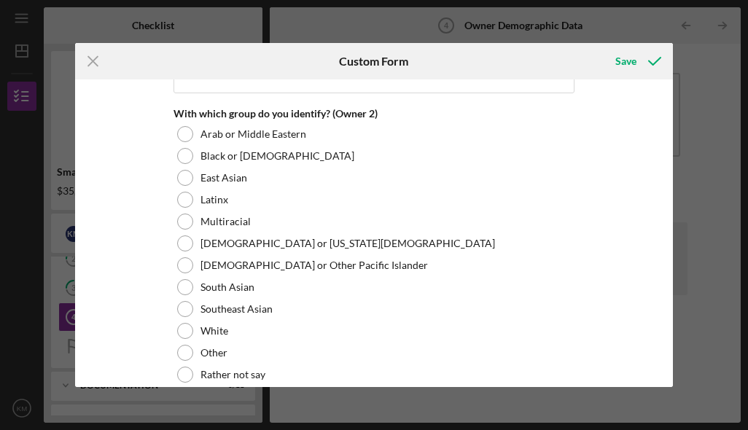
scroll to position [1911, 0]
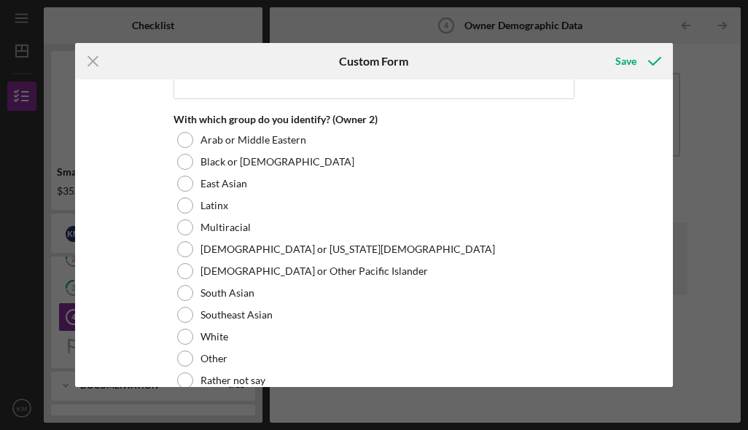
click at [319, 189] on div "East Asian" at bounding box center [374, 184] width 401 height 22
click at [335, 173] on div "Black or [DEMOGRAPHIC_DATA]" at bounding box center [374, 162] width 401 height 22
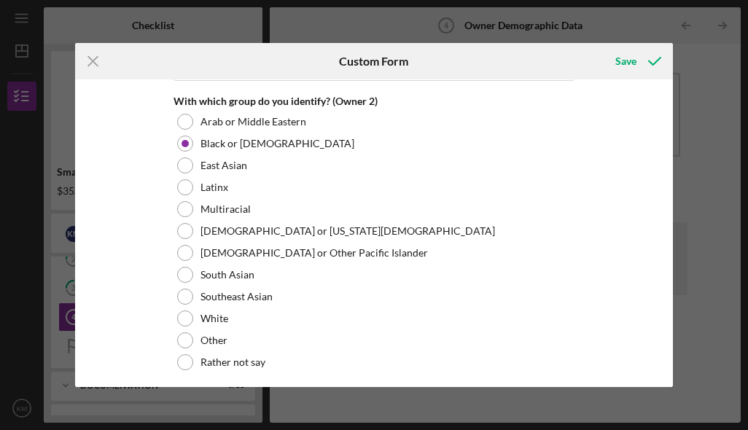
scroll to position [1944, 0]
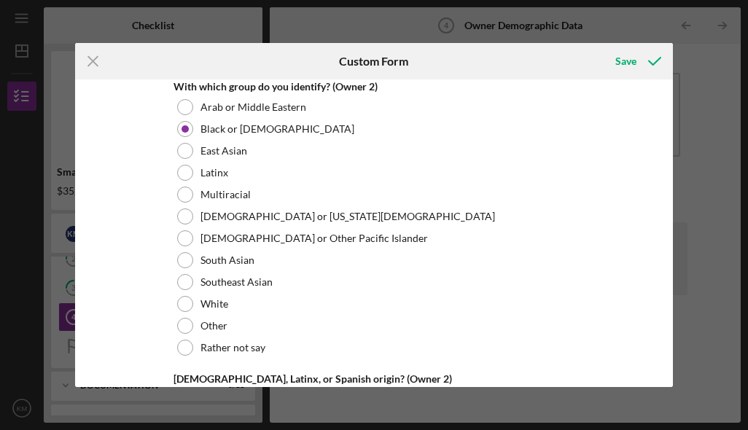
click at [201, 135] on label "Black or [DEMOGRAPHIC_DATA]" at bounding box center [277, 129] width 154 height 12
click at [195, 140] on div "Black or [DEMOGRAPHIC_DATA]" at bounding box center [374, 129] width 401 height 22
click at [190, 137] on div at bounding box center [185, 129] width 16 height 16
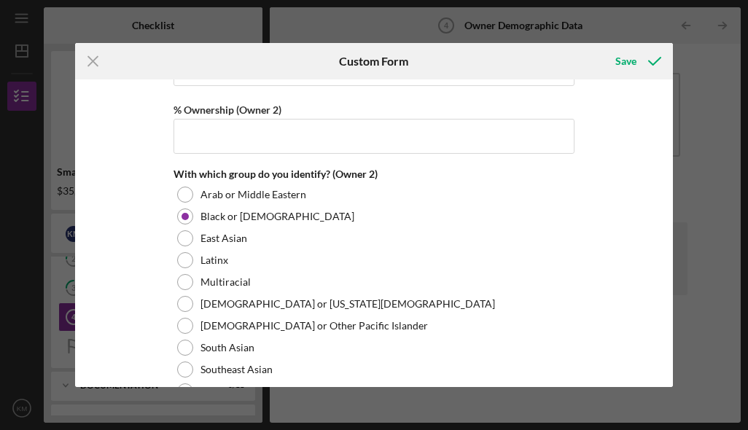
scroll to position [1850, 0]
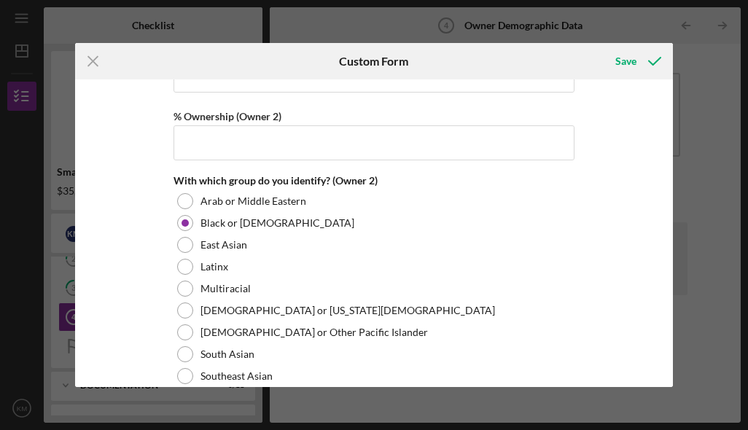
click at [374, 187] on div "With which group do you identify? (Owner 2)" at bounding box center [374, 181] width 401 height 12
click at [270, 212] on div "Arab or Middle Eastern" at bounding box center [374, 201] width 401 height 22
click at [283, 207] on label "Arab or Middle Eastern" at bounding box center [253, 201] width 106 height 12
click at [188, 209] on div at bounding box center [185, 201] width 16 height 16
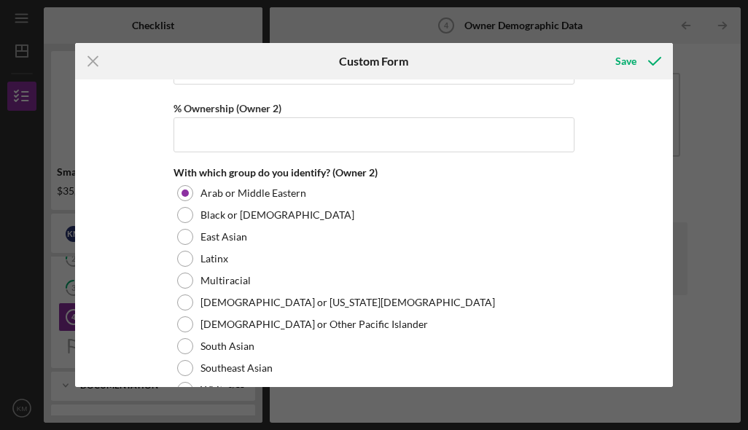
scroll to position [1860, 0]
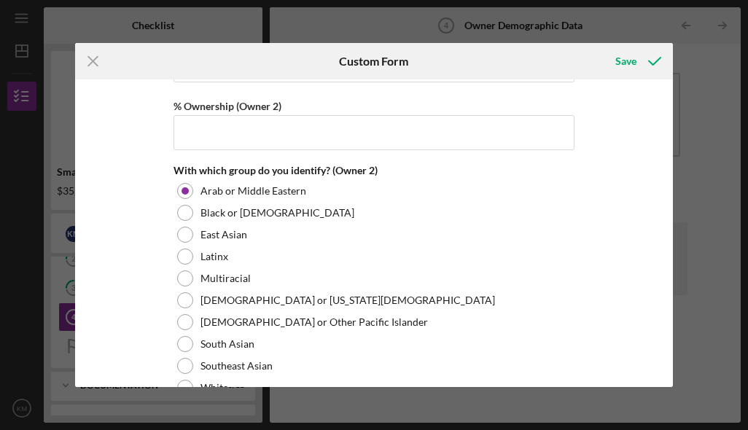
click at [179, 221] on div at bounding box center [185, 213] width 16 height 16
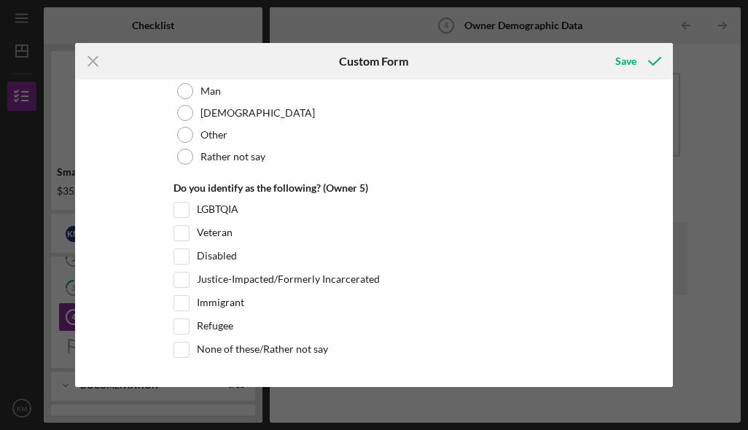
scroll to position [5748, 0]
click at [646, 68] on icon "submit" at bounding box center [654, 61] width 36 height 36
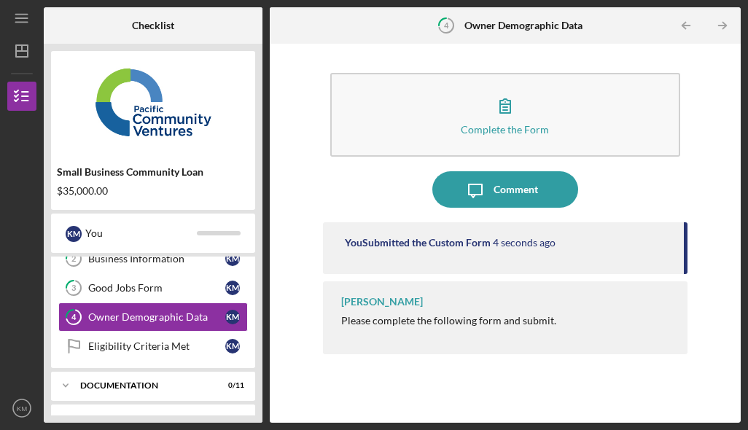
click at [145, 332] on link "Eligibility Criteria Met Eligibility Criteria Met K M" at bounding box center [153, 346] width 190 height 29
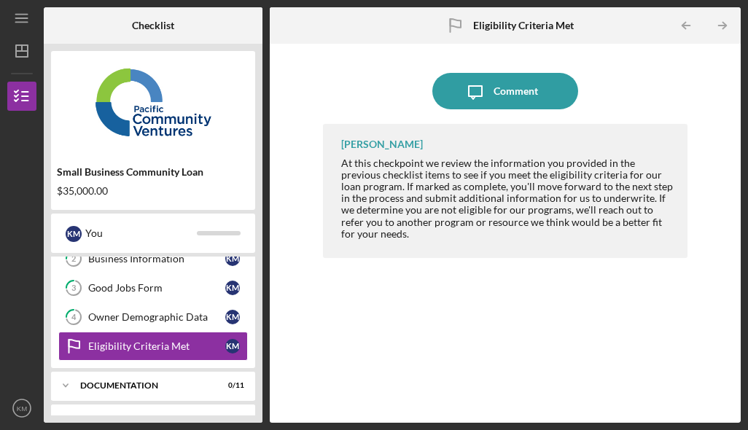
click at [206, 371] on div "Icon/Expander Documentation 0 / 11" at bounding box center [153, 385] width 204 height 29
click at [208, 381] on div "Documentation" at bounding box center [144, 385] width 128 height 9
click at [200, 410] on div "Full Application Form" at bounding box center [156, 416] width 137 height 12
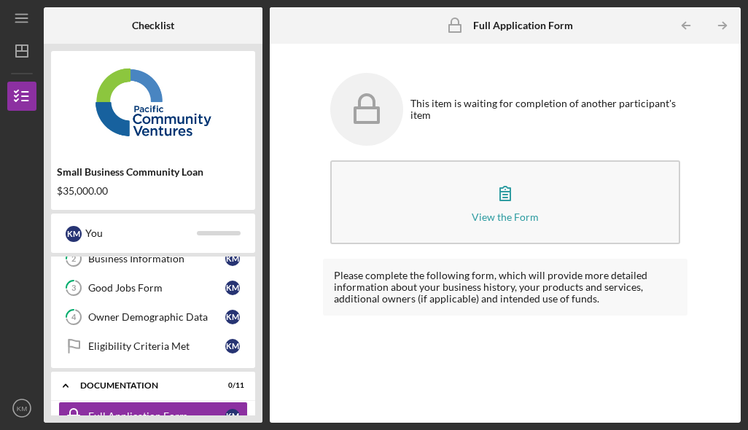
click at [206, 371] on div "Icon/Expander Documentation 0 / 11" at bounding box center [153, 386] width 204 height 30
click at [229, 371] on div "Icon/Expander Documentation 0 / 11" at bounding box center [153, 385] width 204 height 29
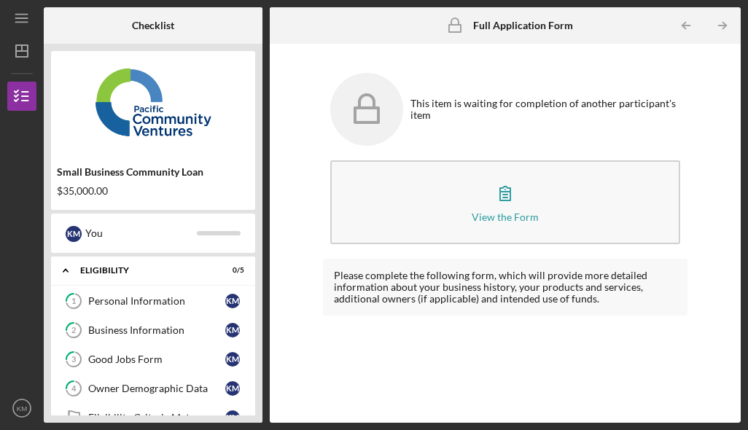
click at [208, 383] on div "Owner Demographic Data" at bounding box center [156, 389] width 137 height 12
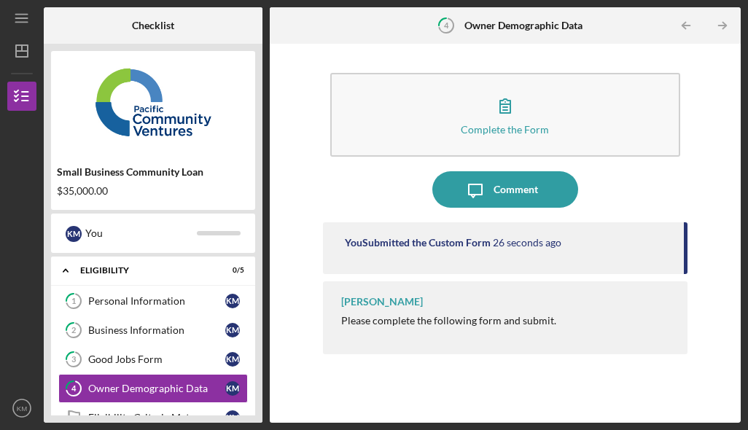
click at [611, 73] on button "Complete the Form Form" at bounding box center [505, 115] width 351 height 84
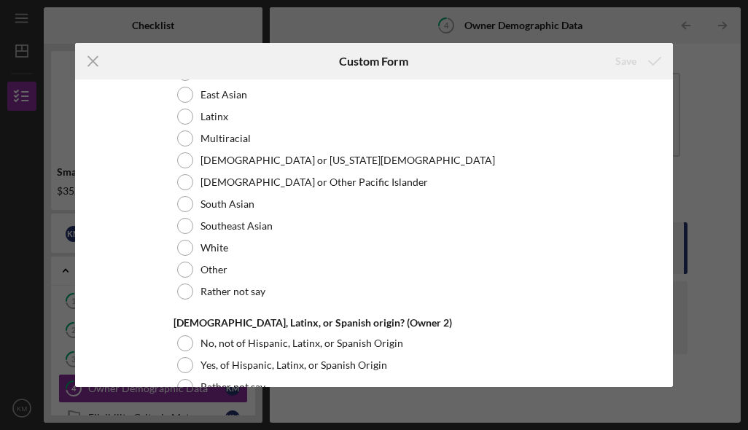
scroll to position [2001, 0]
click at [179, 302] on div "Rather not say" at bounding box center [374, 291] width 401 height 22
click at [660, 69] on icon "submit" at bounding box center [654, 61] width 36 height 36
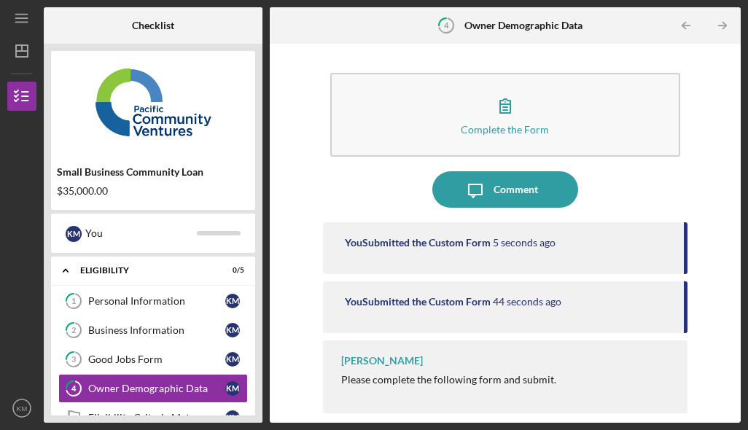
click at [219, 403] on link "Eligibility Criteria Met Eligibility Criteria Met K M" at bounding box center [153, 417] width 190 height 29
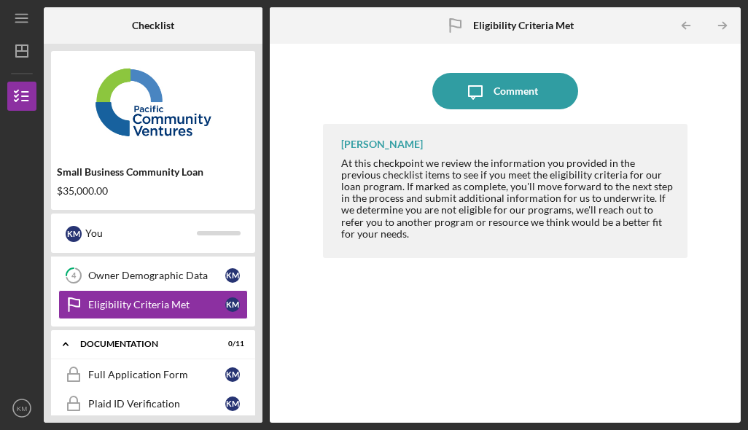
click at [183, 330] on div "Icon/Expander Documentation 0 / 11" at bounding box center [153, 345] width 204 height 30
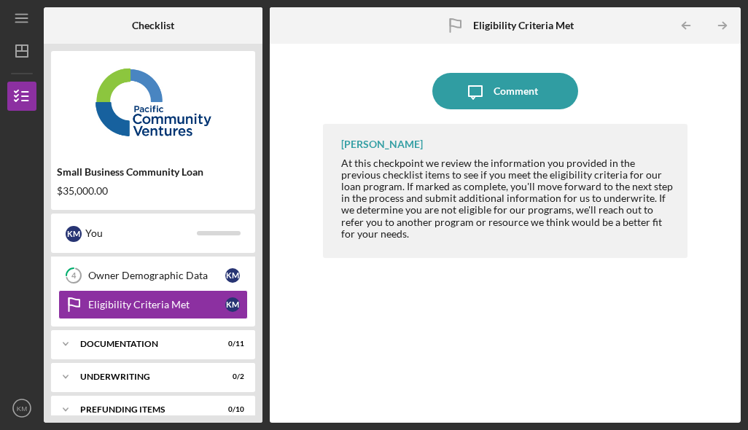
scroll to position [71, 0]
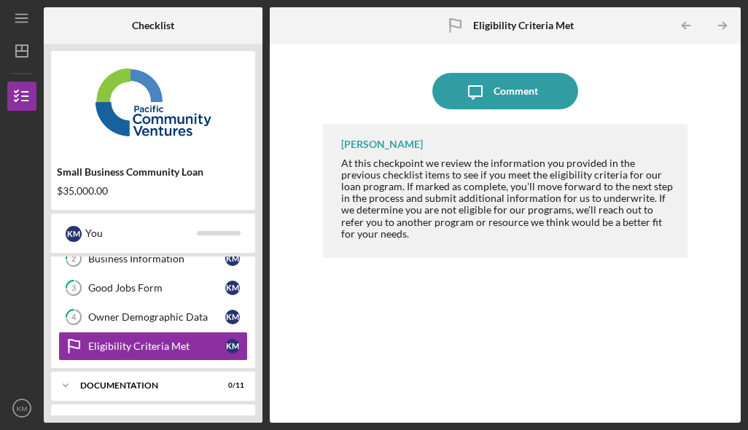
click at [208, 381] on div "Documentation" at bounding box center [144, 385] width 128 height 9
click at [205, 402] on link "Full Application Form Full Application Form K M" at bounding box center [153, 416] width 190 height 29
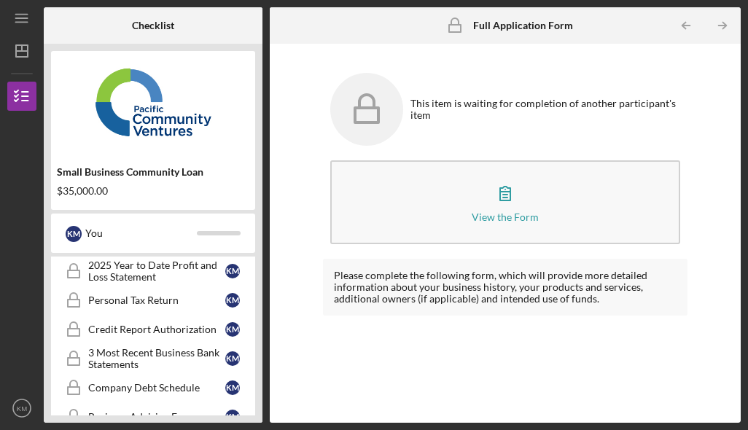
scroll to position [332, 0]
click at [205, 296] on div "Personal Tax Return" at bounding box center [156, 302] width 137 height 12
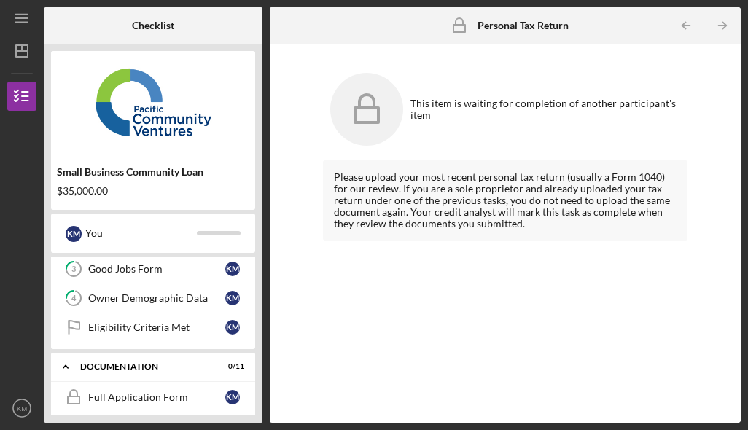
scroll to position [90, 0]
click at [209, 391] on div "Full Application Form" at bounding box center [156, 397] width 137 height 12
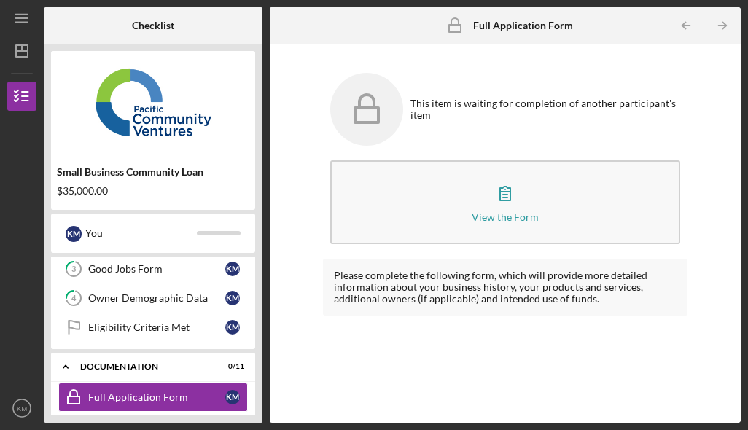
click at [541, 160] on button "View the Form Form" at bounding box center [505, 202] width 351 height 84
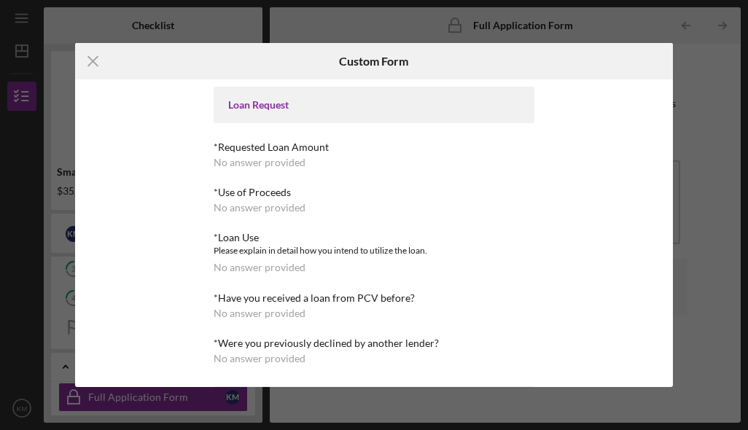
click at [507, 106] on div "Loan Request" at bounding box center [374, 105] width 292 height 12
click at [280, 109] on div "Loan Request" at bounding box center [374, 105] width 292 height 12
click at [313, 150] on div "*Requested Loan Amount" at bounding box center [374, 147] width 321 height 12
click at [320, 300] on div "*Have you received a loan from PCV before?" at bounding box center [374, 298] width 321 height 12
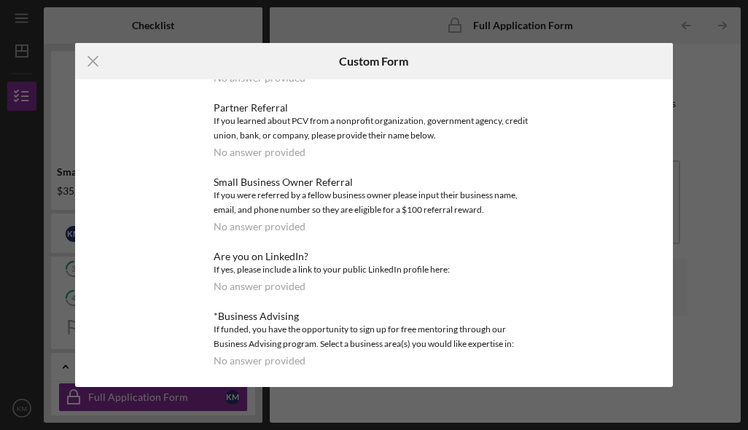
scroll to position [894, 0]
click at [85, 66] on icon "Icon/Menu Close" at bounding box center [93, 61] width 36 height 36
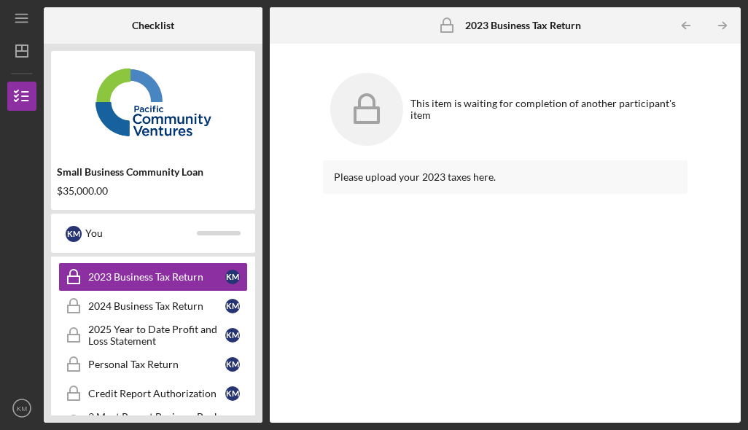
scroll to position [269, 0]
click at [527, 171] on div "Please upload your 2023 taxes here." at bounding box center [505, 177] width 343 height 12
click at [494, 160] on div "Please upload your 2023 taxes here." at bounding box center [505, 177] width 365 height 34
click at [493, 160] on div "Please upload your 2023 taxes here." at bounding box center [505, 177] width 365 height 34
click at [523, 160] on div "Please upload your 2023 taxes here." at bounding box center [505, 177] width 365 height 34
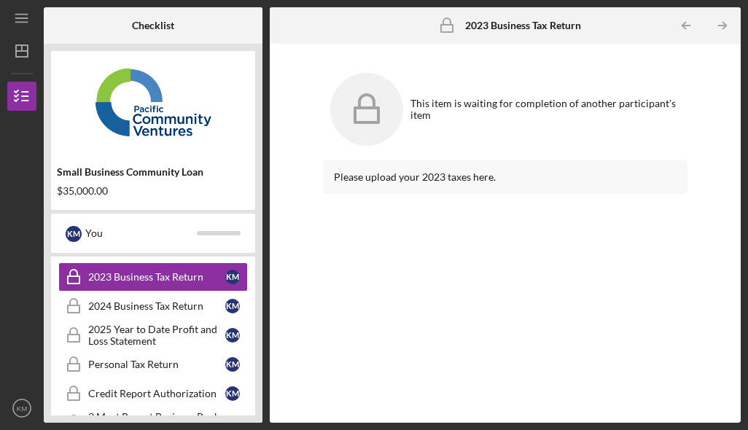
click at [522, 160] on div "Please upload your 2023 taxes here." at bounding box center [505, 177] width 365 height 34
click at [527, 160] on div "Please upload your 2023 taxes here." at bounding box center [505, 177] width 365 height 34
click at [527, 171] on div "Please upload your 2023 taxes here." at bounding box center [505, 177] width 343 height 12
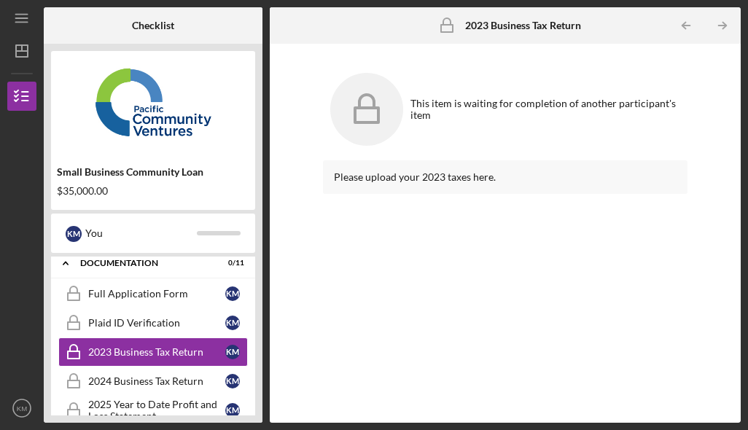
scroll to position [194, 0]
click at [105, 279] on link "Full Application Form Full Application Form K M" at bounding box center [153, 293] width 190 height 29
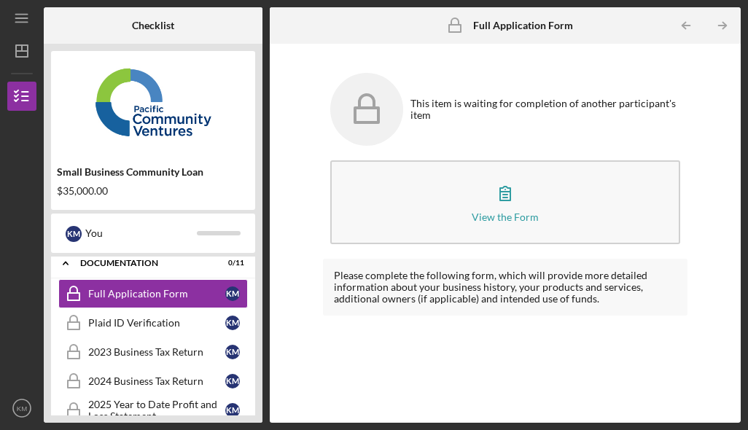
click at [595, 184] on button "View the Form Form" at bounding box center [505, 202] width 351 height 84
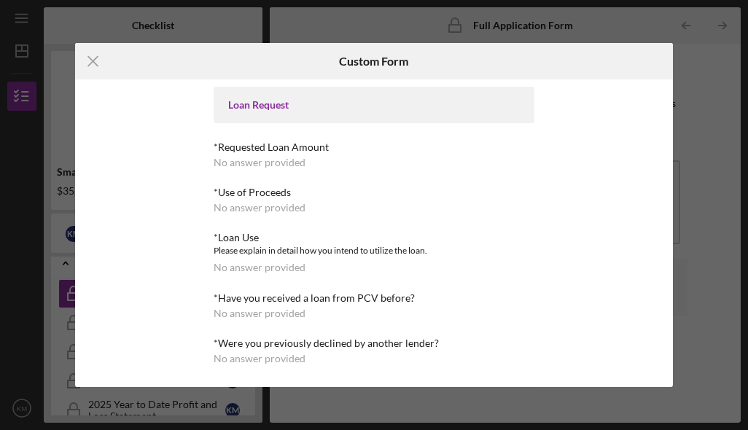
click at [87, 69] on icon "Icon/Menu Close" at bounding box center [93, 61] width 36 height 36
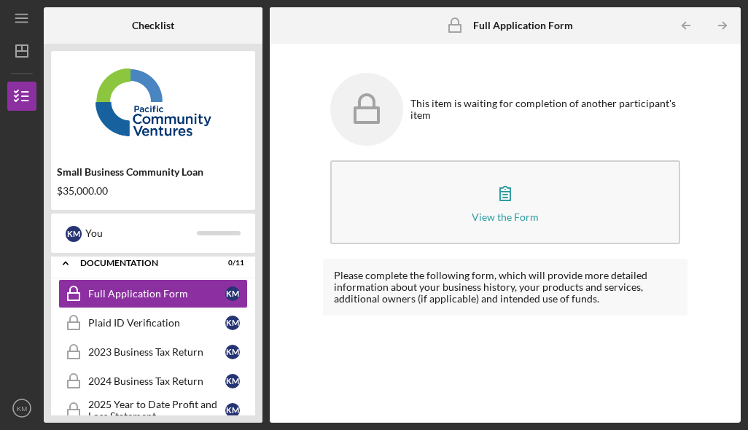
click at [89, 346] on div "2023 Business Tax Return" at bounding box center [156, 352] width 137 height 12
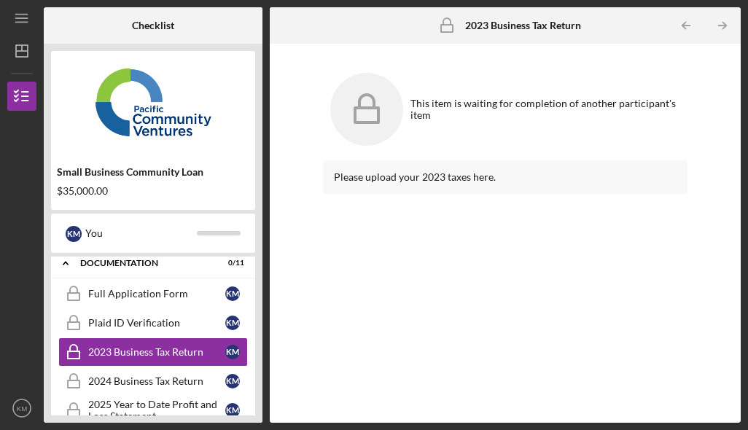
click at [556, 171] on div "Please upload your 2023 taxes here." at bounding box center [505, 177] width 343 height 12
click at [555, 160] on div "Please upload your 2023 taxes here." at bounding box center [505, 177] width 365 height 34
click at [550, 171] on div "Please upload your 2023 taxes here." at bounding box center [505, 177] width 343 height 12
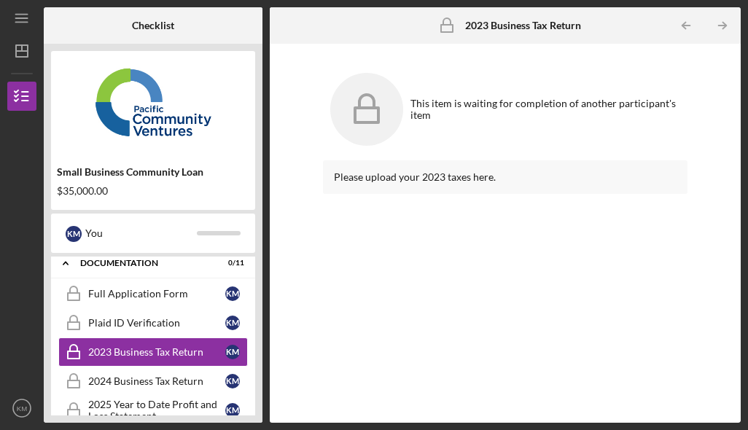
click at [394, 73] on icon at bounding box center [366, 109] width 73 height 73
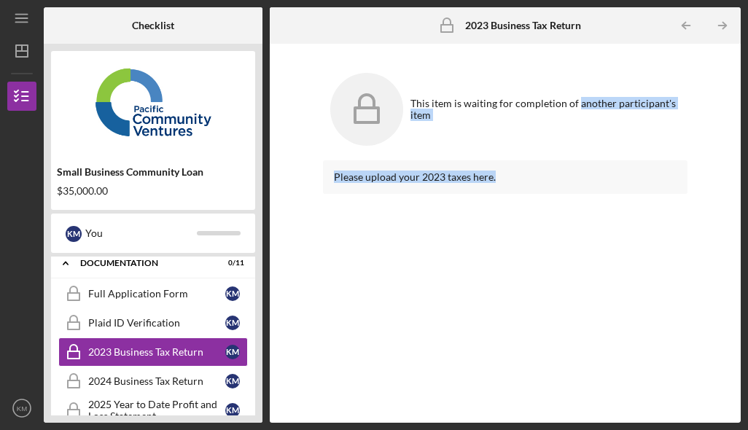
click at [631, 187] on div "Please upload your 2023 taxes here." at bounding box center [505, 280] width 365 height 241
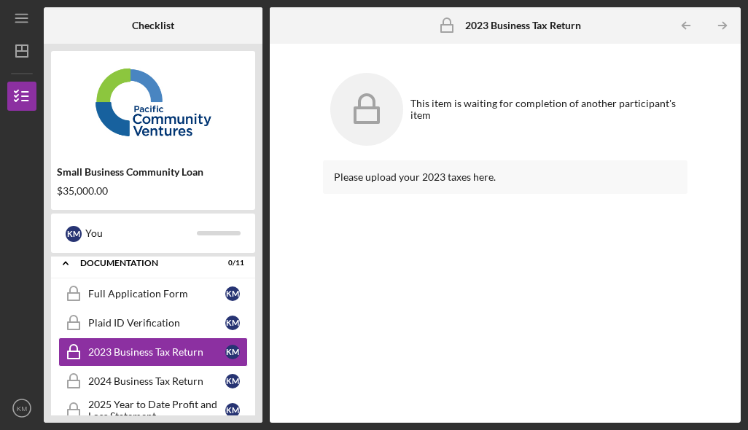
scroll to position [50, 0]
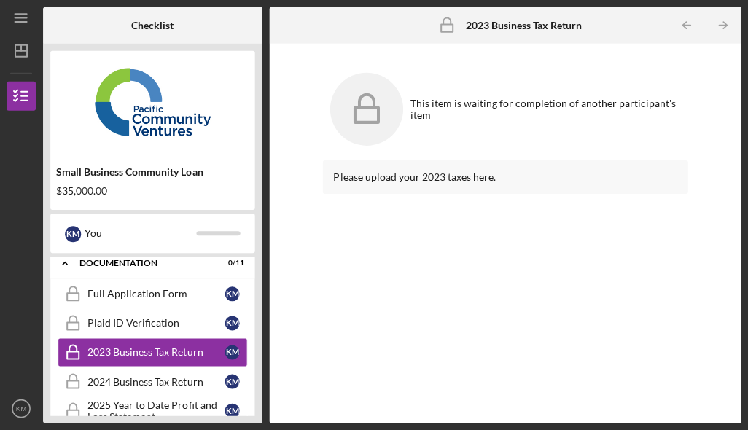
click at [426, 160] on div "Please upload your 2023 taxes here." at bounding box center [505, 280] width 365 height 241
click at [426, 160] on div "Please upload your 2023 taxes here." at bounding box center [505, 177] width 365 height 34
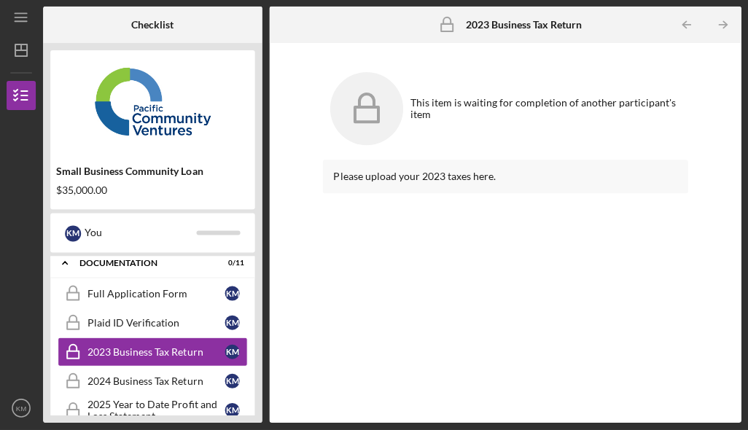
scroll to position [52, 0]
click at [382, 73] on icon at bounding box center [366, 109] width 73 height 73
click at [385, 73] on icon at bounding box center [366, 109] width 73 height 73
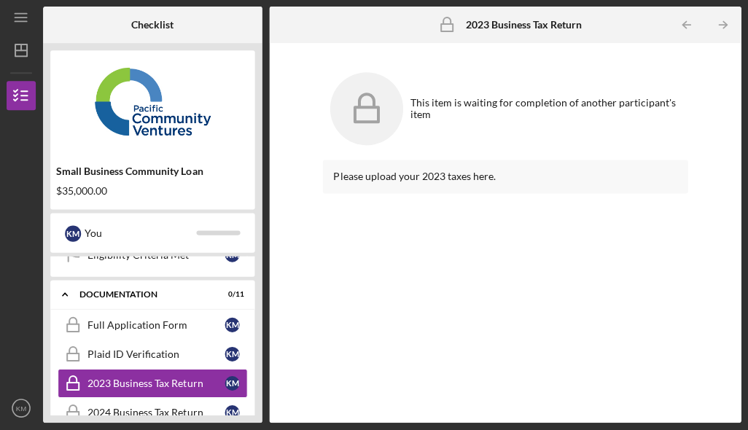
scroll to position [163, 0]
click at [178, 319] on div "Full Application Form" at bounding box center [156, 325] width 137 height 12
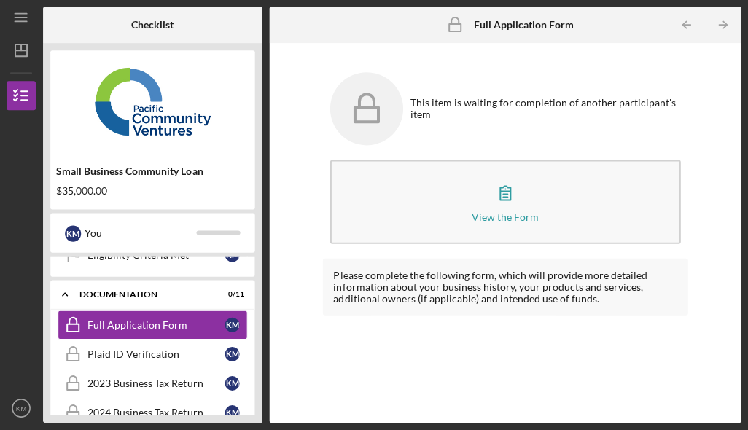
scroll to position [50, 0]
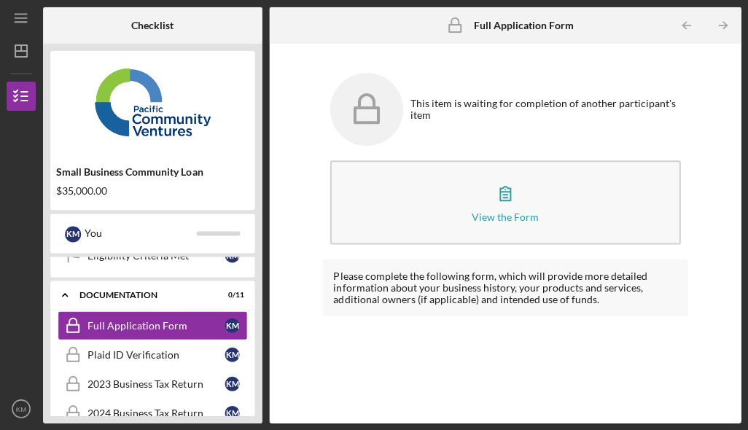
click at [516, 211] on div "View the Form" at bounding box center [505, 216] width 67 height 11
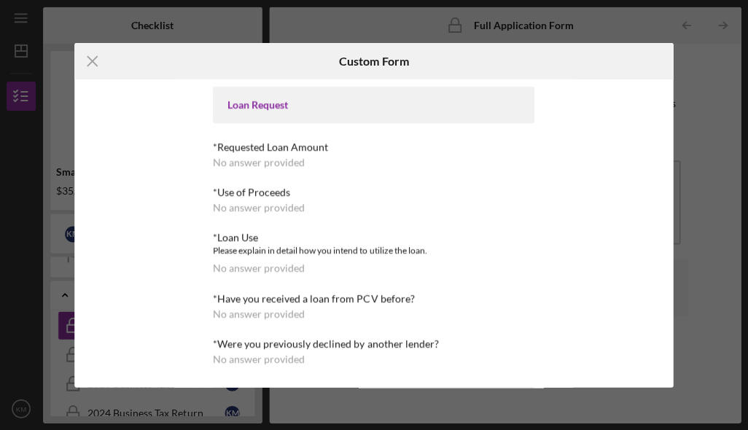
click at [303, 151] on div "*Requested Loan Amount" at bounding box center [374, 147] width 321 height 12
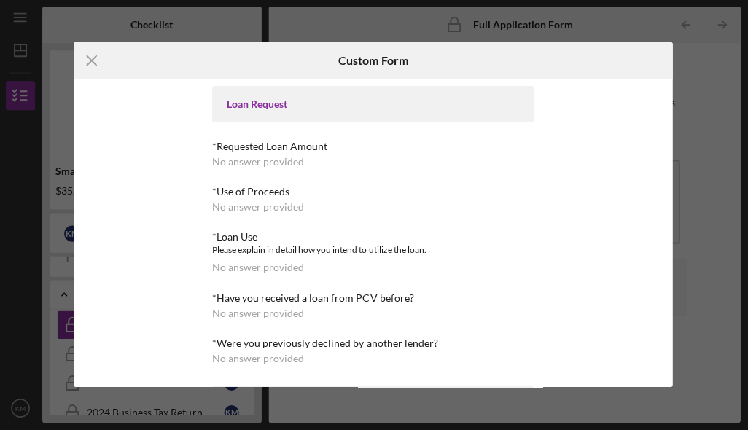
click at [105, 66] on icon "Icon/Menu Close" at bounding box center [93, 61] width 36 height 36
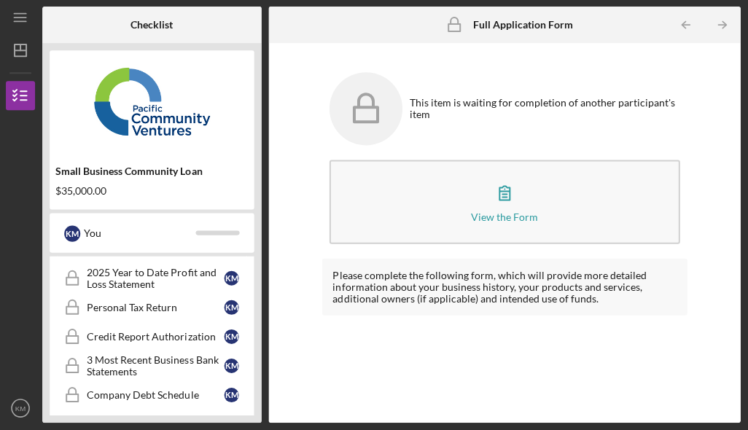
scroll to position [345, 0]
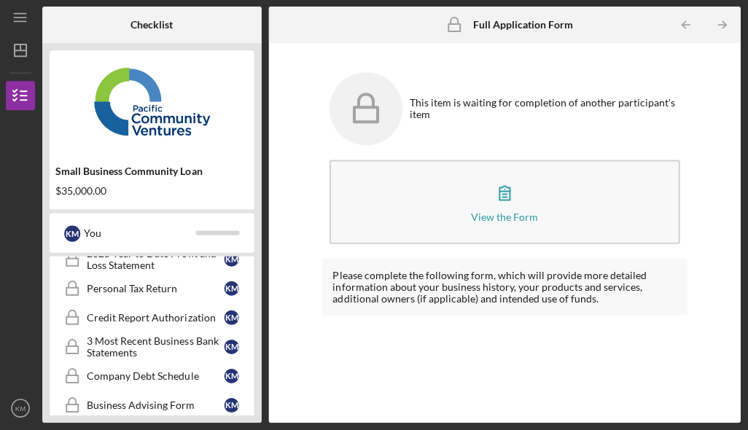
click at [195, 312] on div "Credit Report Authorization" at bounding box center [156, 318] width 137 height 12
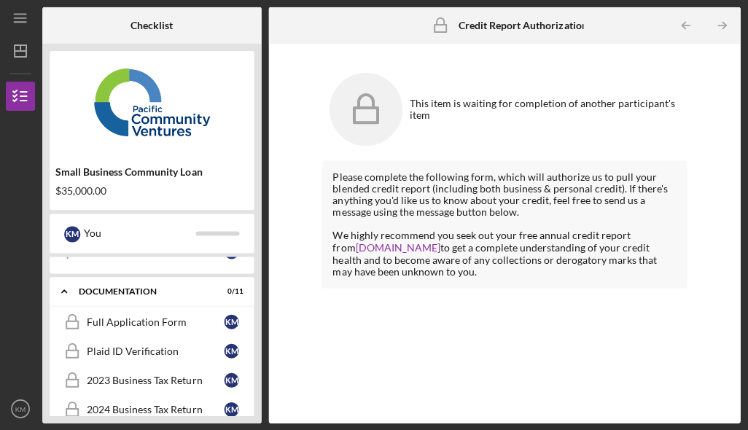
scroll to position [154, 0]
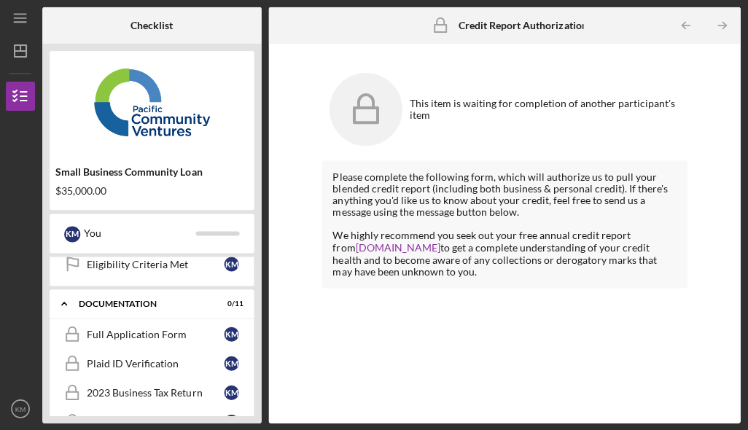
click at [163, 289] on div "Icon/Expander Documentation 0 / 11" at bounding box center [153, 304] width 204 height 30
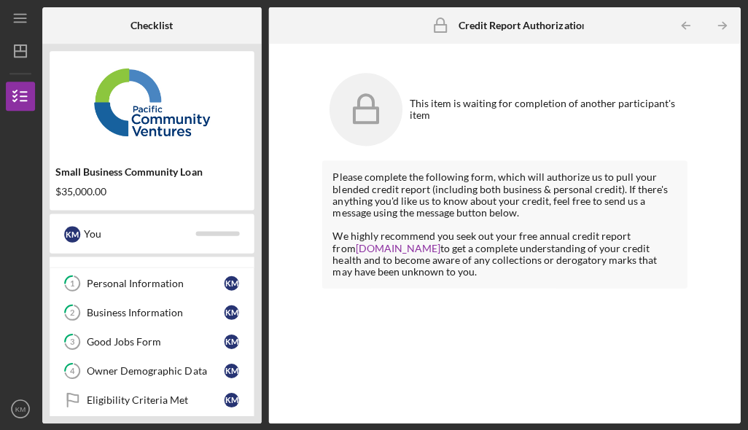
scroll to position [18, 0]
click at [162, 340] on div "Good Jobs Form" at bounding box center [156, 341] width 137 height 12
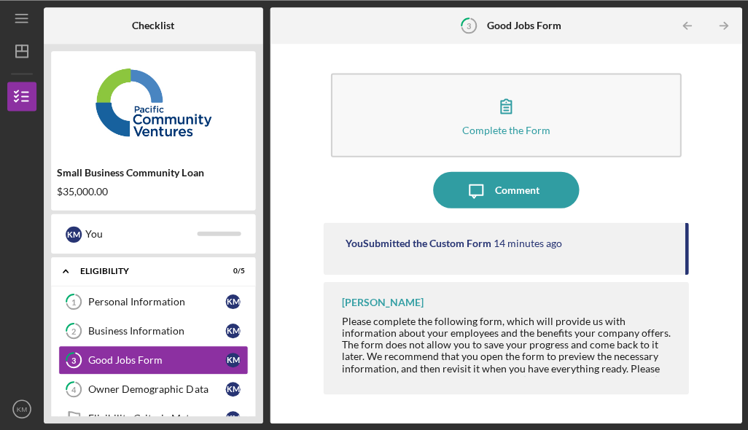
scroll to position [1, 0]
click at [101, 303] on div "Personal Information" at bounding box center [156, 301] width 137 height 12
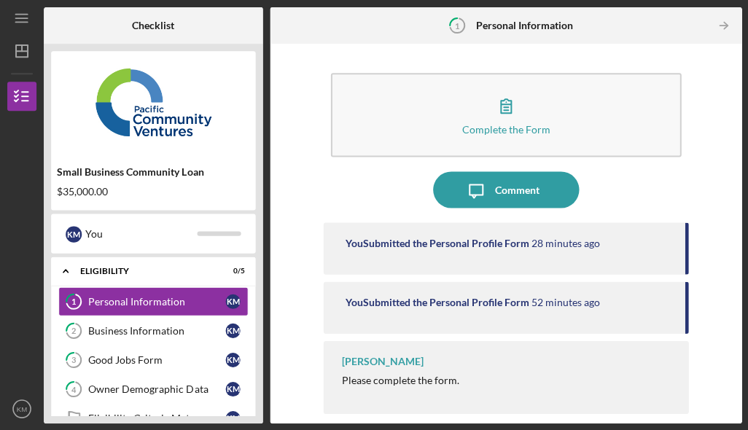
click at [105, 332] on div "Business Information" at bounding box center [156, 330] width 137 height 12
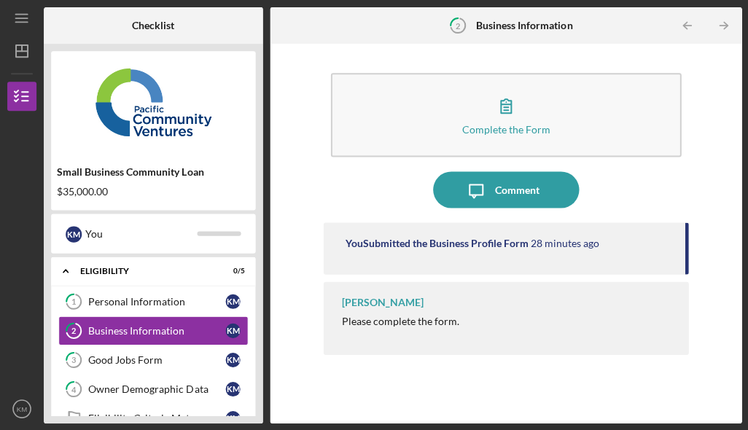
click at [94, 354] on div "Good Jobs Form" at bounding box center [156, 360] width 137 height 12
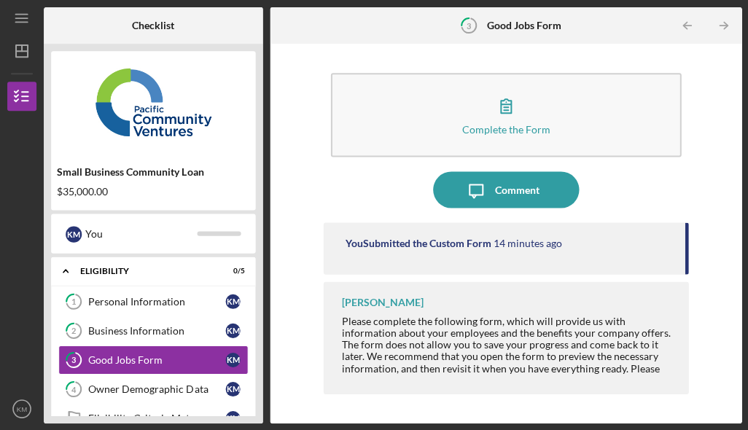
click at [100, 391] on div "Owner Demographic Data" at bounding box center [156, 389] width 137 height 12
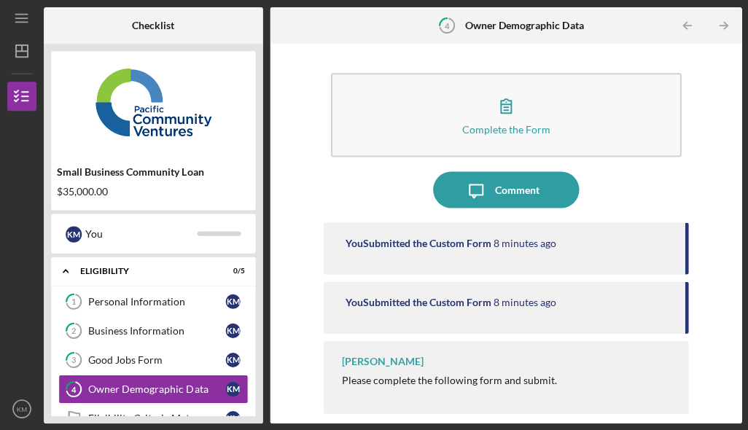
click at [96, 178] on div "Small Business Community Loan $35,000.00" at bounding box center [153, 181] width 204 height 42
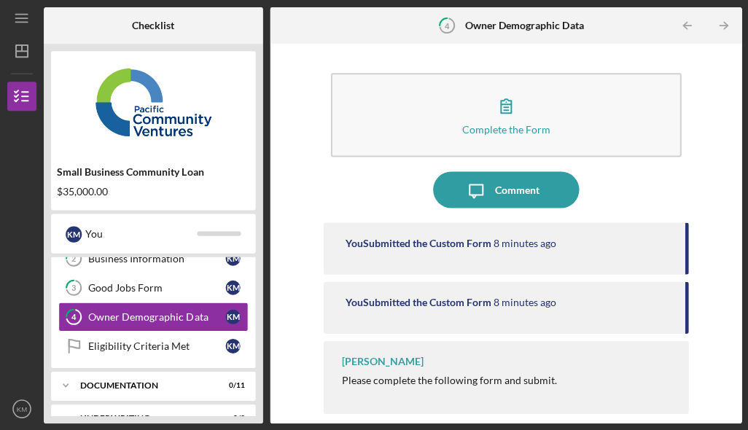
scroll to position [71, 0]
click at [87, 393] on div "Icon/Expander Documentation 0 / 11" at bounding box center [153, 385] width 204 height 29
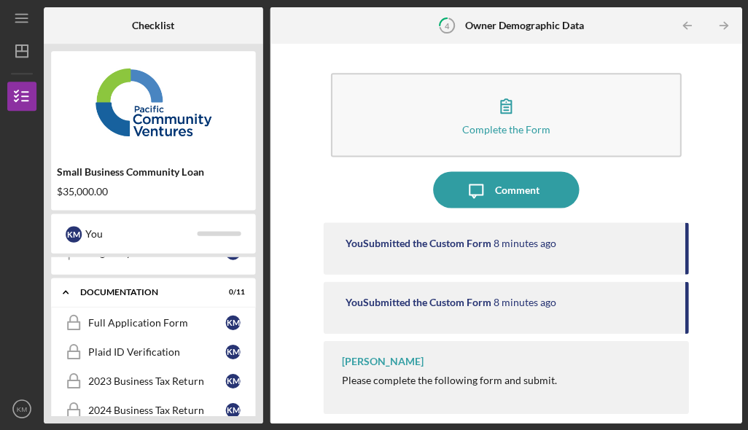
click at [73, 294] on icon "Icon/Expander" at bounding box center [65, 291] width 29 height 29
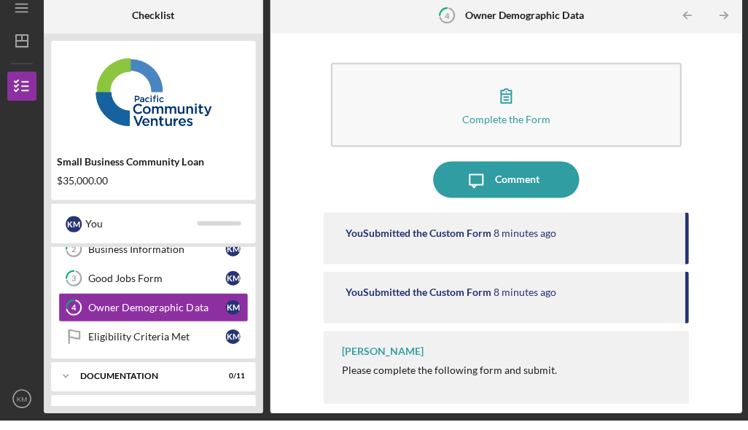
scroll to position [58, 0]
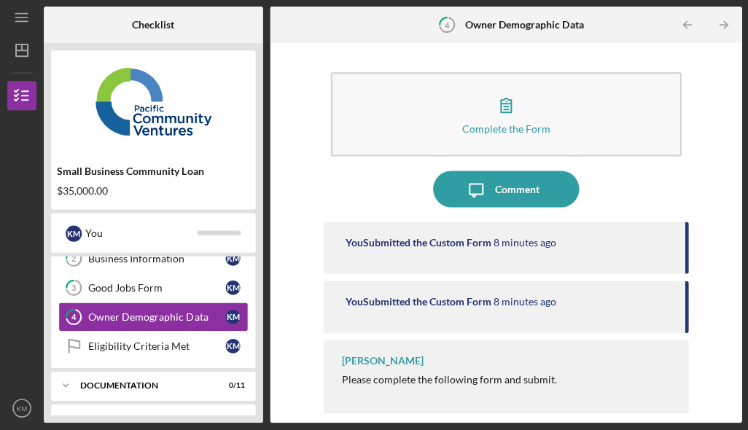
click at [63, 404] on icon "Icon/Expander" at bounding box center [65, 418] width 29 height 29
click at [69, 404] on icon "Icon/Expander" at bounding box center [65, 418] width 29 height 29
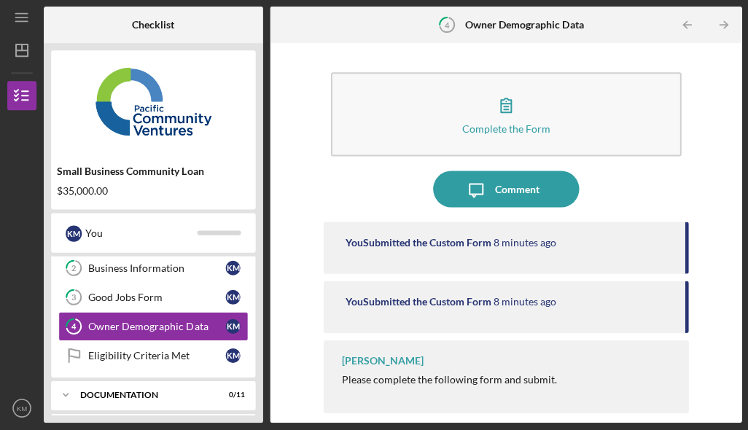
scroll to position [61, 0]
